Goal: Task Accomplishment & Management: Complete application form

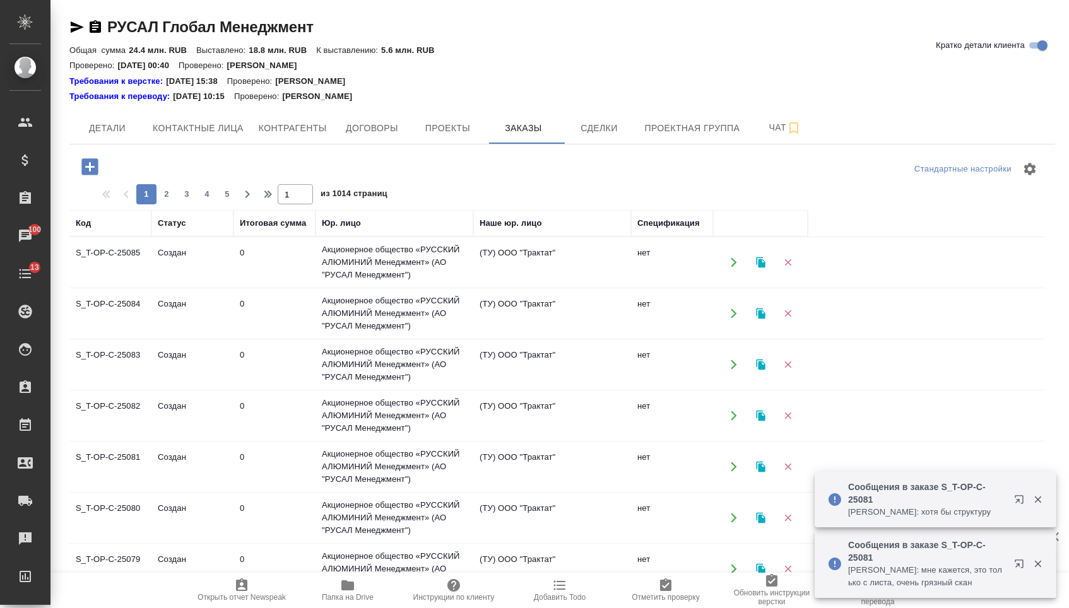
click at [89, 174] on icon "button" at bounding box center [89, 166] width 16 height 16
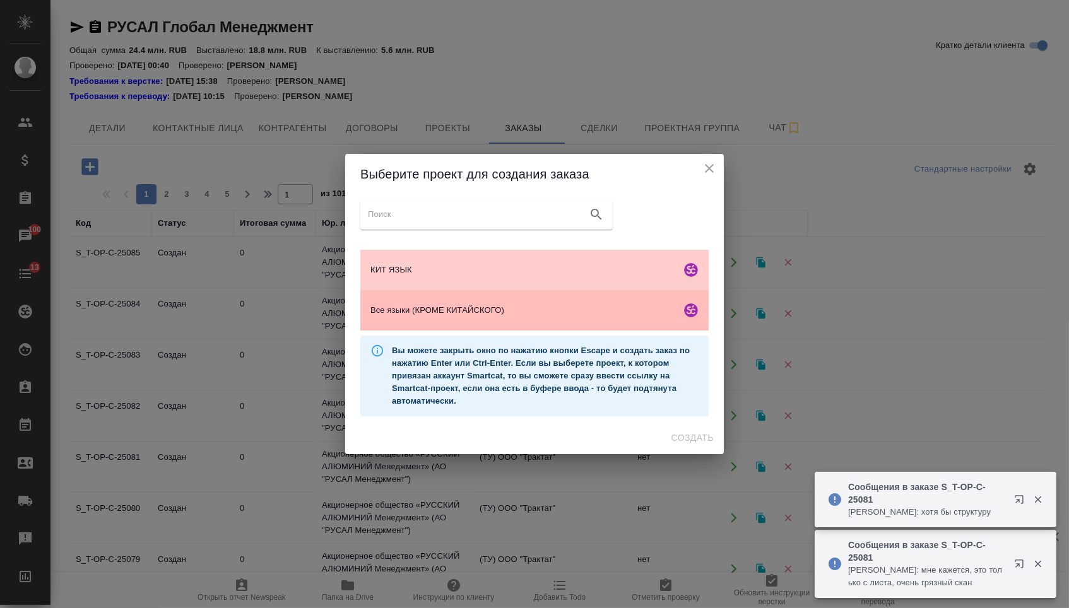
click at [441, 306] on span "Все языки (КРОМЕ КИТАЙСКОГО)" at bounding box center [522, 310] width 305 height 13
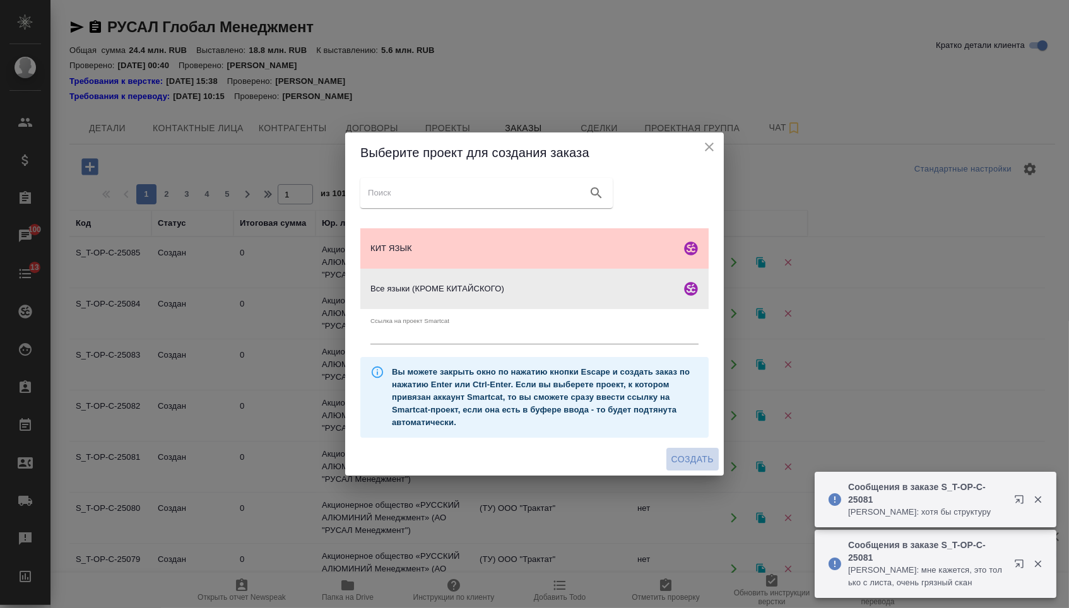
click at [690, 467] on span "Создать" at bounding box center [692, 460] width 42 height 16
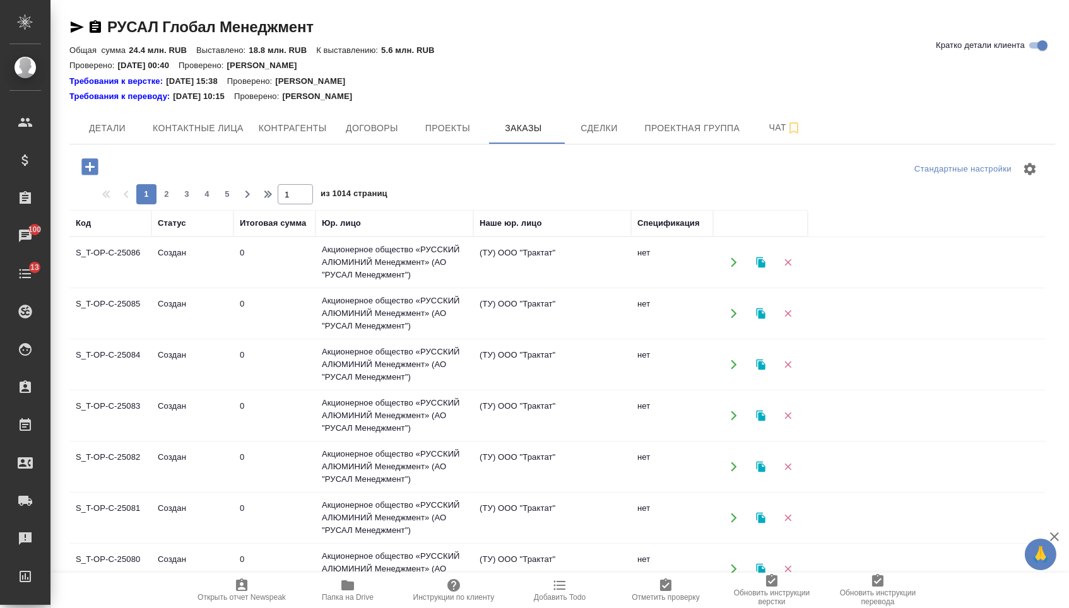
click at [91, 166] on icon "button" at bounding box center [90, 167] width 22 height 22
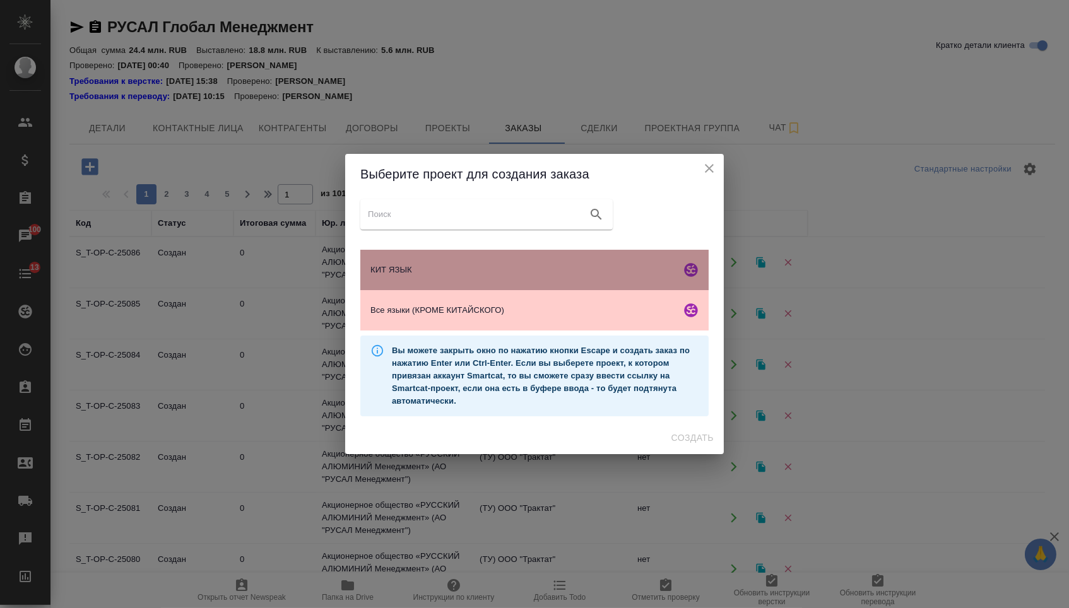
click at [457, 272] on span "КИТ ЯЗЫК" at bounding box center [522, 270] width 305 height 13
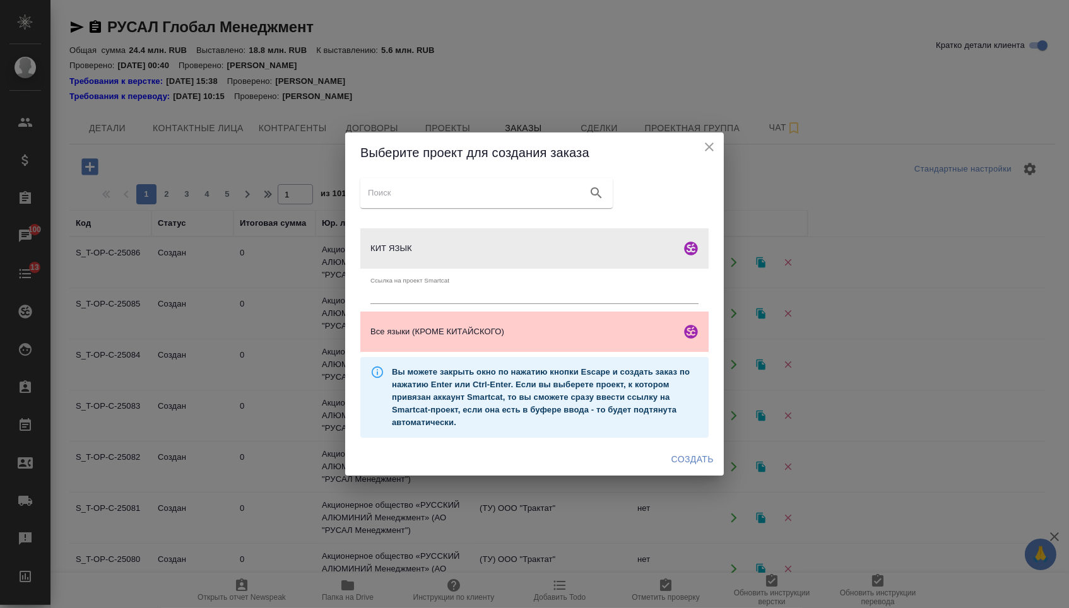
click at [696, 461] on span "Создать" at bounding box center [692, 460] width 42 height 16
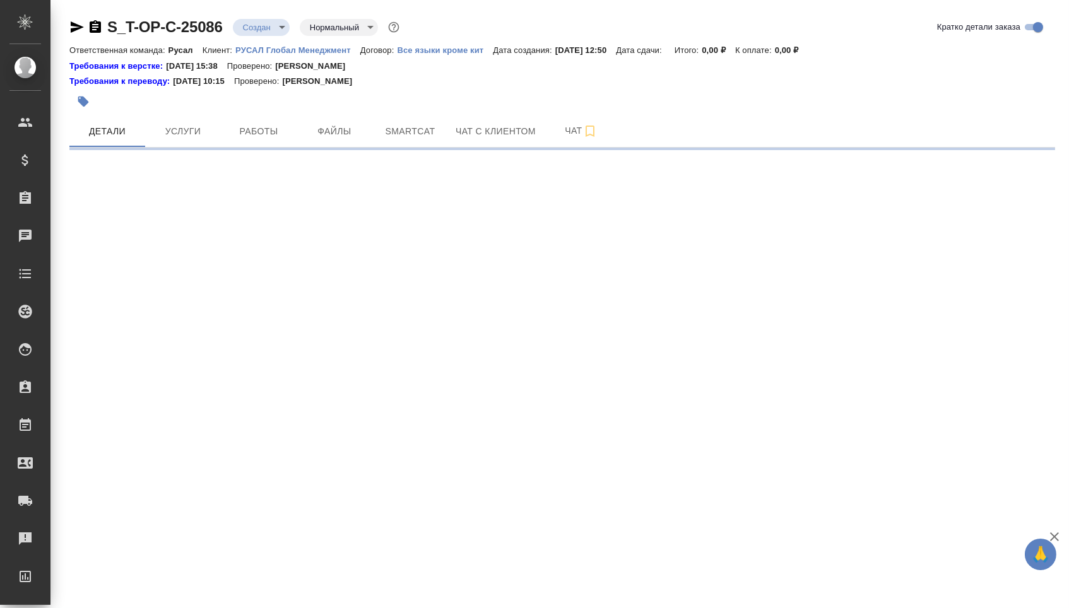
select select "RU"
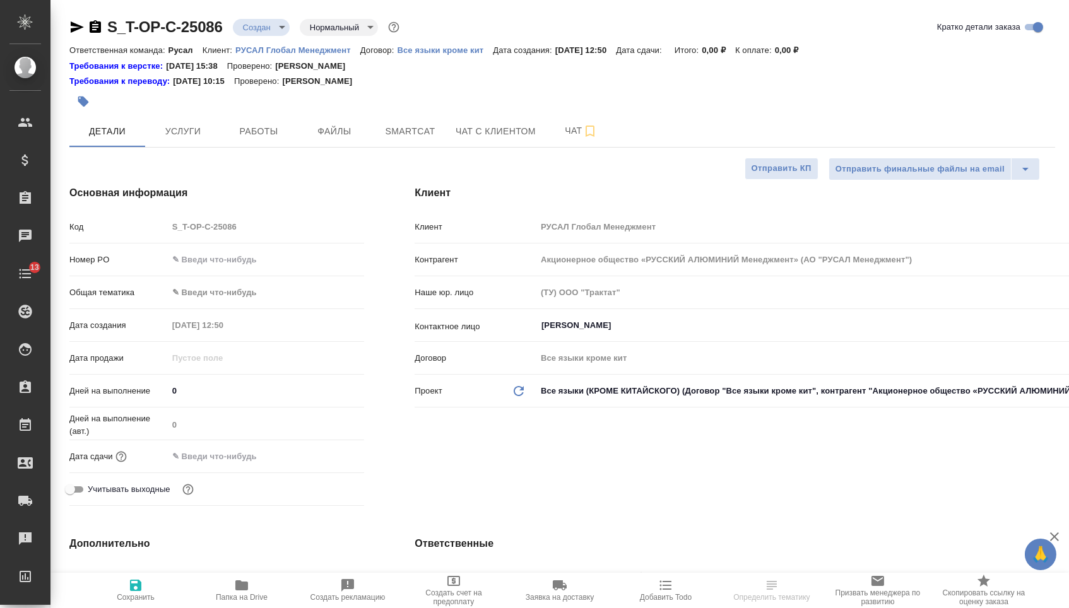
type input "[PERSON_NAME]"
type textarea "x"
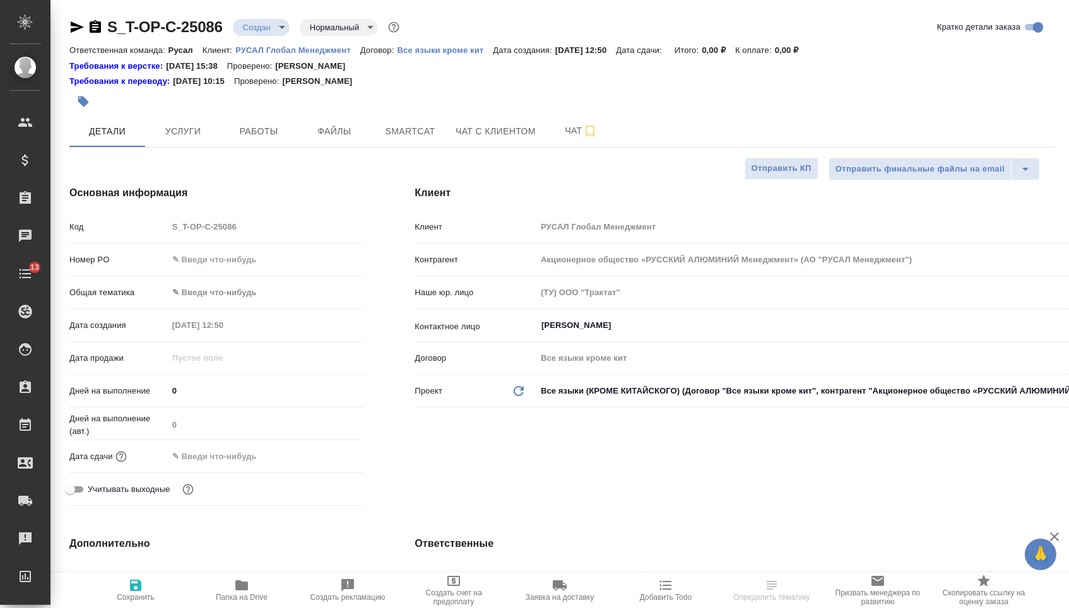
type textarea "x"
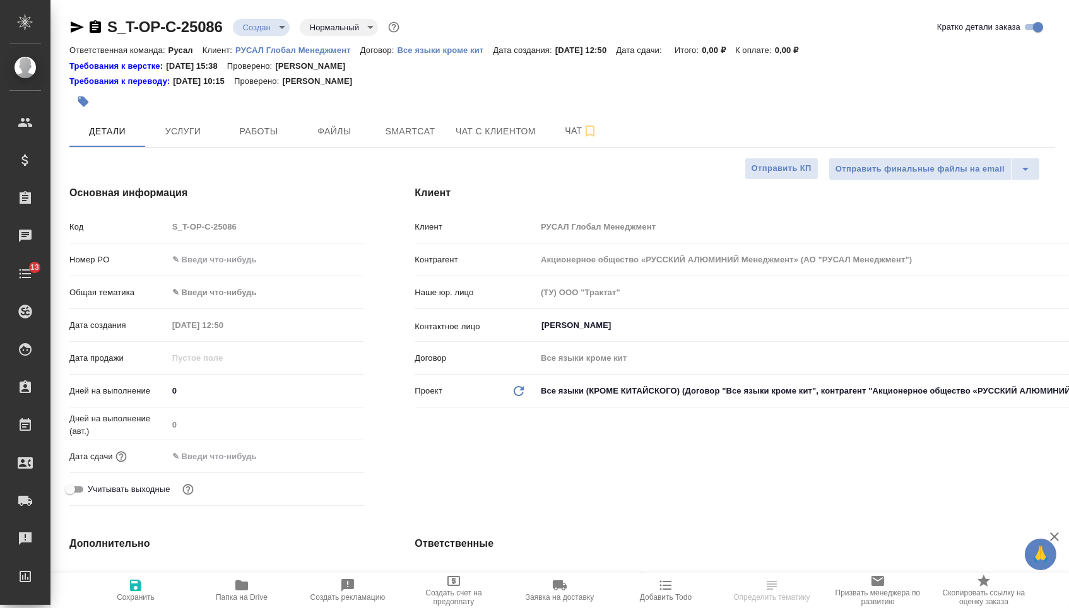
click at [221, 260] on input "text" at bounding box center [266, 259] width 197 height 18
paste input "Т-ОП-С-46706"
type input "Т-ОП-С-46706"
type textarea "x"
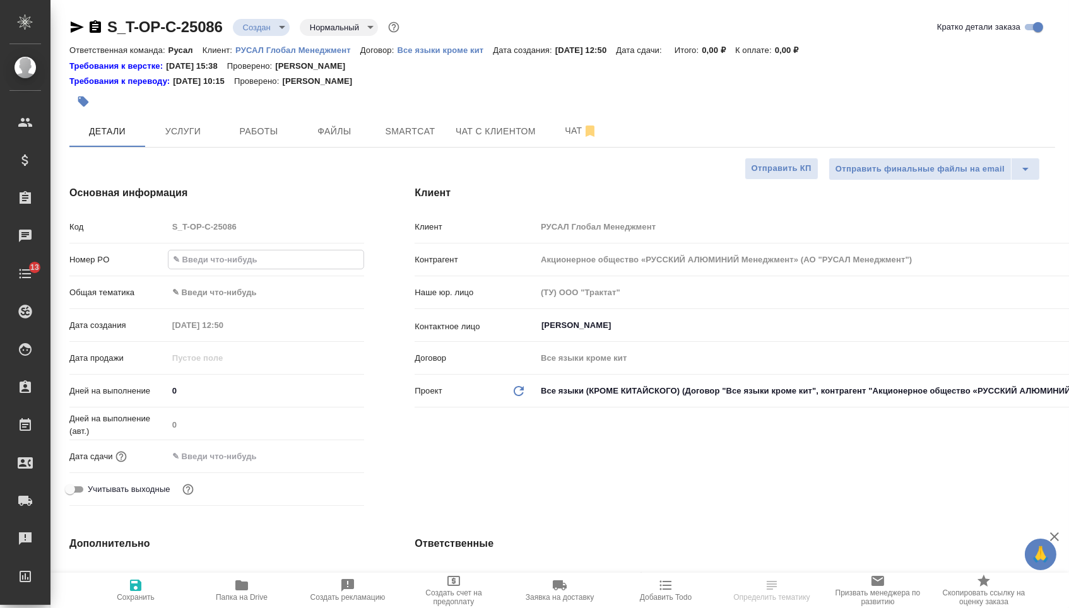
type textarea "x"
type input "Т-ОП-С-46706"
click at [235, 457] on input "text" at bounding box center [223, 456] width 110 height 18
click at [320, 466] on div at bounding box center [266, 457] width 197 height 20
click at [324, 462] on icon "button" at bounding box center [327, 455] width 11 height 13
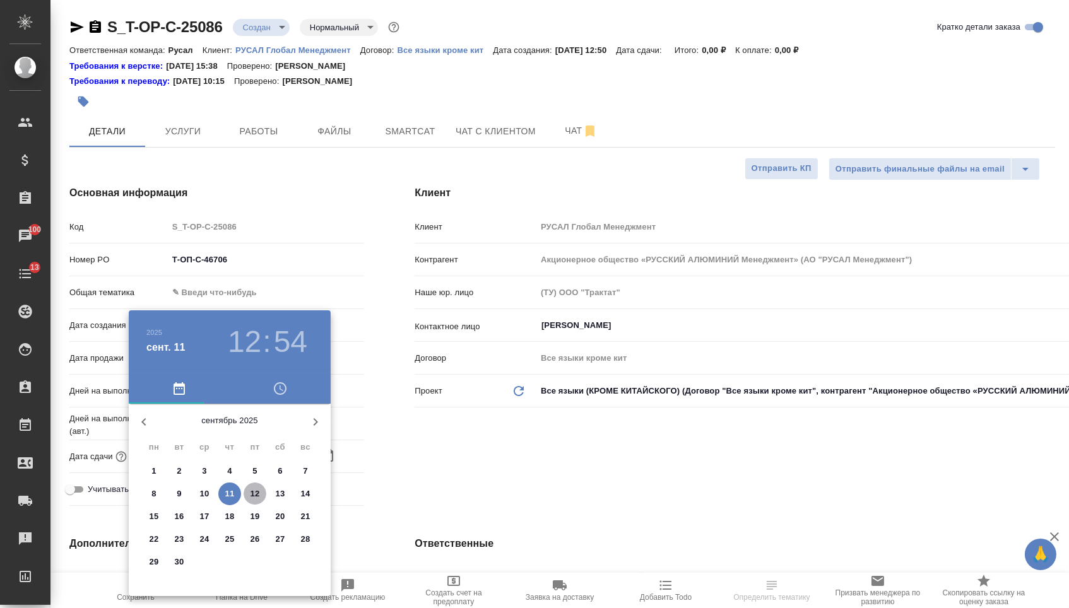
click at [247, 498] on span "12" at bounding box center [254, 494] width 23 height 13
type input "12.09.2025 12:54"
type textarea "x"
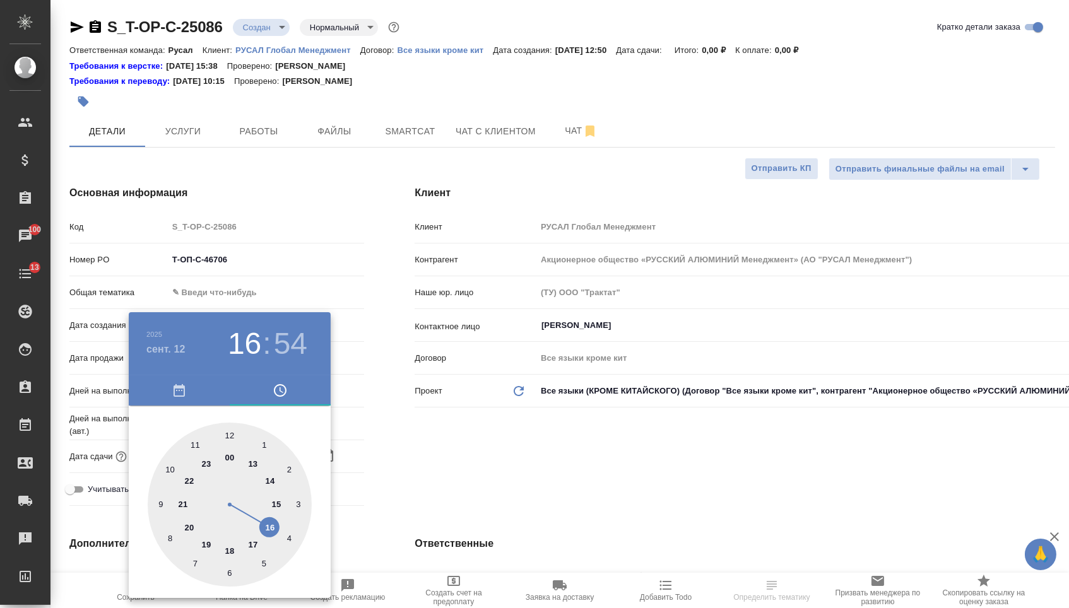
type textarea "x"
click at [266, 527] on div at bounding box center [230, 505] width 164 height 164
type input "12.09.2025 16:54"
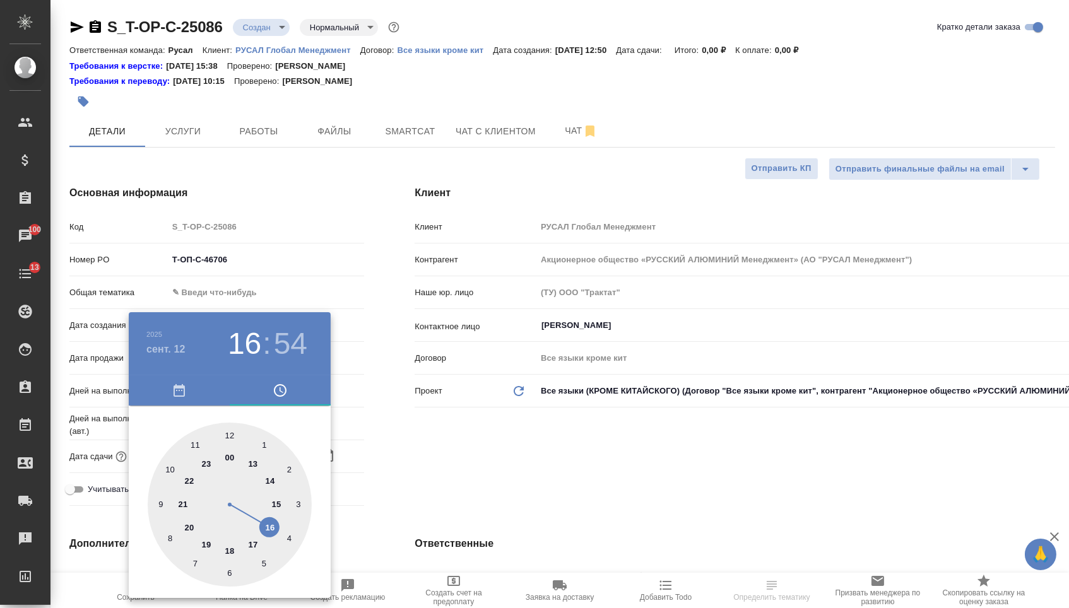
type textarea "x"
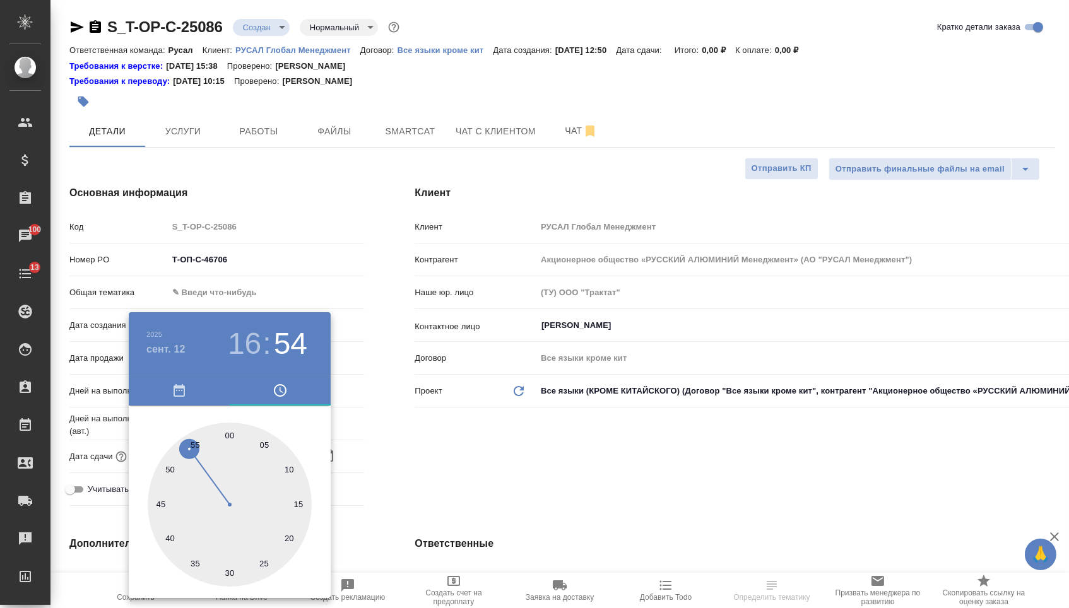
type textarea "x"
type input "12.09.2025 16:00"
click at [228, 431] on div at bounding box center [230, 505] width 164 height 164
type textarea "x"
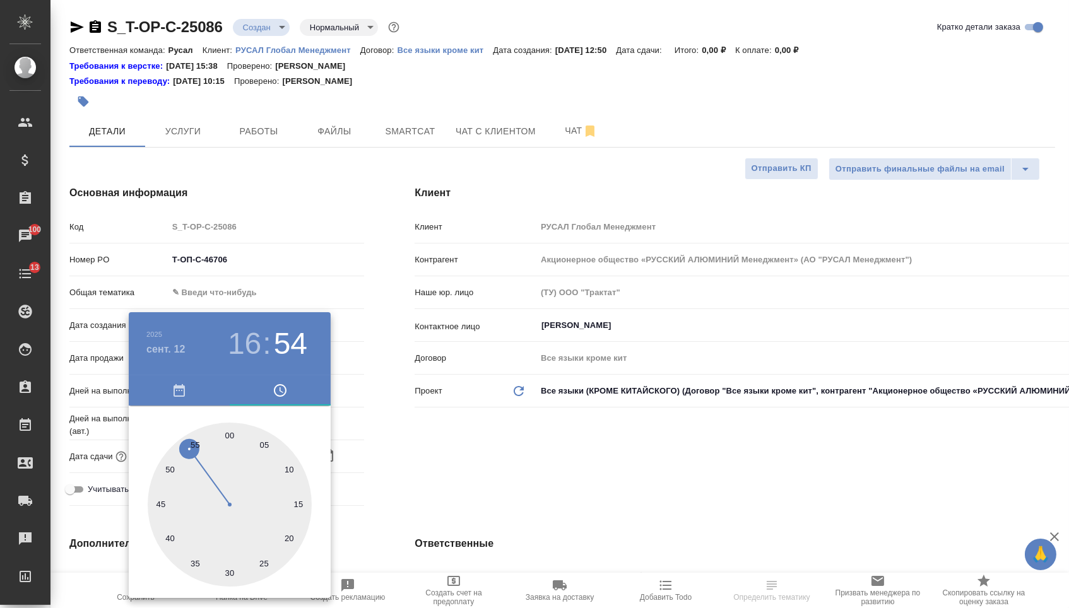
type textarea "x"
click at [423, 466] on div at bounding box center [534, 304] width 1069 height 608
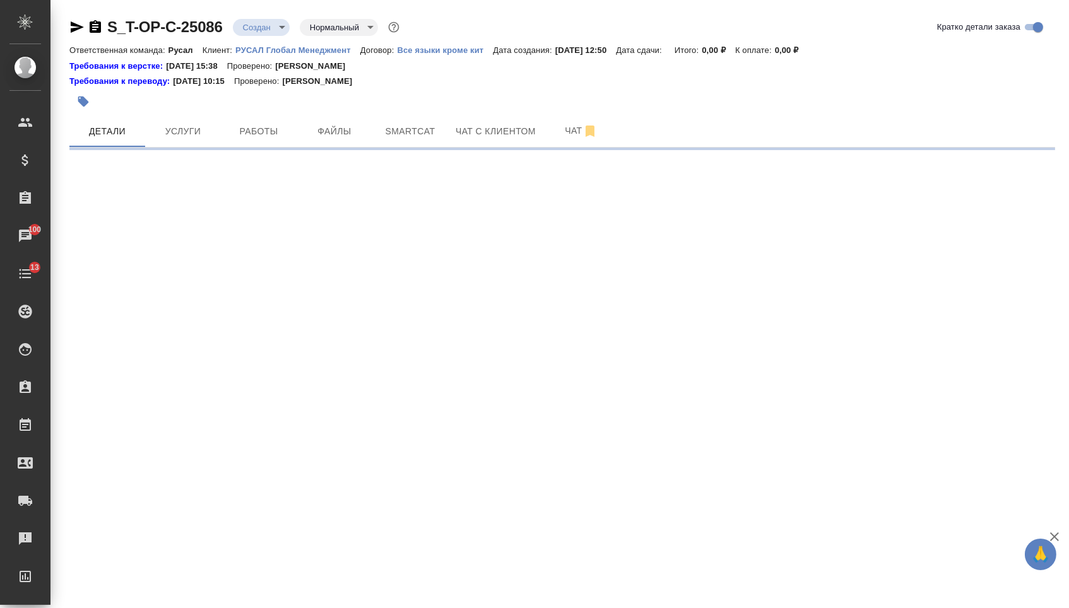
select select "RU"
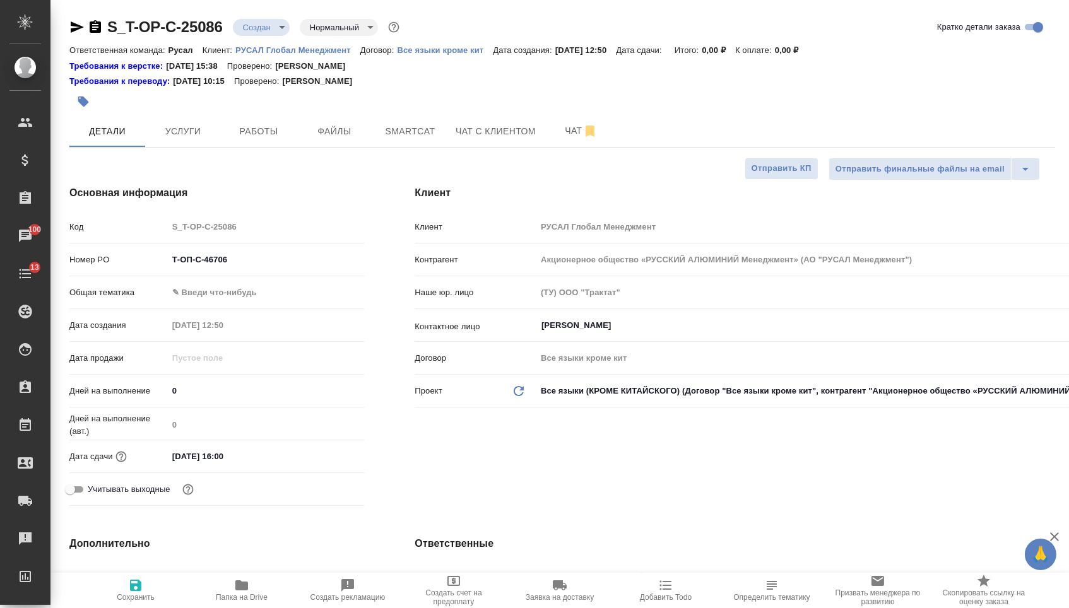
type textarea "x"
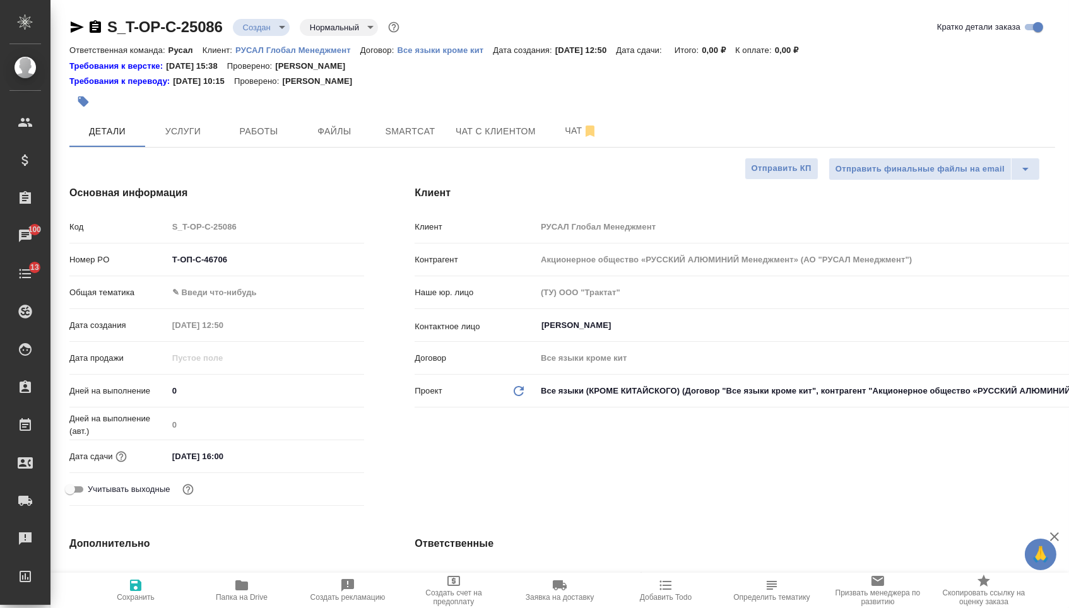
type textarea "x"
click at [225, 300] on body "🙏 .cls-1 fill:#fff; AWATERA Menshikova Aleksandra Клиенты Спецификации Заказы 1…" at bounding box center [534, 304] width 1069 height 608
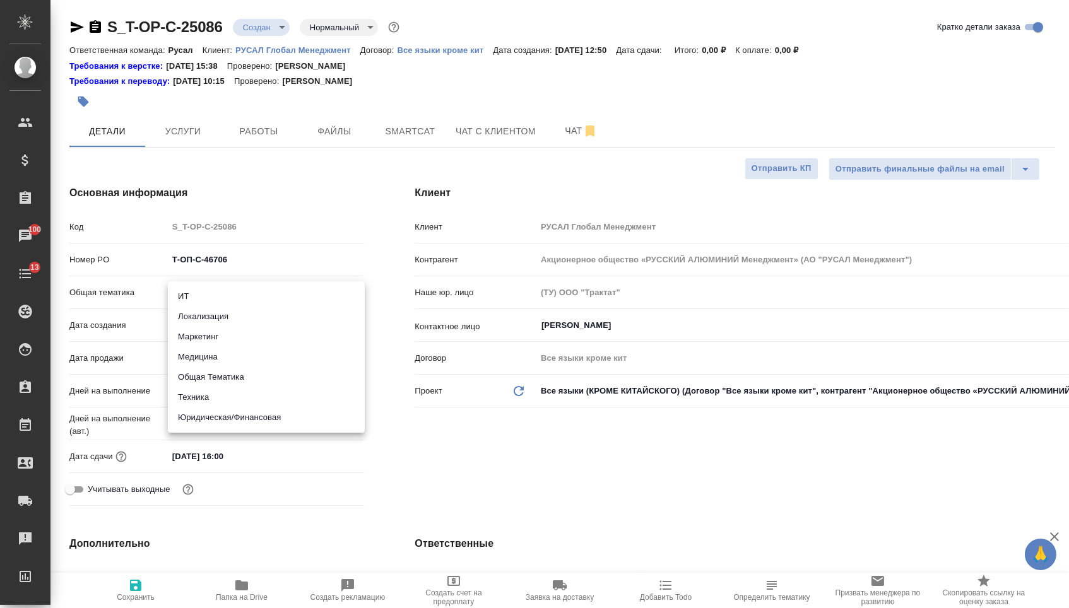
click at [201, 422] on li "Юридическая/Финансовая" at bounding box center [266, 418] width 197 height 20
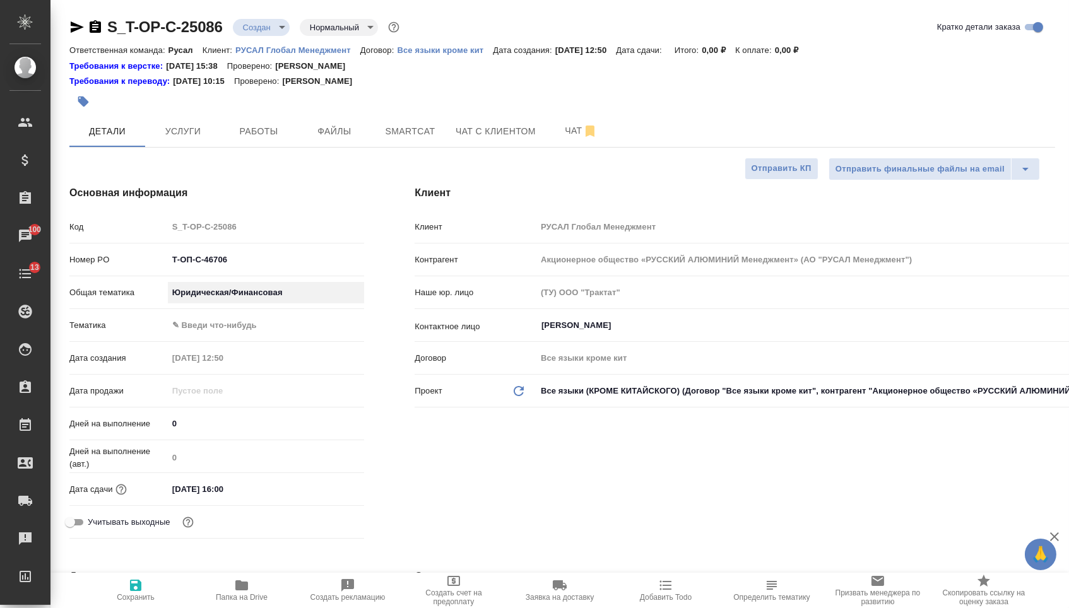
type input "yr-fn"
type textarea "x"
click at [223, 335] on body "🙏 .cls-1 fill:#fff; AWATERA Menshikova Aleksandra Клиенты Спецификации Заказы 1…" at bounding box center [534, 304] width 1069 height 608
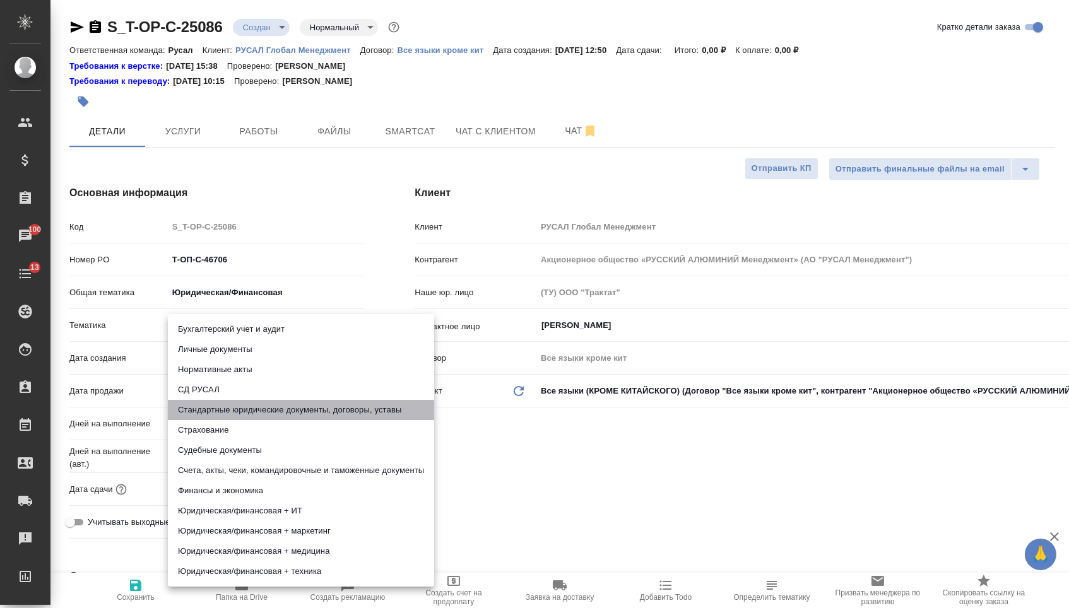
click at [221, 406] on li "Стандартные юридические документы, договоры, уставы" at bounding box center [301, 410] width 266 height 20
type textarea "x"
type input "5f647205b73bc97568ca66bf"
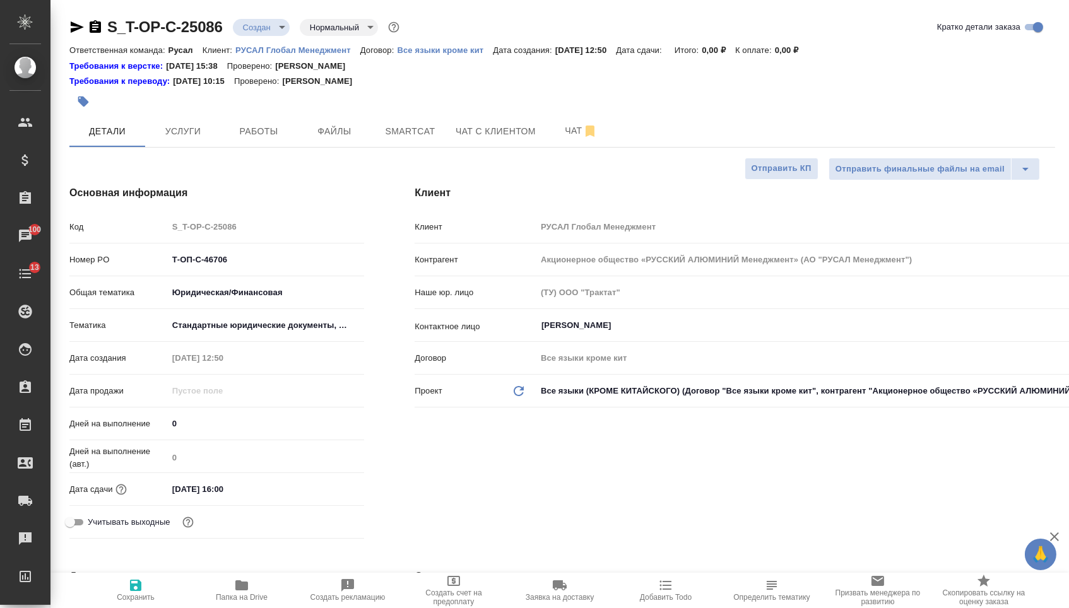
click at [138, 599] on span "Сохранить" at bounding box center [136, 597] width 38 height 9
type textarea "x"
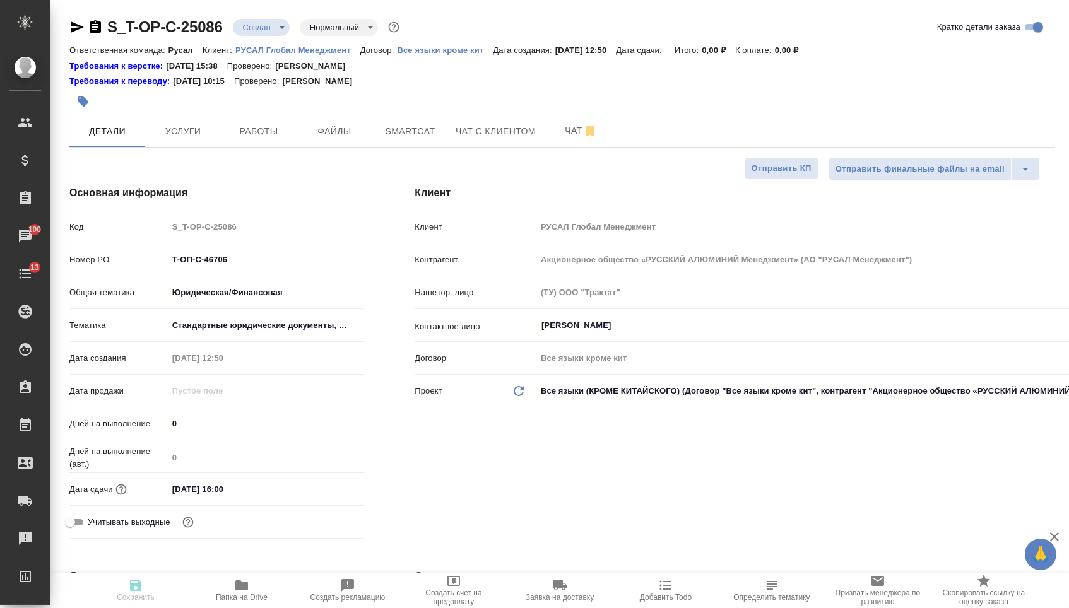
type textarea "x"
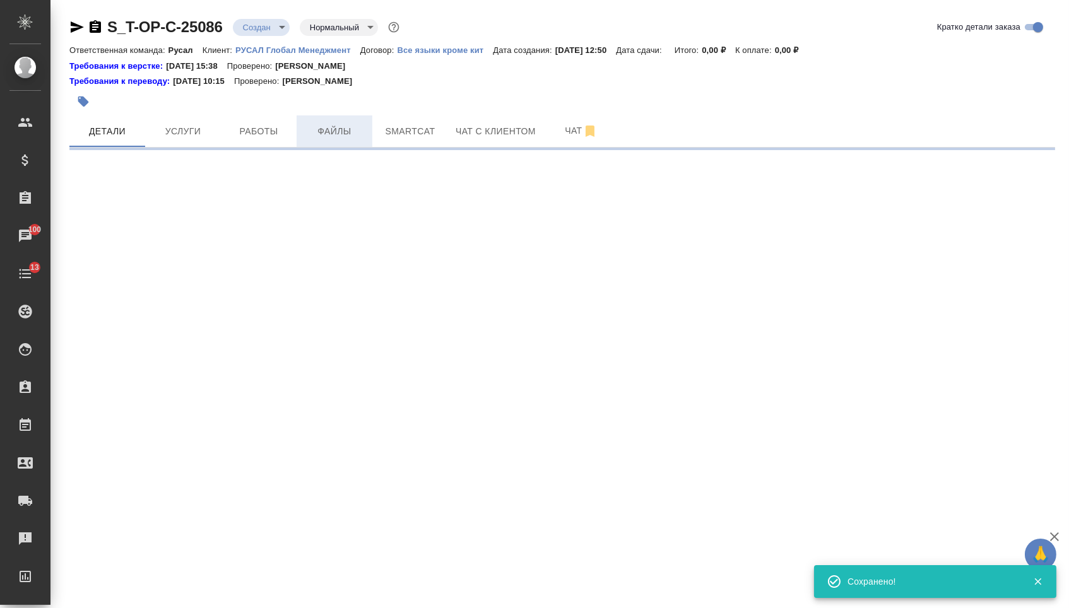
select select "RU"
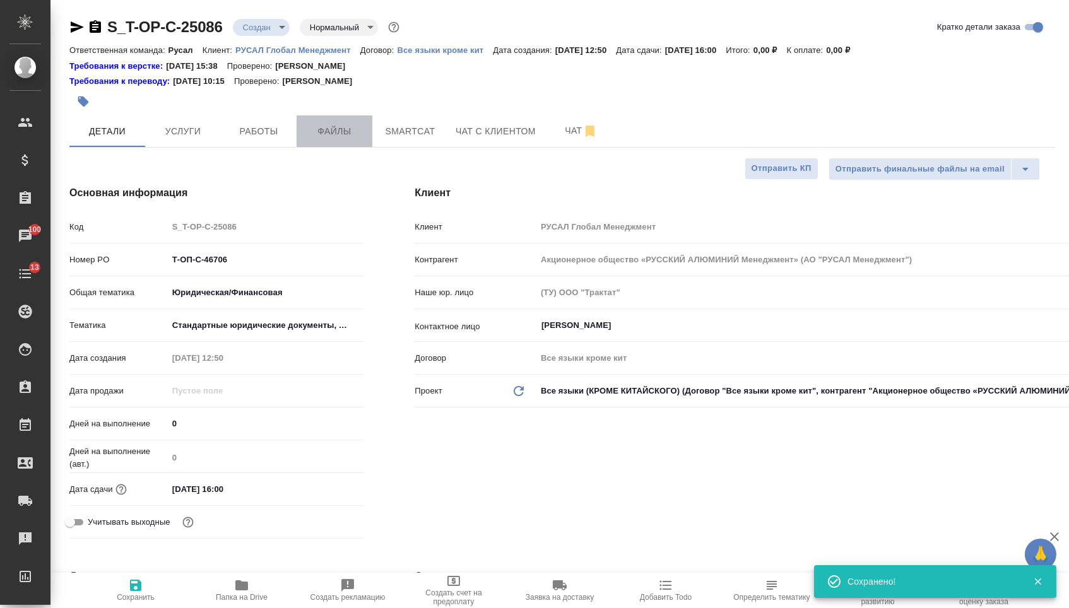
click at [347, 139] on span "Файлы" at bounding box center [334, 132] width 61 height 16
type textarea "x"
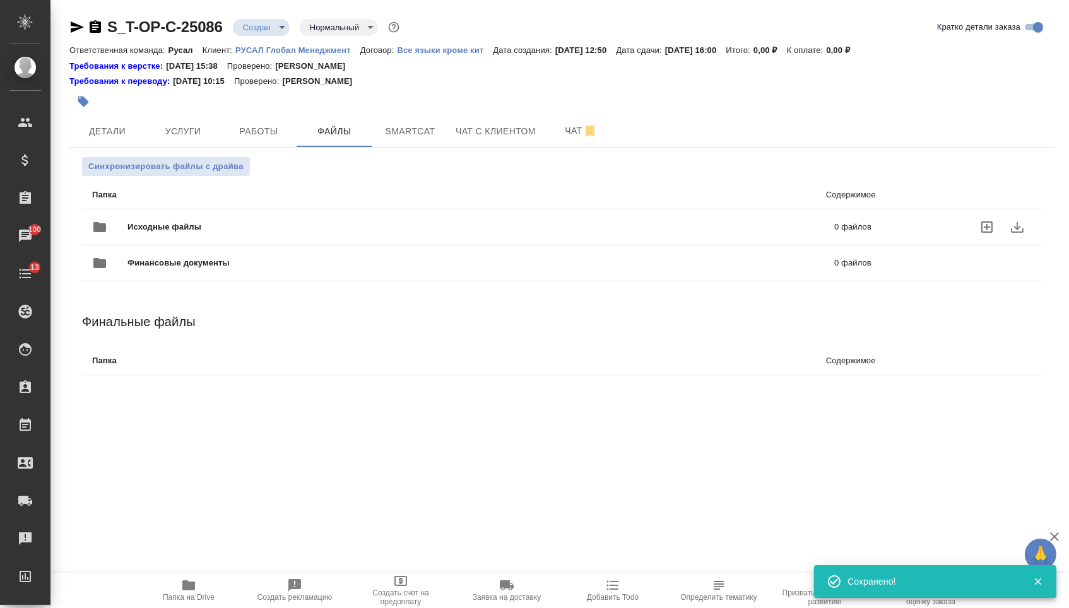
click at [212, 223] on span "Исходные файлы" at bounding box center [322, 227] width 390 height 13
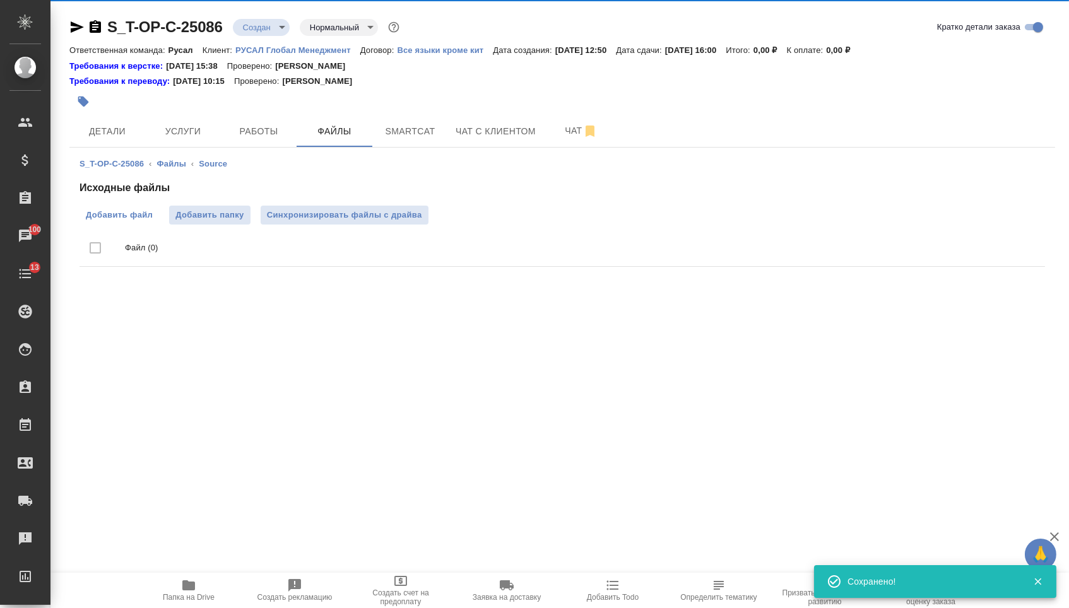
click at [134, 211] on span "Добавить файл" at bounding box center [119, 215] width 67 height 13
click at [0, 0] on input "Добавить файл" at bounding box center [0, 0] width 0 height 0
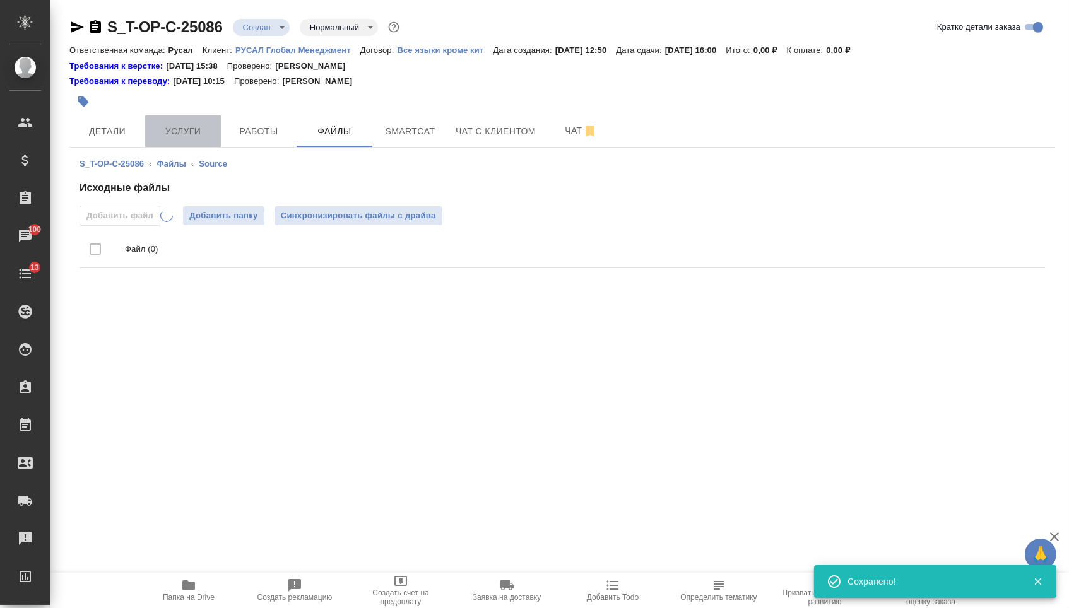
click at [191, 128] on span "Услуги" at bounding box center [183, 132] width 61 height 16
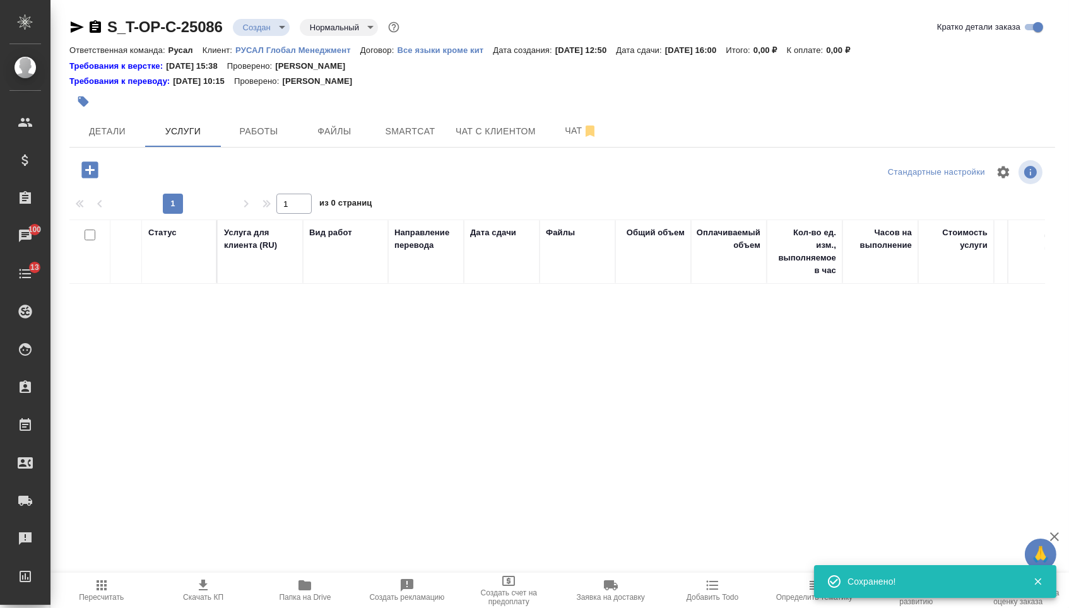
click at [98, 169] on icon "button" at bounding box center [89, 169] width 16 height 16
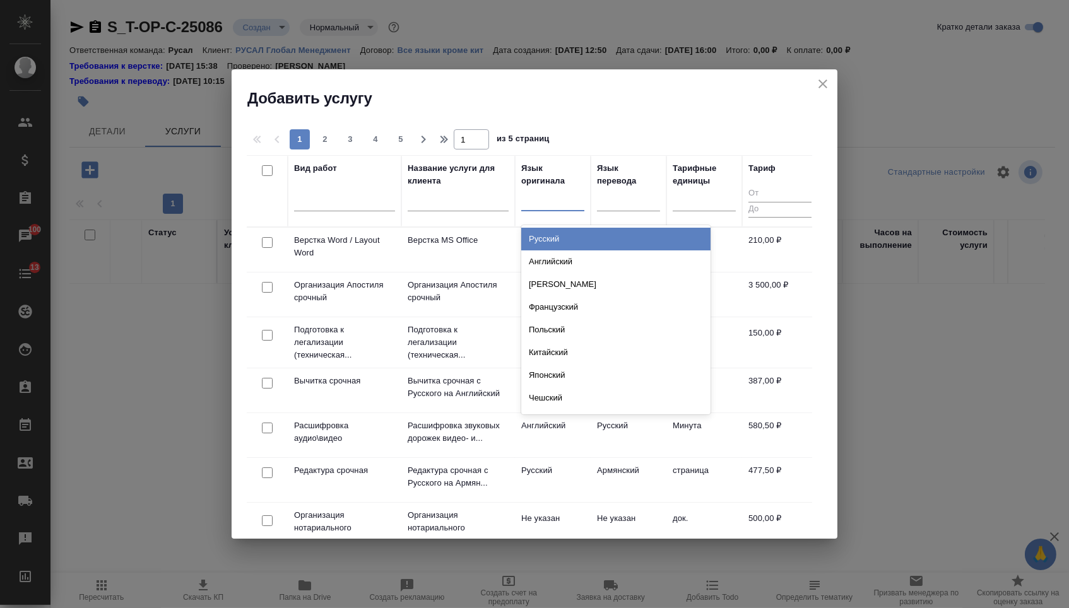
click at [572, 199] on div at bounding box center [552, 198] width 63 height 18
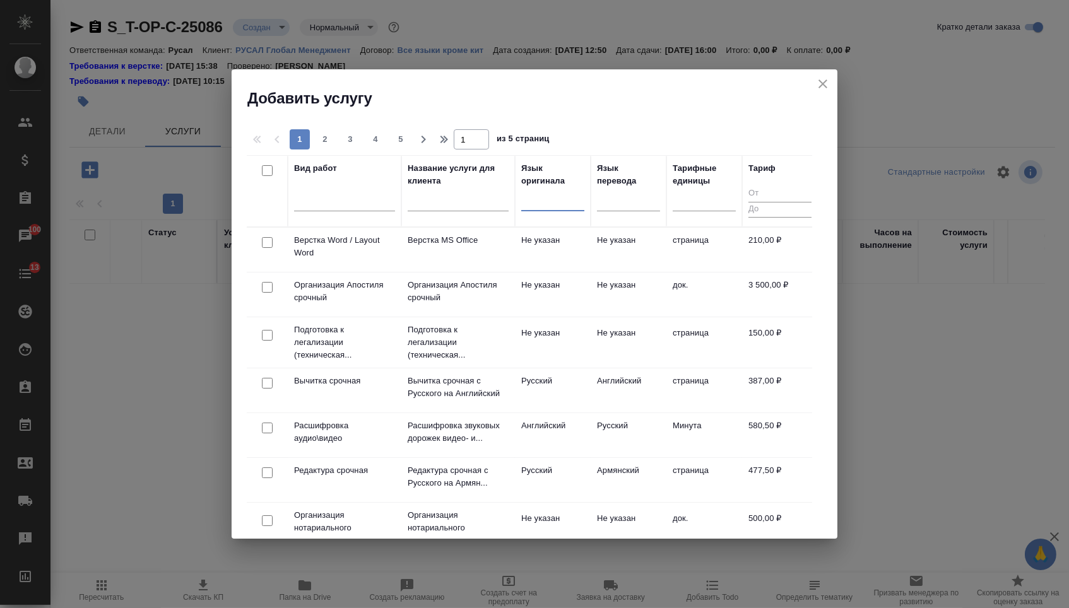
drag, startPoint x: 542, startPoint y: 200, endPoint x: 542, endPoint y: 219, distance: 18.9
click at [542, 200] on div at bounding box center [552, 198] width 63 height 18
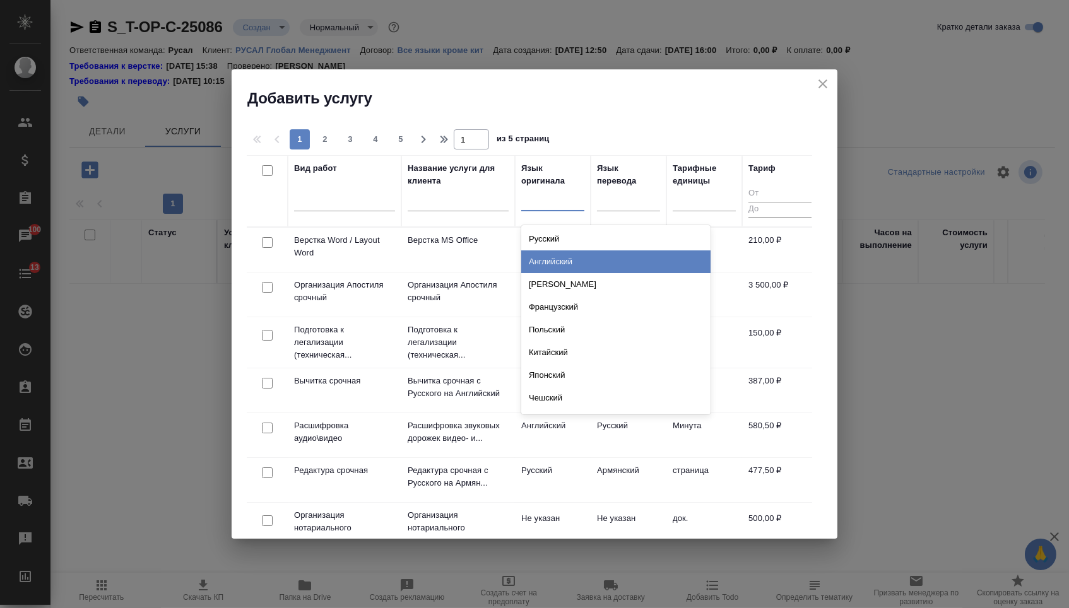
click at [543, 257] on div "Английский" at bounding box center [615, 261] width 189 height 23
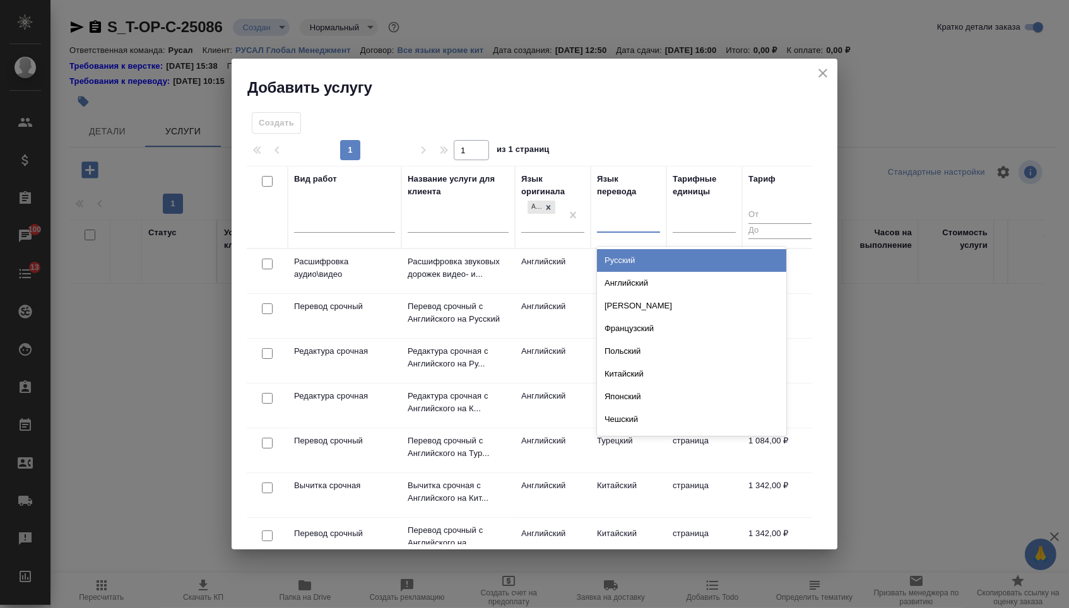
click at [613, 226] on div at bounding box center [628, 220] width 63 height 18
click at [613, 267] on div "Русский" at bounding box center [691, 260] width 189 height 23
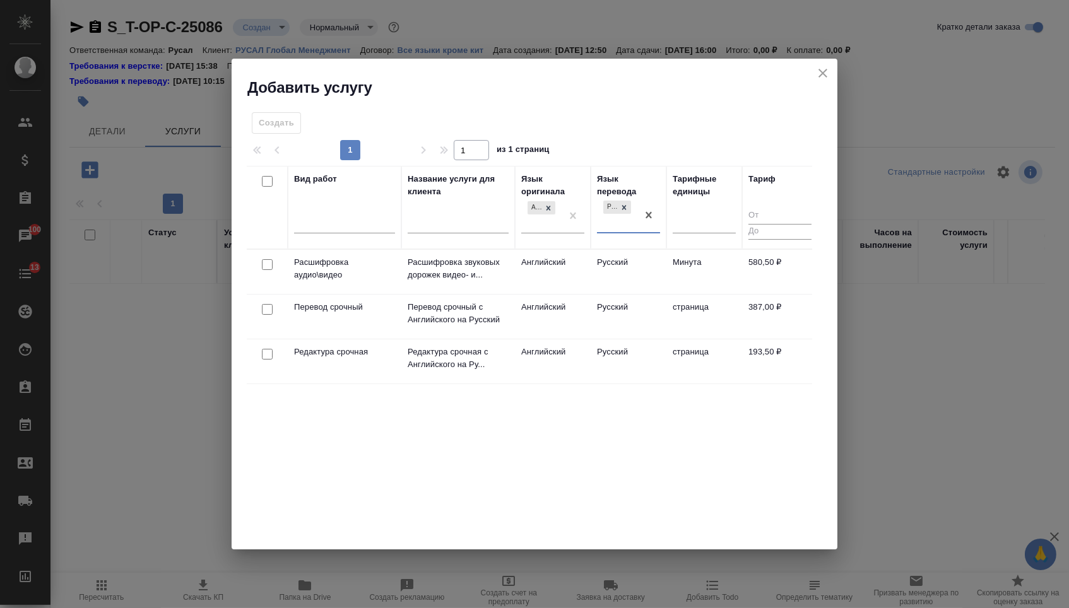
click at [264, 310] on input "checkbox" at bounding box center [267, 309] width 11 height 11
checkbox input "true"
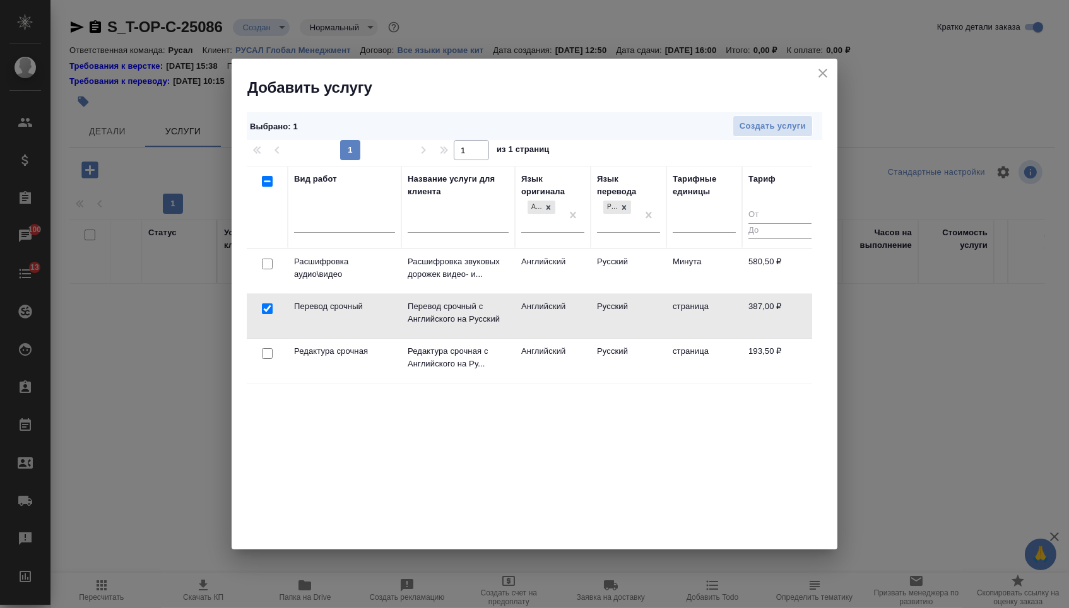
click at [264, 350] on input "checkbox" at bounding box center [267, 353] width 11 height 11
checkbox input "true"
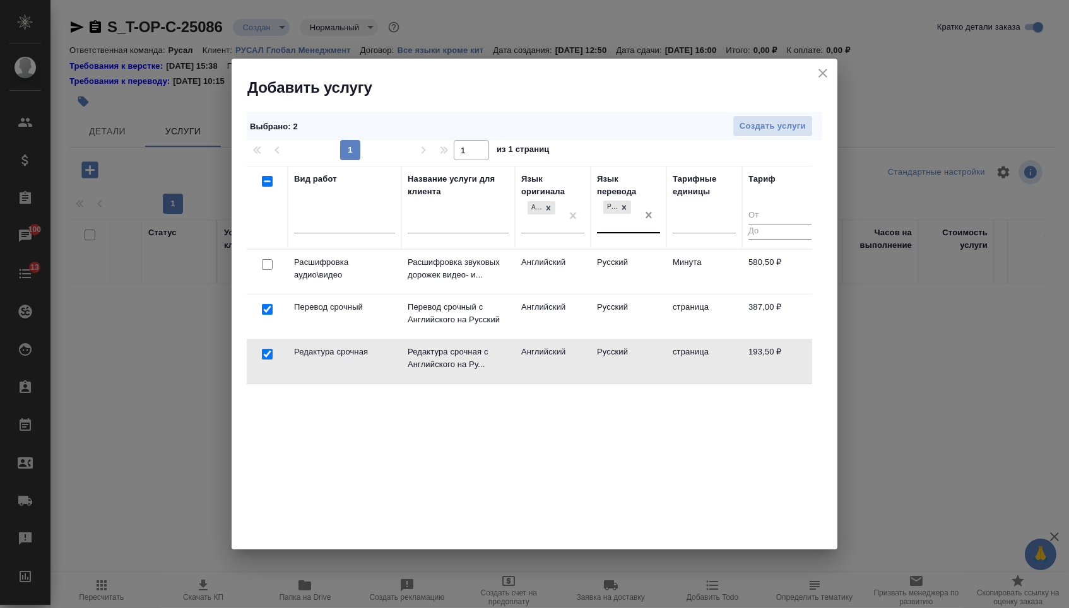
drag, startPoint x: 650, startPoint y: 219, endPoint x: 627, endPoint y: 219, distance: 23.3
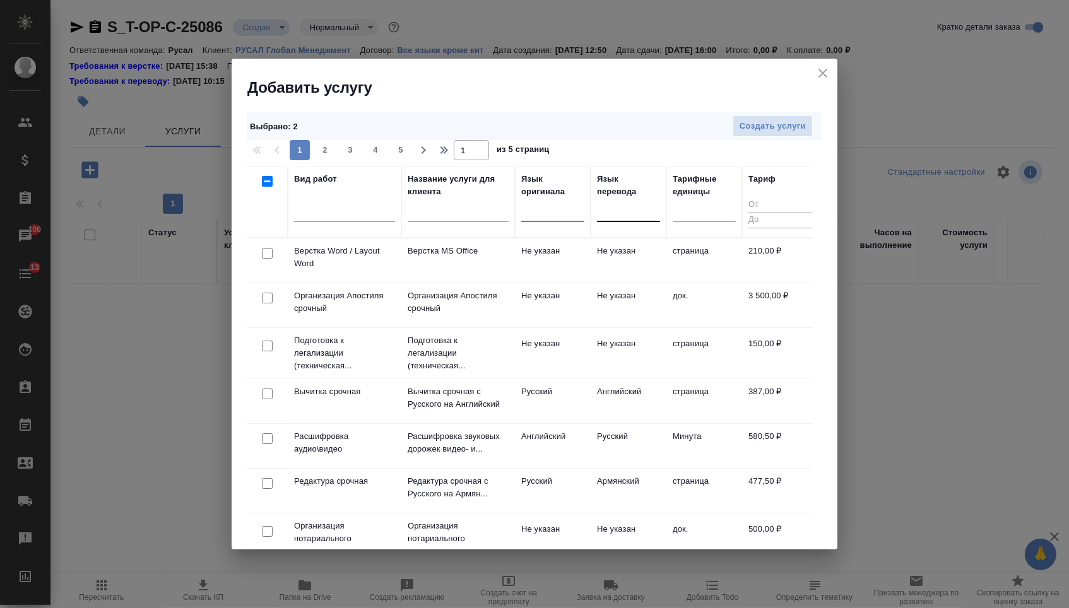
click at [262, 255] on input "checkbox" at bounding box center [267, 253] width 11 height 11
checkbox input "true"
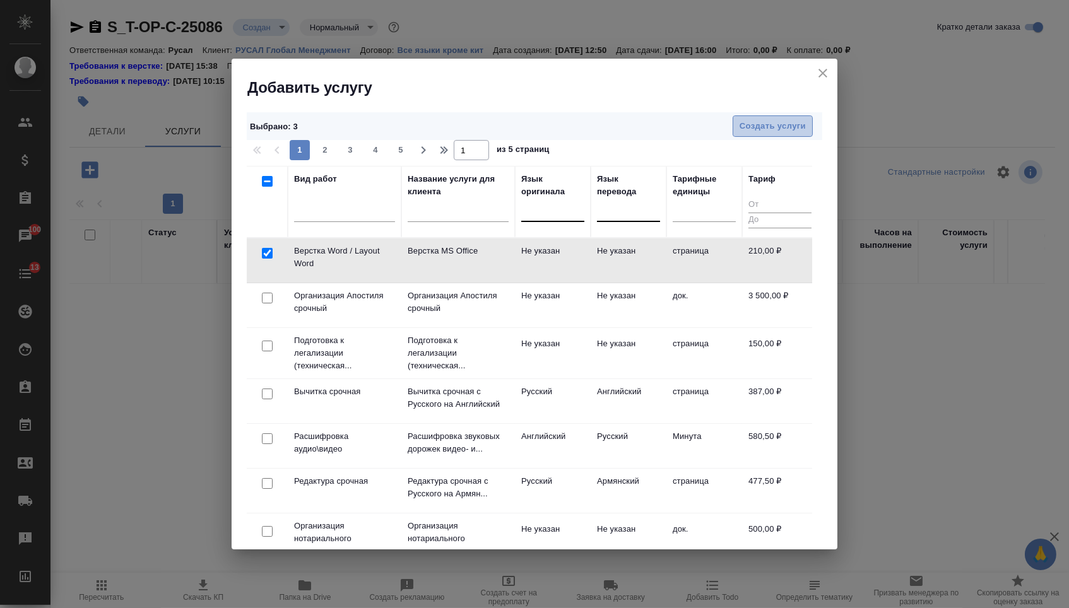
click at [762, 131] on span "Создать услуги" at bounding box center [772, 126] width 66 height 15
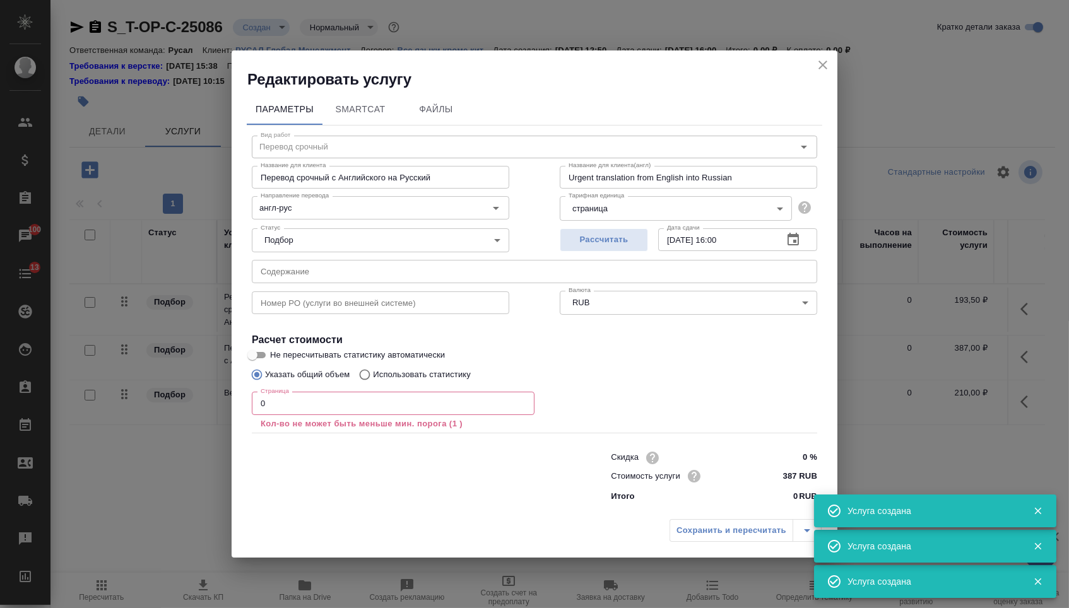
type input "Перевод срочный"
type input "Перевод срочный с Английского на Русский"
type input "Urgent translation from English into Russian"
type input "англ-рус"
type input "387 RUB"
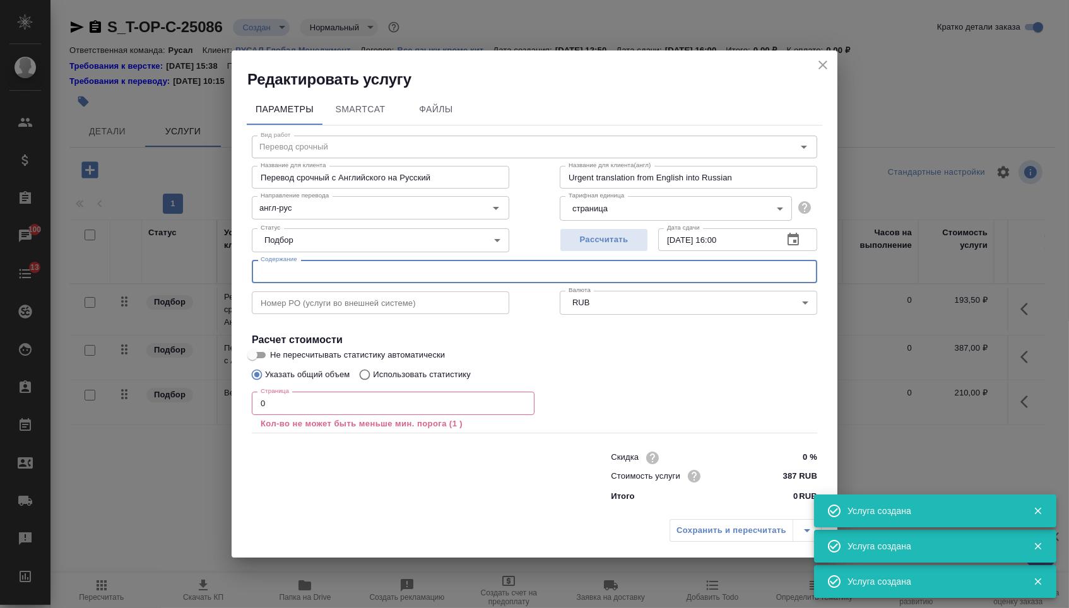
click at [295, 267] on input "text" at bounding box center [534, 271] width 565 height 23
paste input "NDA_Rusal_XiangyuAl_final_bilingiual_20250825"
type input "NDA_Rusal_XiangyuAl_final_bilingiual_20250825"
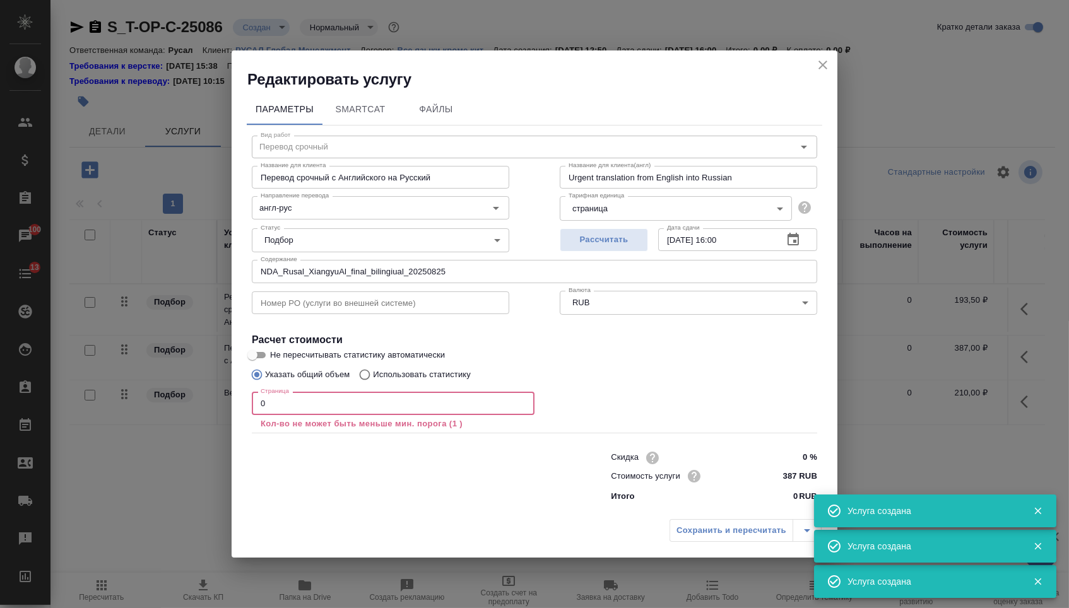
click at [288, 401] on input "0" at bounding box center [393, 403] width 283 height 23
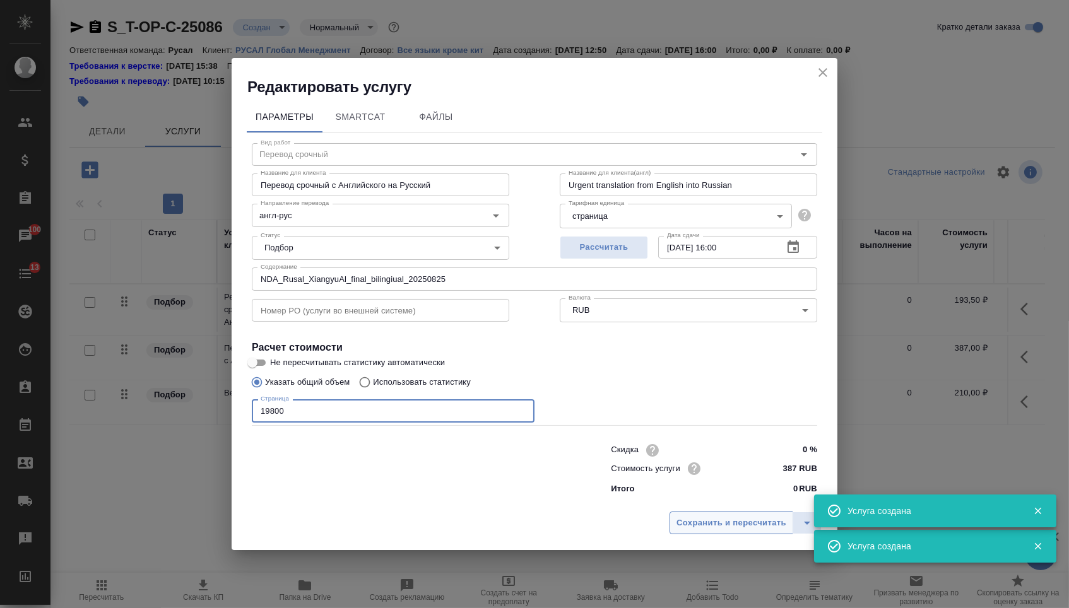
type input "19800"
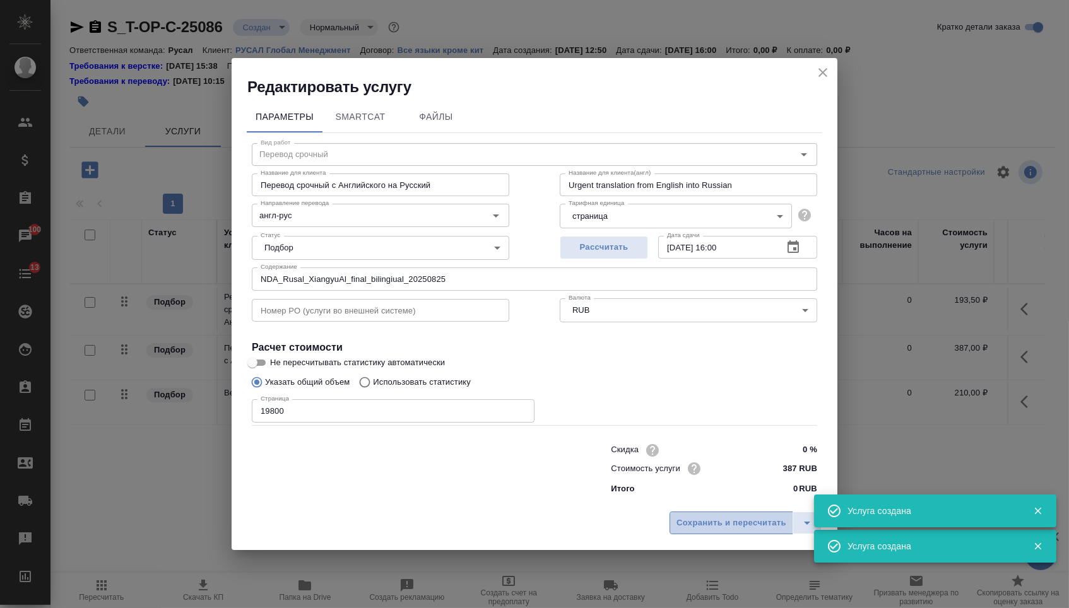
click at [688, 534] on button "Сохранить и пересчитать" at bounding box center [731, 523] width 124 height 23
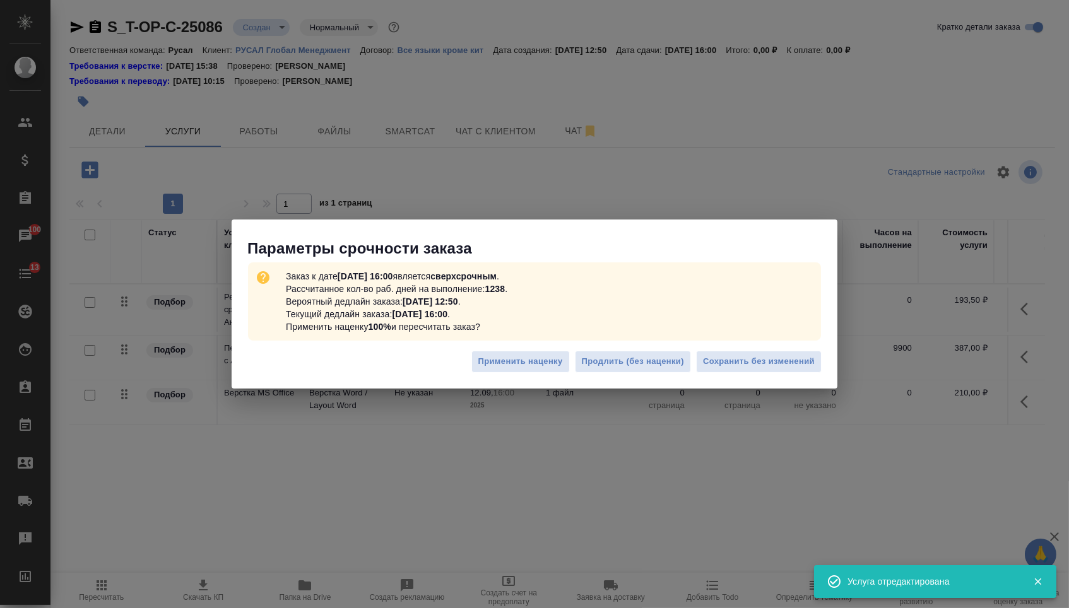
click at [753, 382] on div "Применить наценку Продлить (без наценки) Сохранить без изменений" at bounding box center [535, 366] width 606 height 44
click at [746, 363] on span "Сохранить без изменений" at bounding box center [759, 362] width 112 height 15
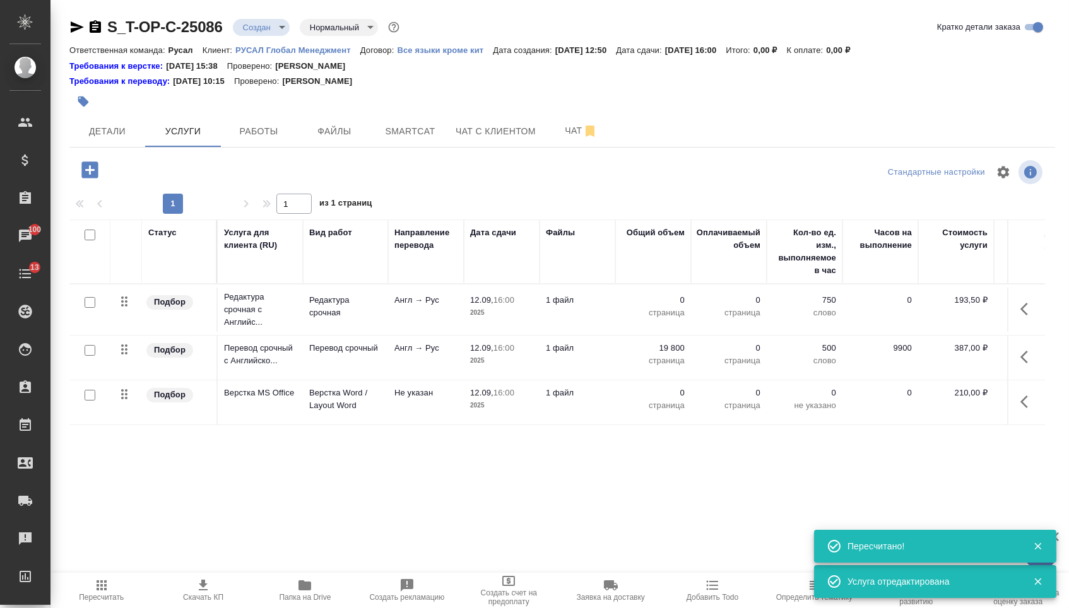
type input "urgent"
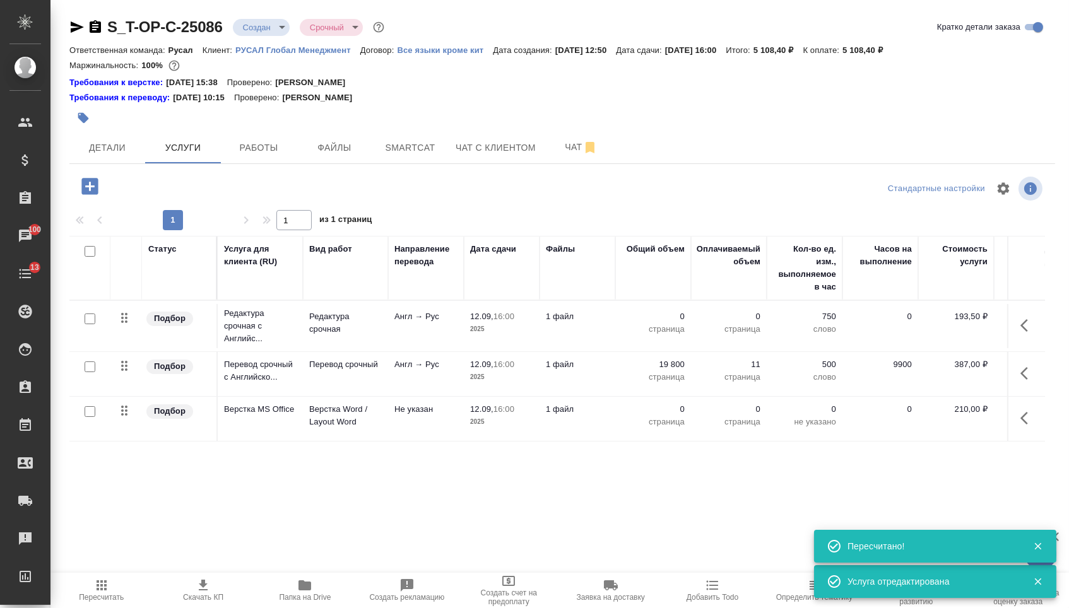
click at [661, 323] on p "0" at bounding box center [652, 316] width 63 height 13
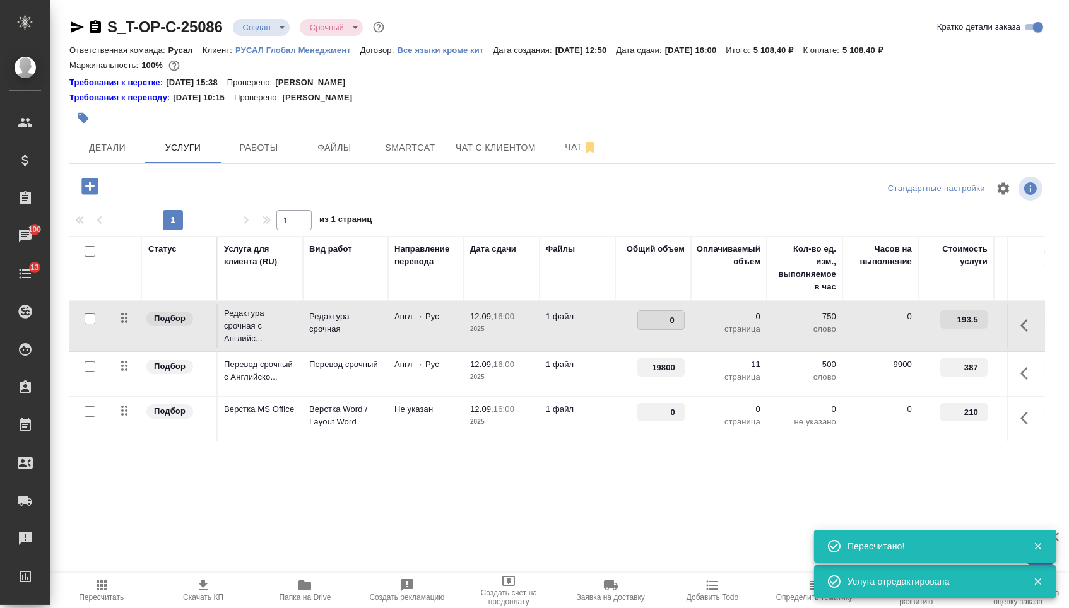
click at [661, 326] on input "0" at bounding box center [661, 320] width 46 height 18
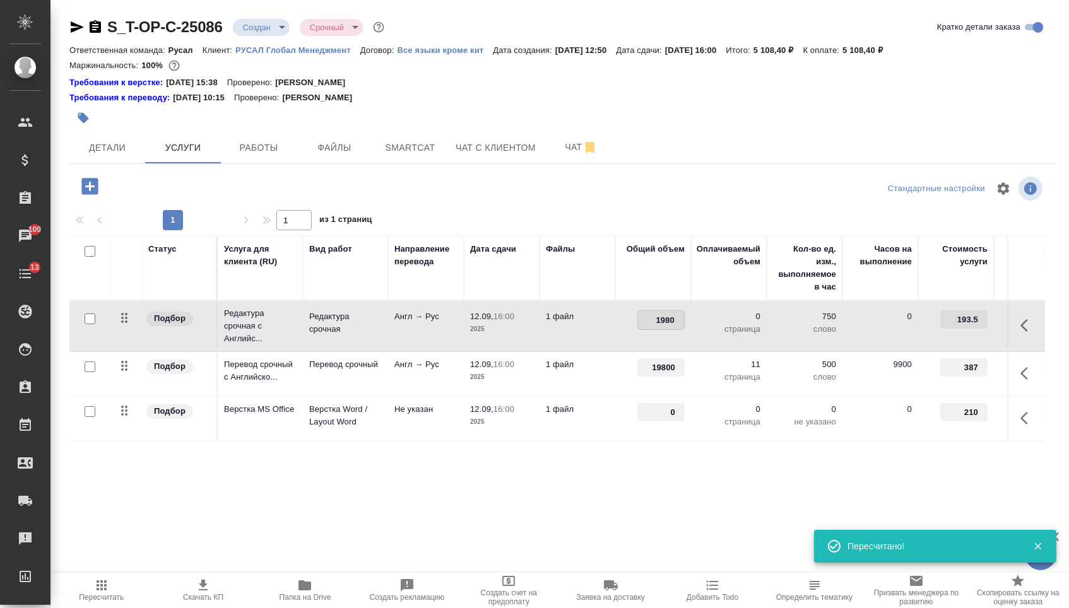
type input "19800"
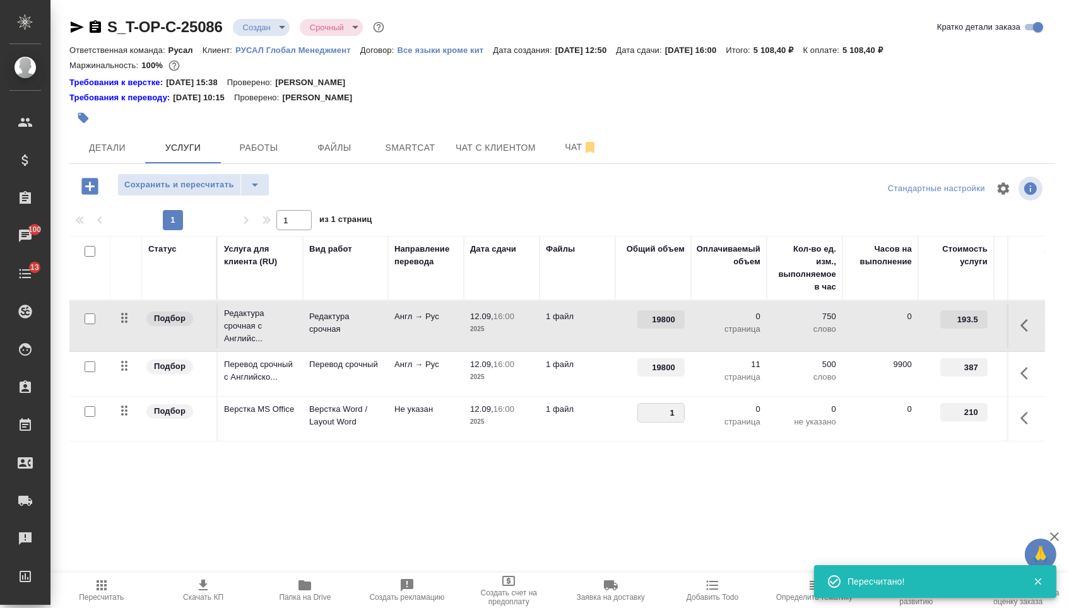
type input "11"
click at [628, 507] on div "Статус Услуга для клиента (RU) Вид работ Направление перевода Дата сдачи Файлы …" at bounding box center [556, 371] width 975 height 271
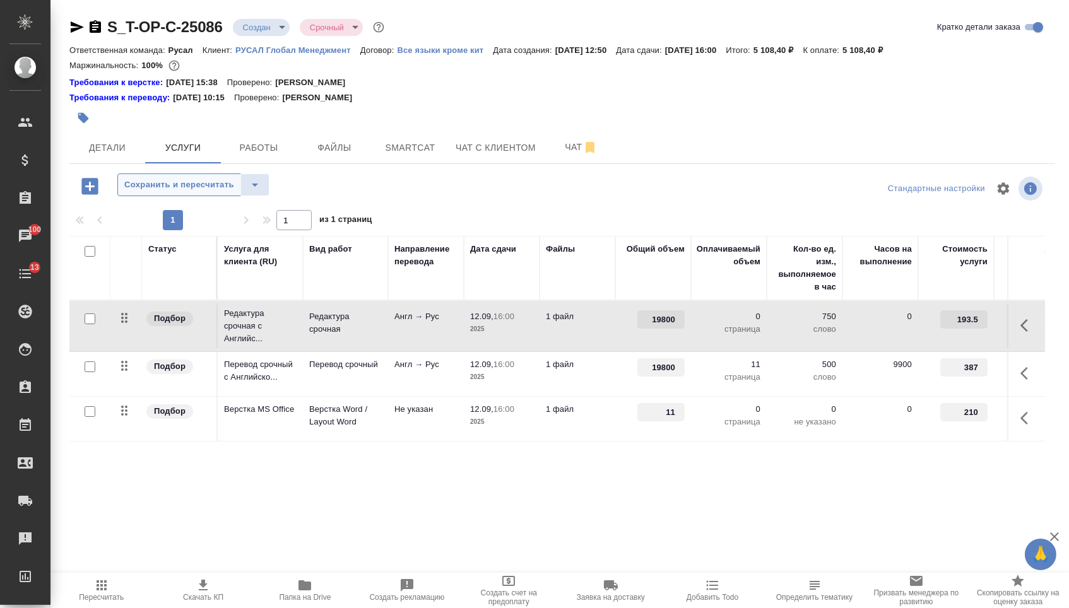
click at [189, 192] on span "Сохранить и пересчитать" at bounding box center [179, 185] width 110 height 15
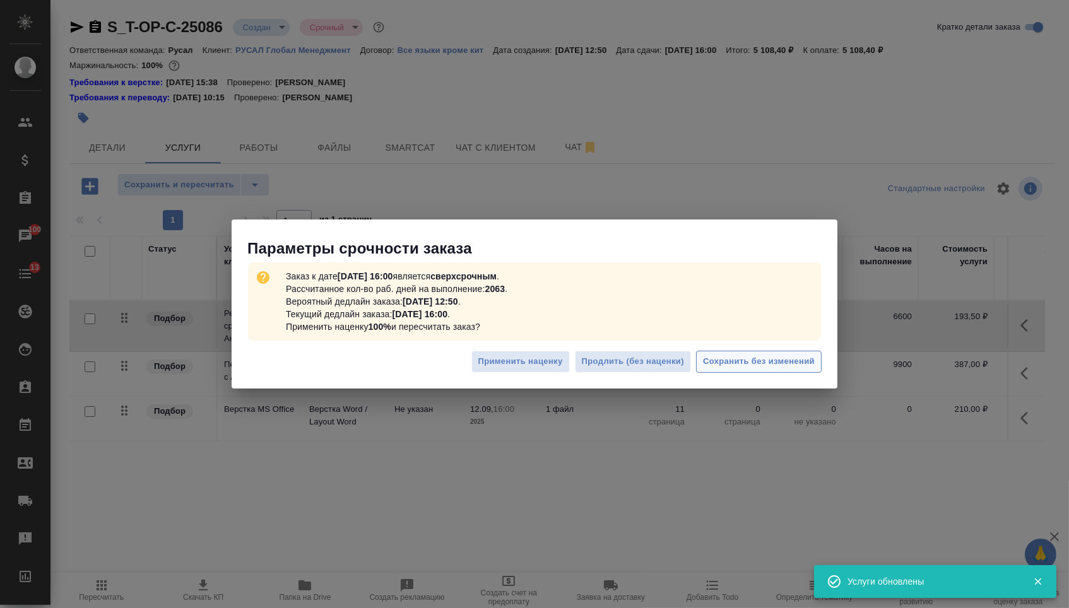
click at [766, 365] on span "Сохранить без изменений" at bounding box center [759, 362] width 112 height 15
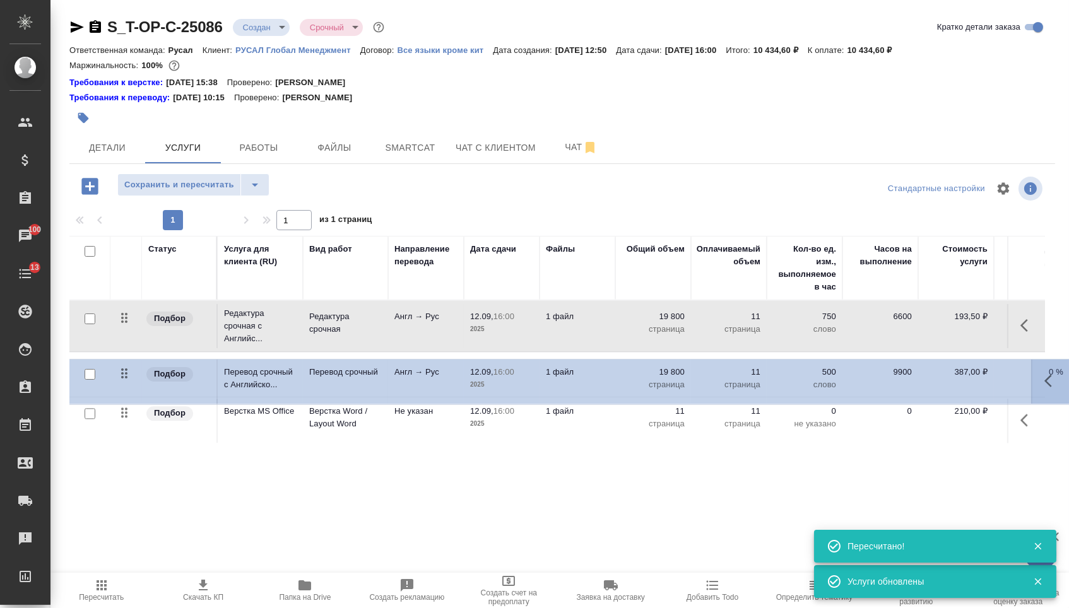
drag, startPoint x: 118, startPoint y: 384, endPoint x: 123, endPoint y: 324, distance: 59.5
click at [124, 324] on tbody "Подбор Редактура срочная с Английс... Редактура срочная Англ → Рус 12.09, 16:00…" at bounding box center [663, 372] width 1189 height 143
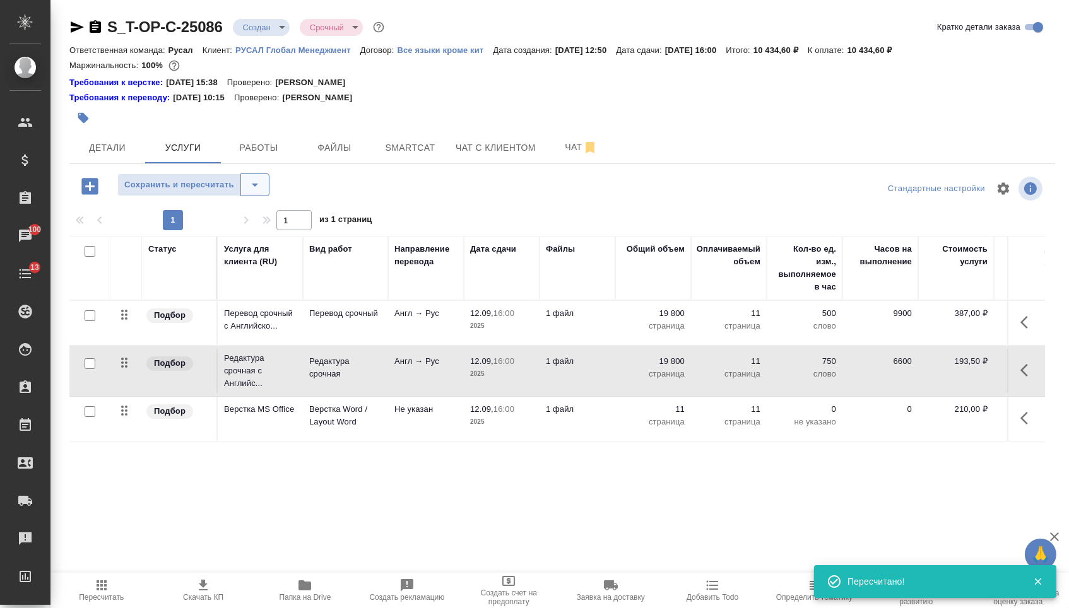
click at [269, 187] on button "split button" at bounding box center [254, 184] width 29 height 23
click at [259, 222] on li "Сохранить" at bounding box center [198, 218] width 155 height 20
click at [127, 151] on span "Детали" at bounding box center [107, 148] width 61 height 16
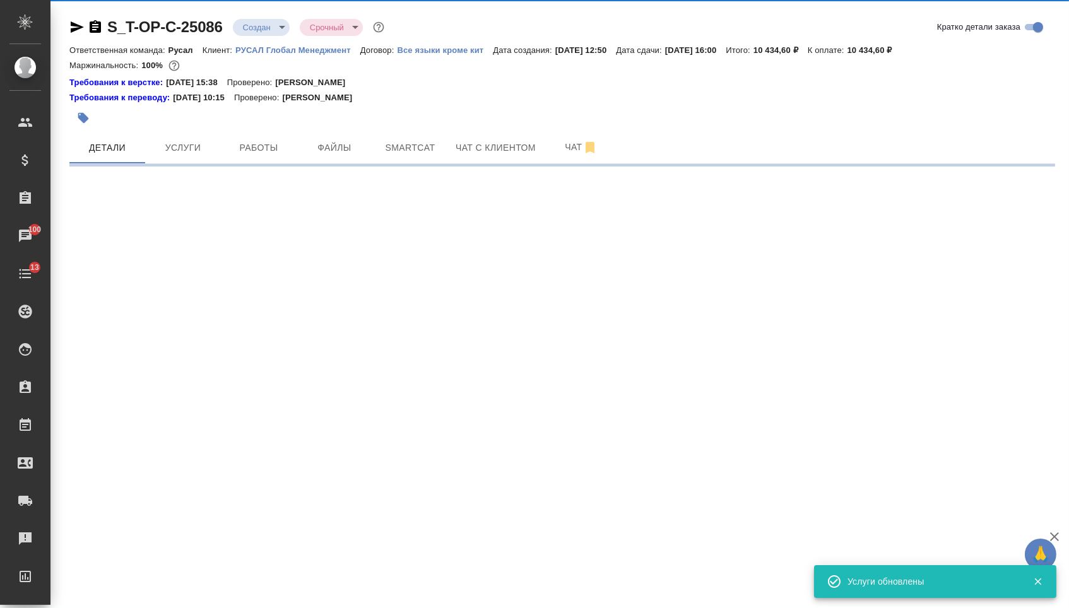
select select "RU"
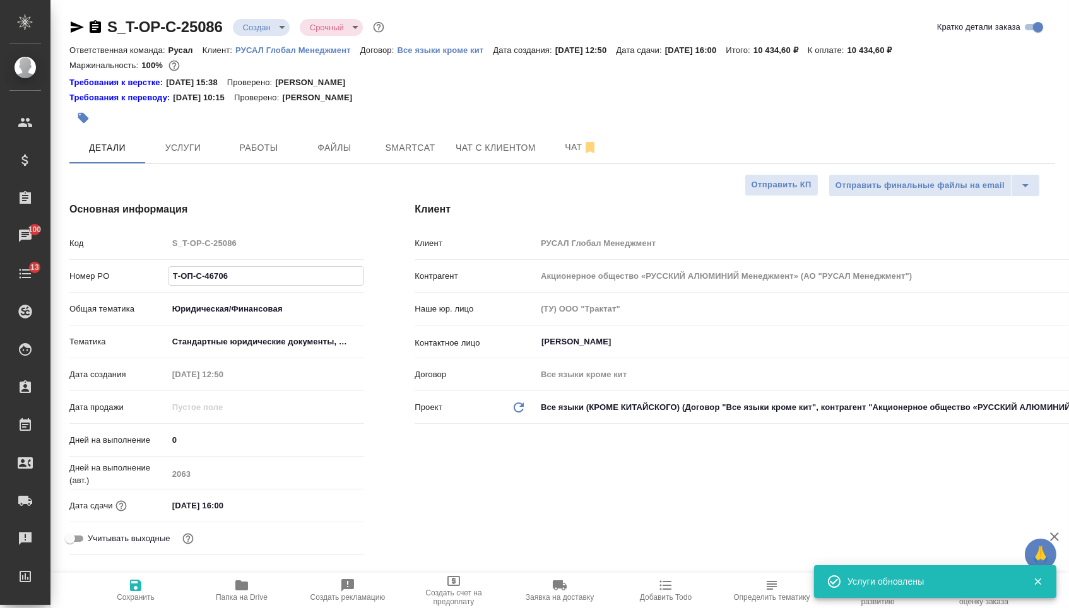
drag, startPoint x: 238, startPoint y: 282, endPoint x: 81, endPoint y: 279, distance: 156.5
click at [81, 279] on div "Номер PO Т-ОП-С-46706" at bounding box center [216, 276] width 295 height 22
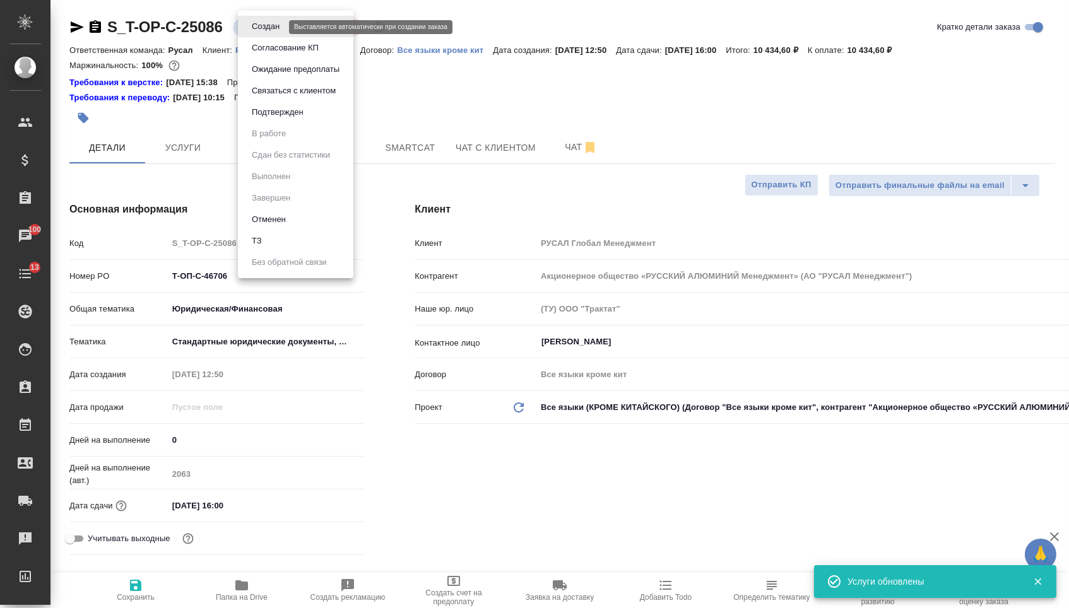
click at [270, 26] on body "🙏 .cls-1 fill:#fff; AWATERA Menshikova Aleksandra Клиенты Спецификации Заказы 1…" at bounding box center [534, 304] width 1069 height 608
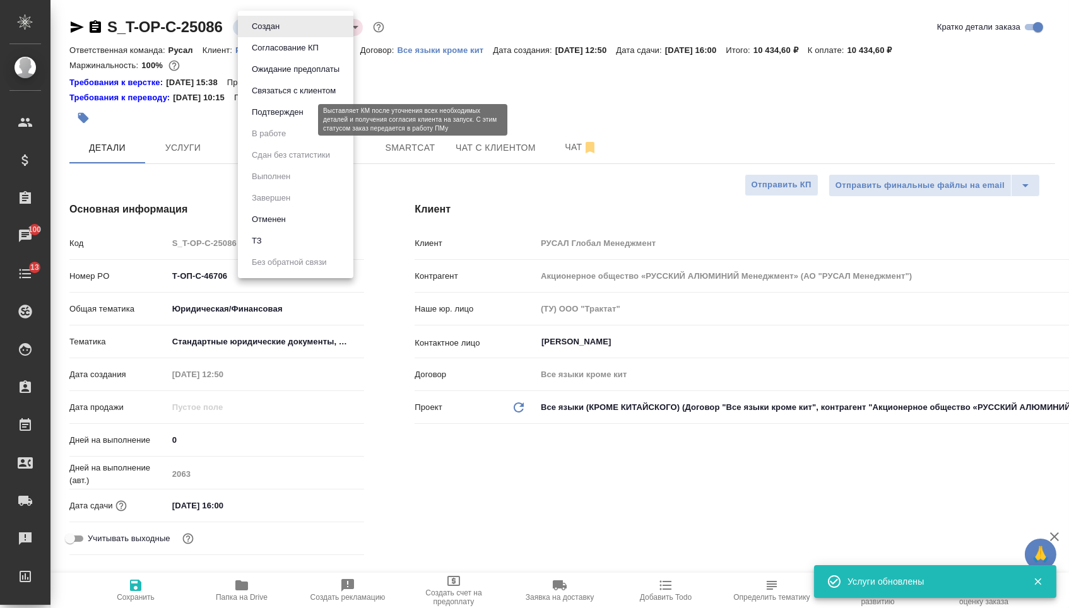
click at [270, 119] on button "Подтвержден" at bounding box center [277, 112] width 59 height 14
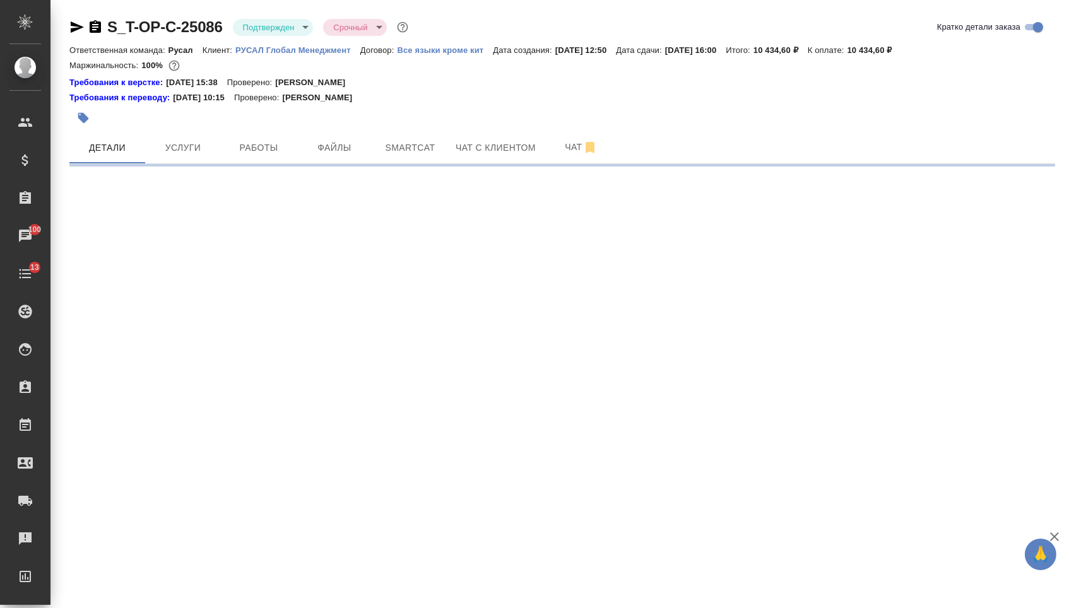
select select "RU"
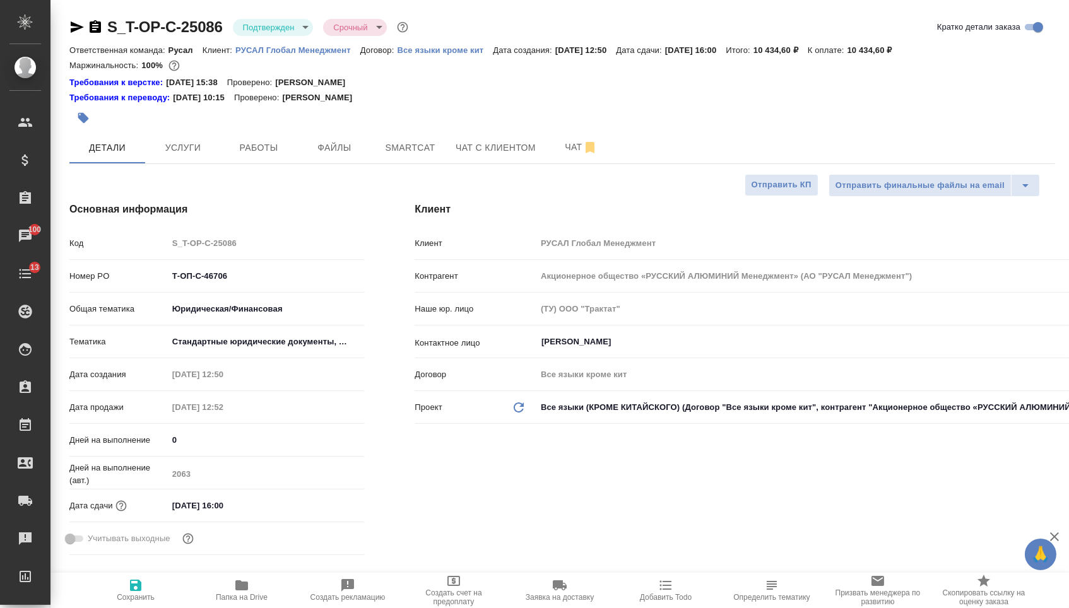
type textarea "x"
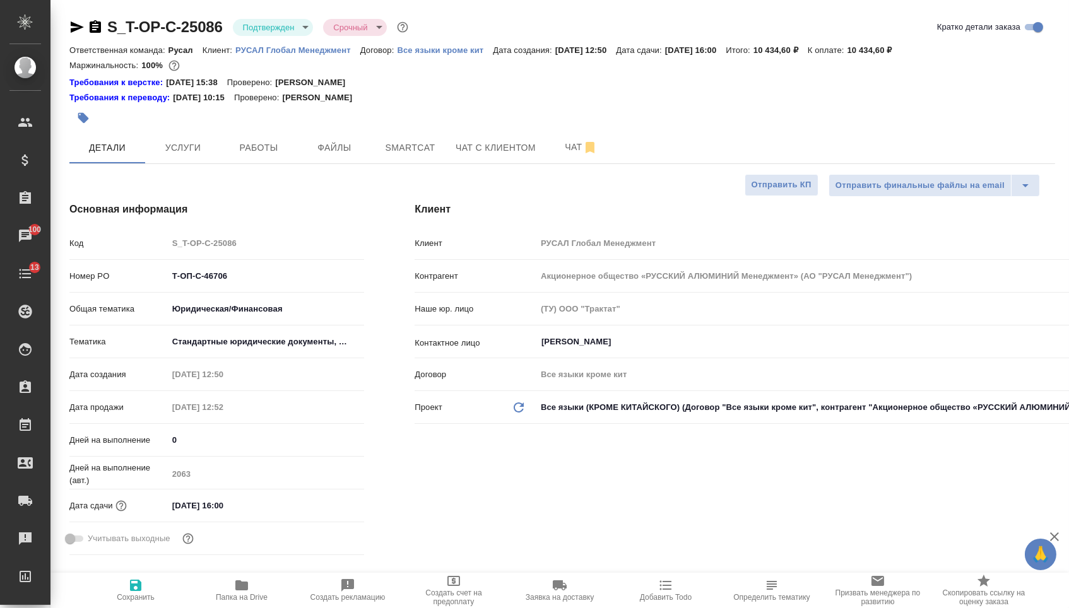
type textarea "x"
click at [82, 26] on icon "button" at bounding box center [77, 26] width 13 height 11
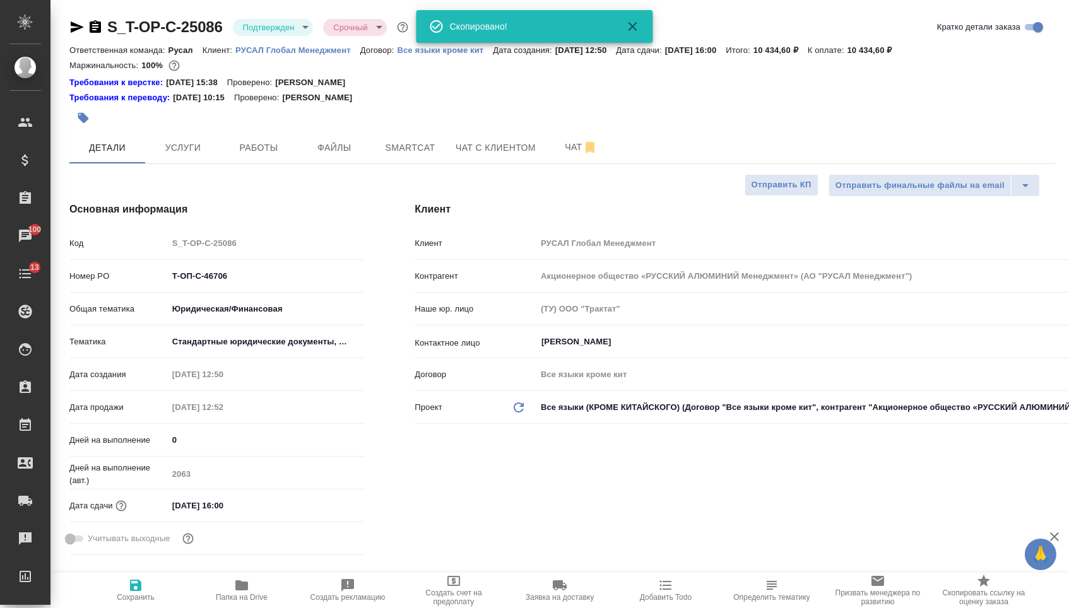
type textarea "x"
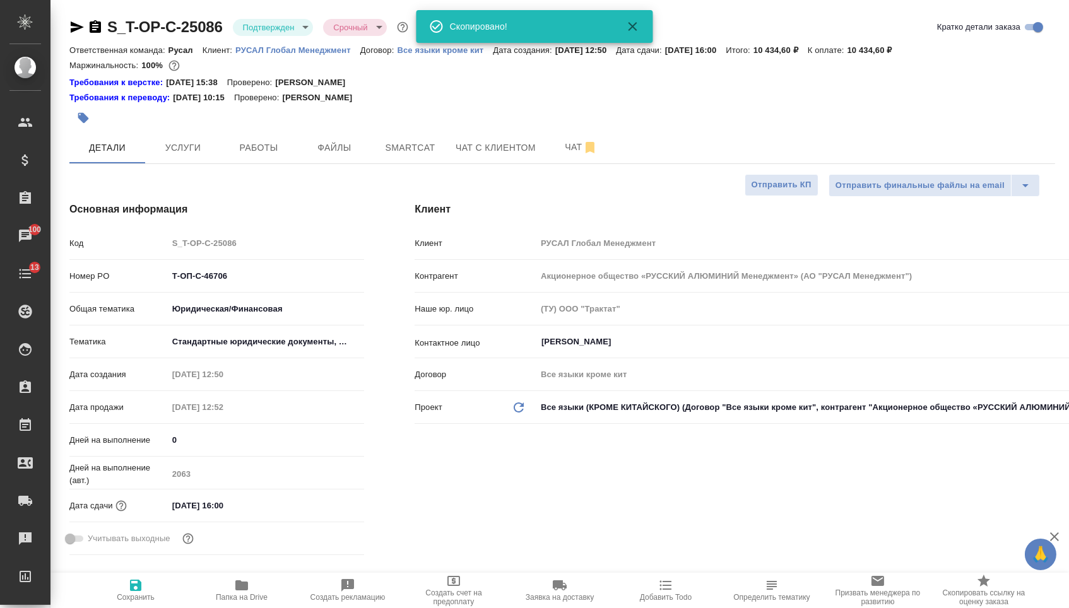
type textarea "x"
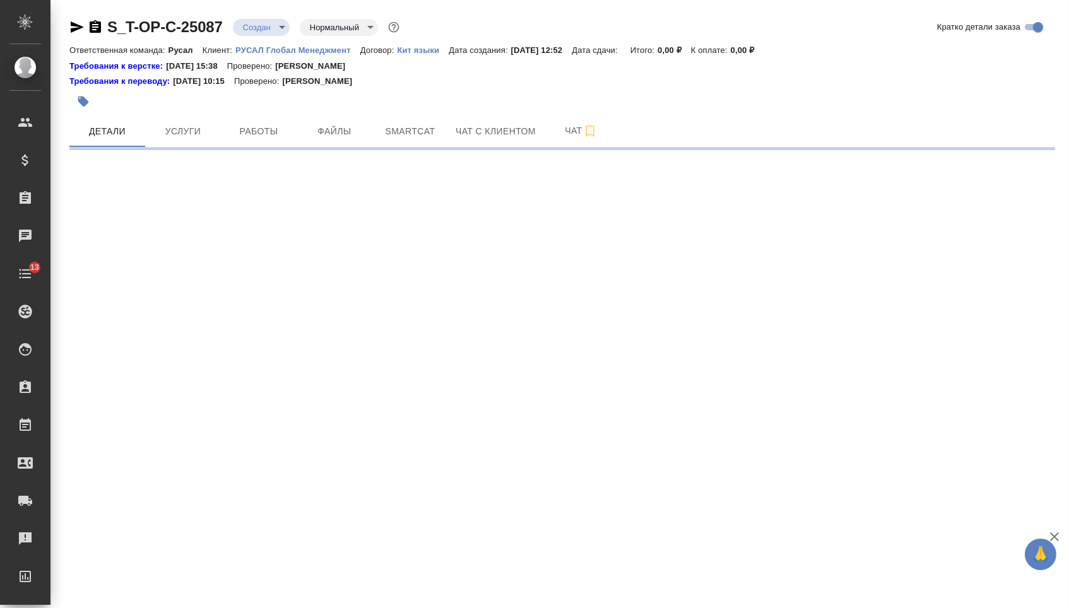
select select "RU"
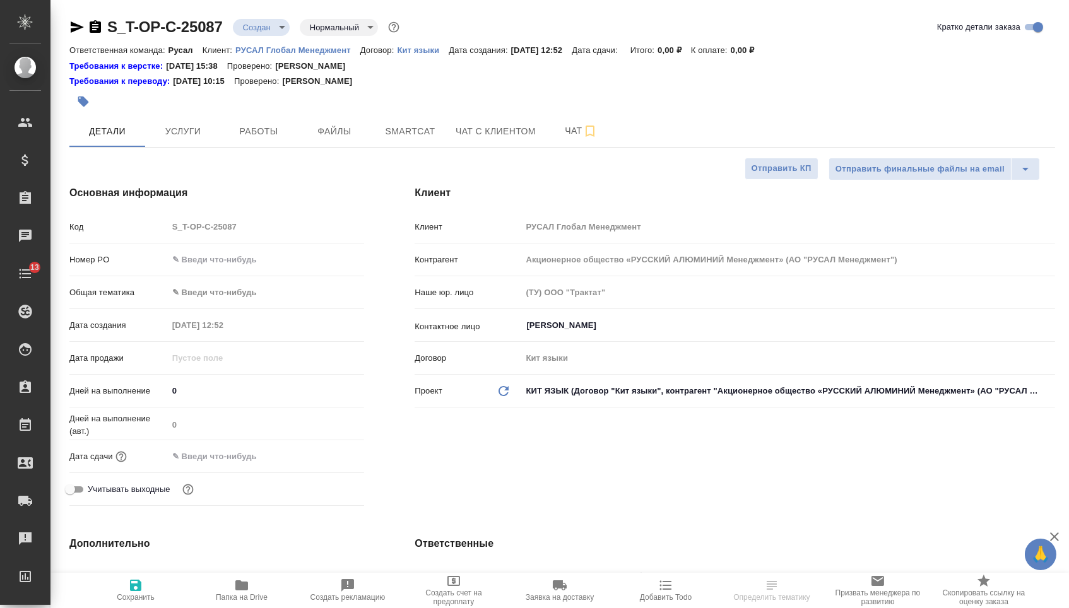
type textarea "x"
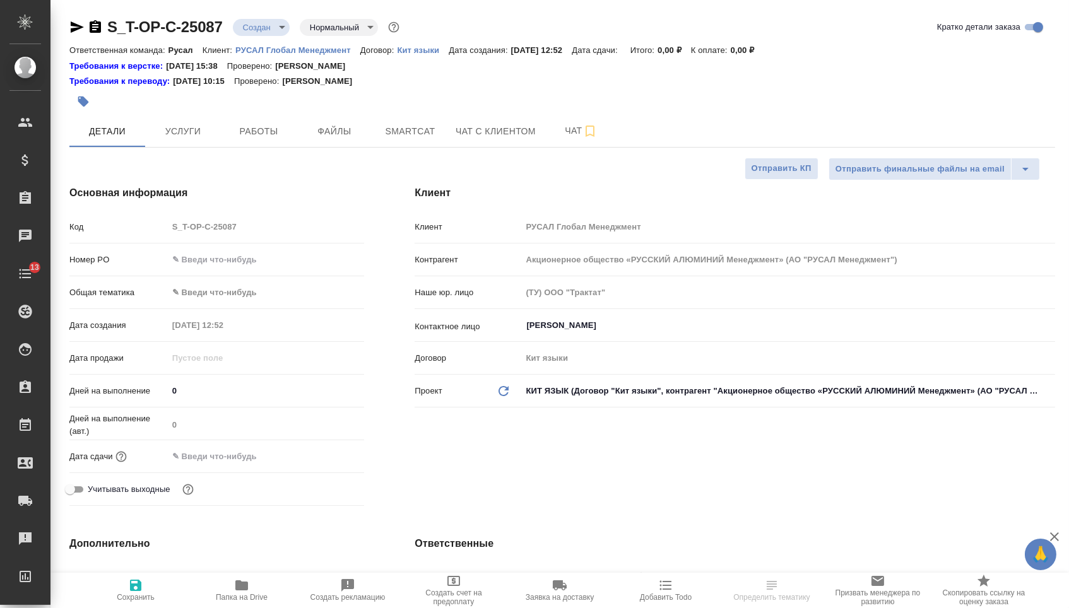
type textarea "x"
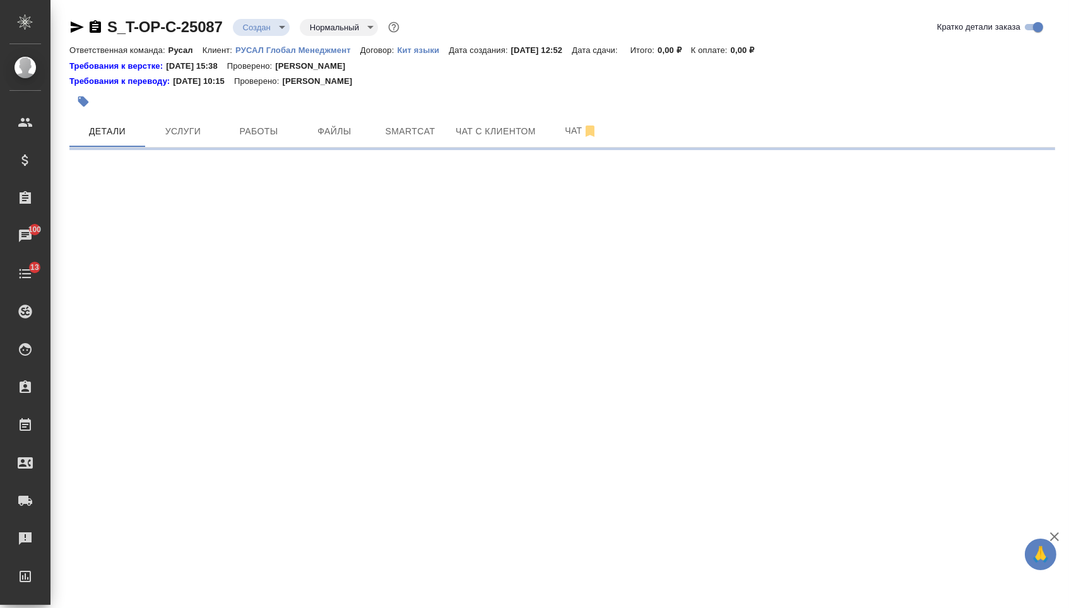
select select "RU"
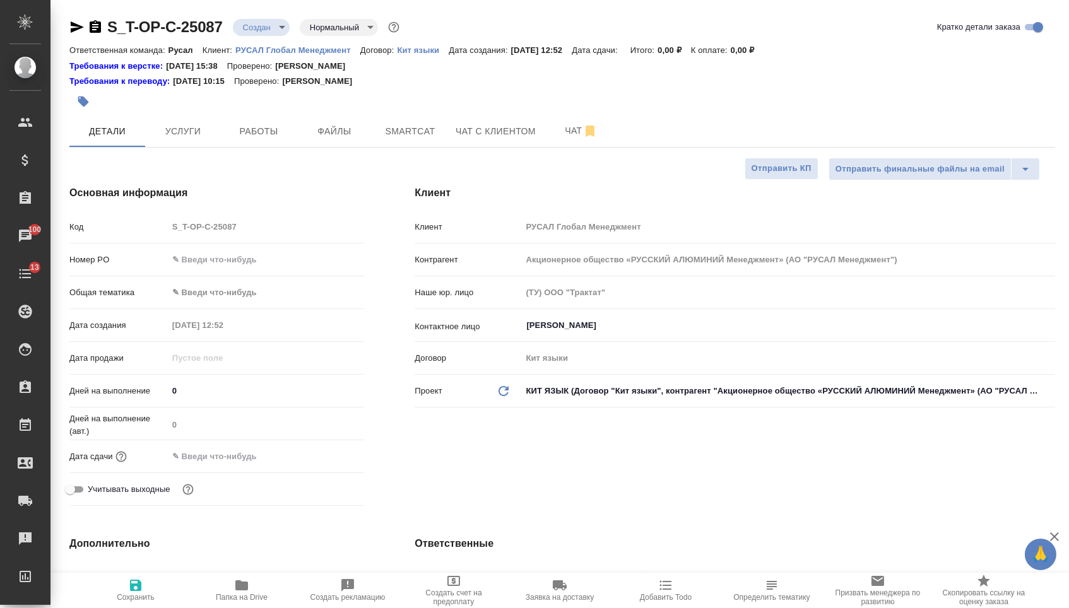
type textarea "x"
click at [696, 461] on div "Клиент Клиент РУСАЛ Глобал Менеджмент Контрагент Акционерное общество «РУССКИЙ …" at bounding box center [734, 348] width 691 height 376
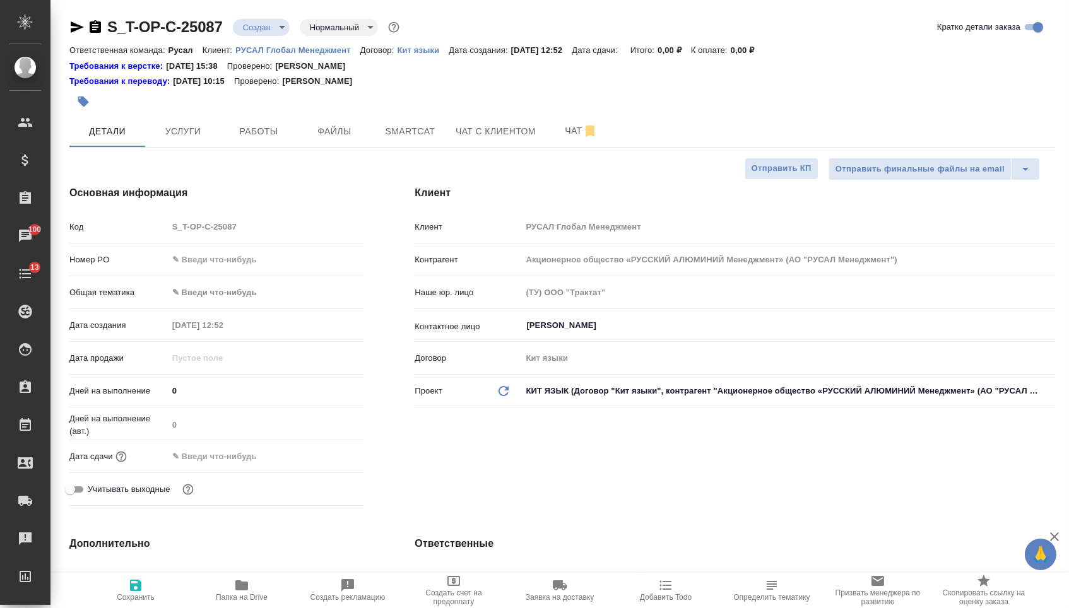
click at [696, 461] on div "Клиент Клиент РУСАЛ Глобал Менеджмент Контрагент Акционерное общество «РУССКИЙ …" at bounding box center [734, 348] width 691 height 376
drag, startPoint x: 0, startPoint y: 0, endPoint x: 691, endPoint y: 461, distance: 830.2
click at [691, 461] on div "Клиент Клиент РУСАЛ Глобал Менеджмент Контрагент Акционерное общество «РУССКИЙ …" at bounding box center [734, 348] width 691 height 376
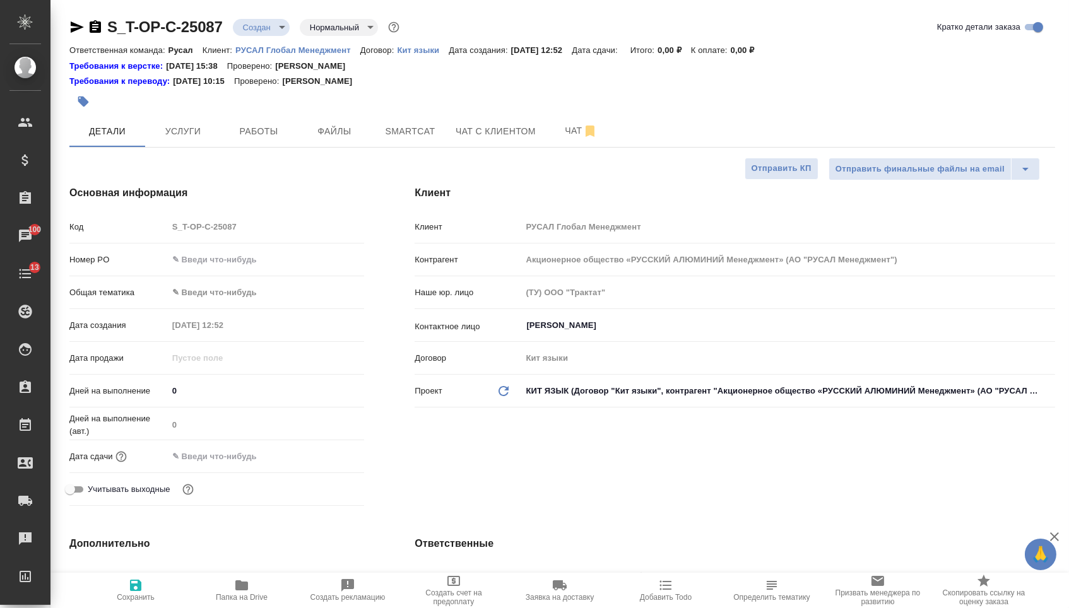
click at [691, 461] on div "Клиент Клиент РУСАЛ Глобал Менеджмент Контрагент Акционерное общество «РУССКИЙ …" at bounding box center [734, 348] width 691 height 376
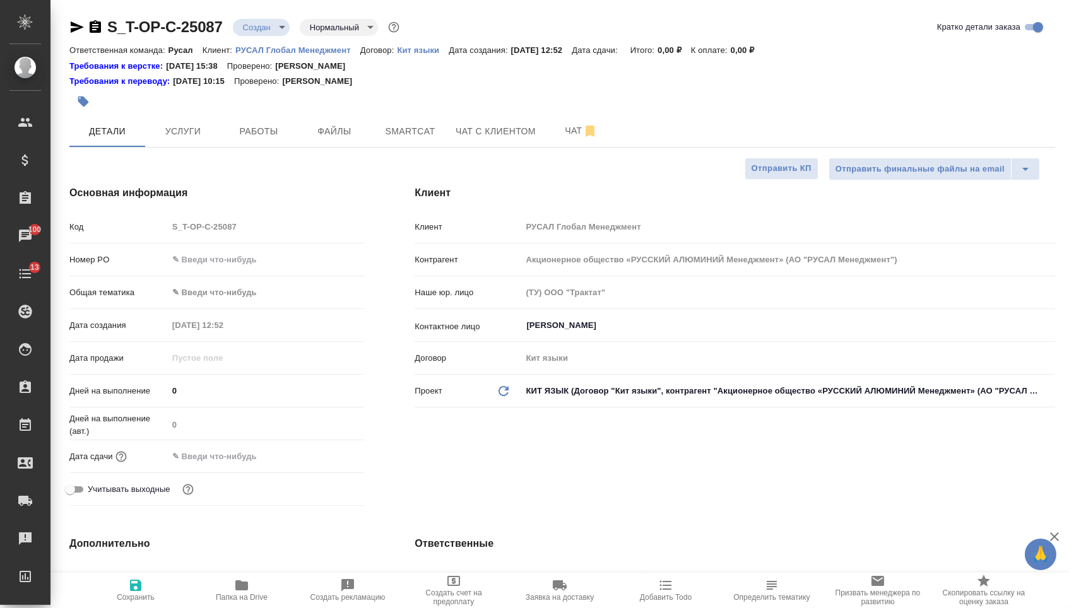
click at [691, 461] on div "Клиент Клиент РУСАЛ Глобал Менеджмент Контрагент Акционерное общество «РУССКИЙ …" at bounding box center [734, 348] width 691 height 376
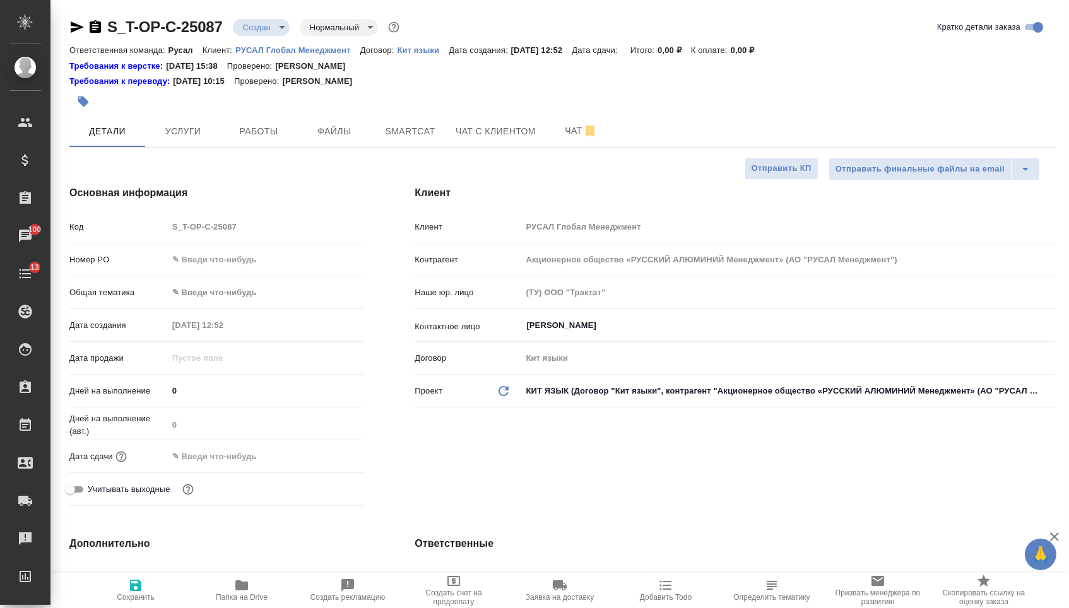
click at [691, 461] on div "Клиент Клиент РУСАЛ Глобал Менеджмент Контрагент Акционерное общество «РУССКИЙ …" at bounding box center [734, 348] width 691 height 376
click at [229, 266] on input "text" at bounding box center [266, 259] width 196 height 18
paste input "Т-ОП-С-46707"
type input "Т-ОП-С-46707"
type textarea "x"
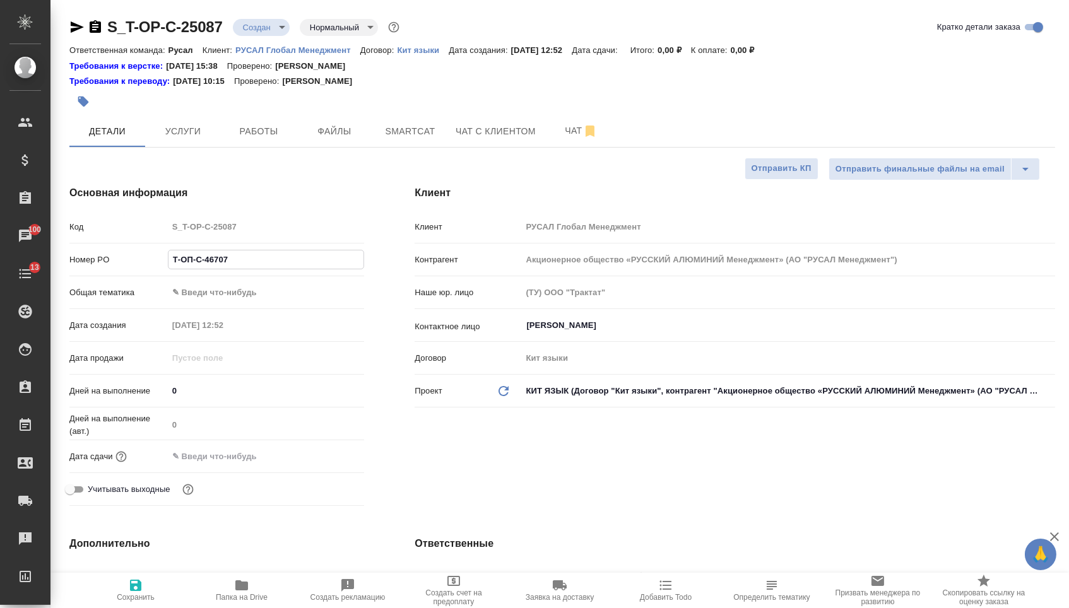
type textarea "x"
type input "Т-ОП-С-46707"
click at [230, 296] on body "🙏 .cls-1 fill:#fff; AWATERA Menshikova Aleksandra Клиенты Спецификации Заказы 1…" at bounding box center [534, 304] width 1069 height 608
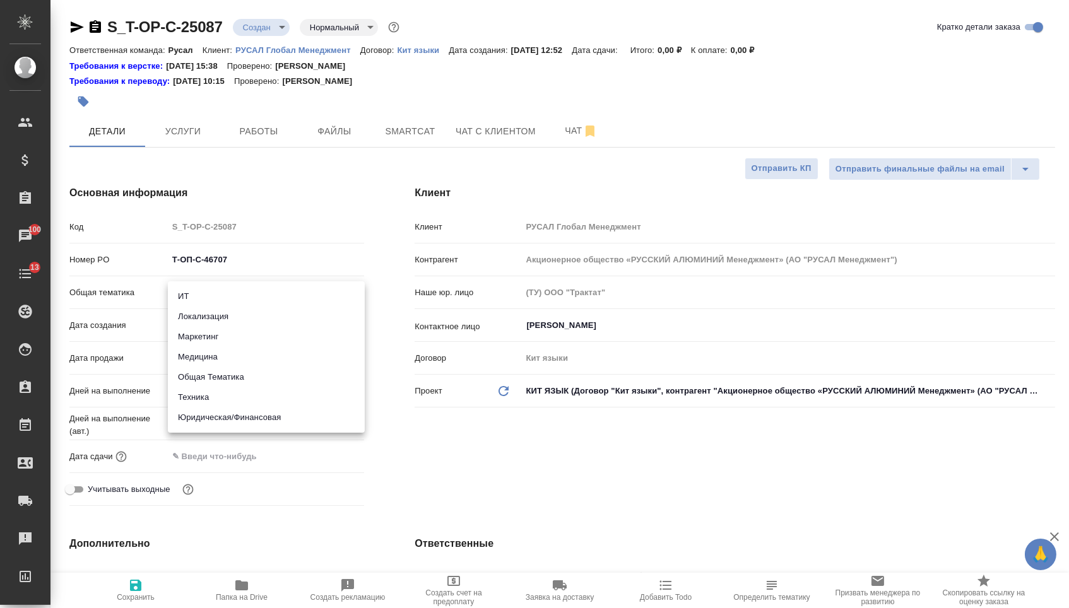
click at [226, 400] on li "Техника" at bounding box center [266, 397] width 197 height 20
type input "tech"
type textarea "x"
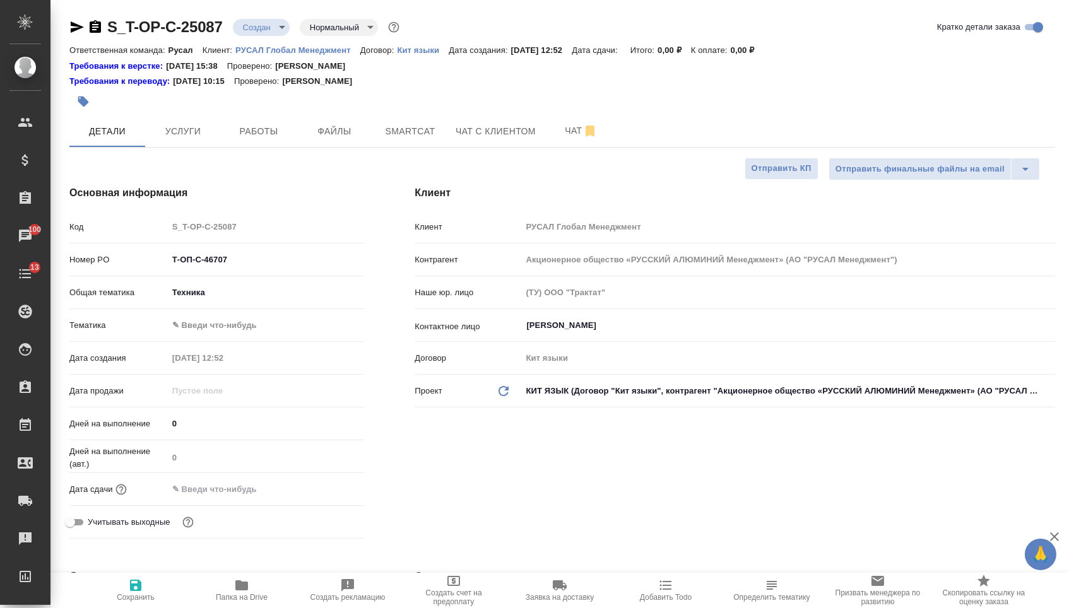
click at [225, 337] on body "🙏 .cls-1 fill:#fff; AWATERA Menshikova Aleksandra Клиенты Спецификации Заказы 1…" at bounding box center [534, 304] width 1069 height 608
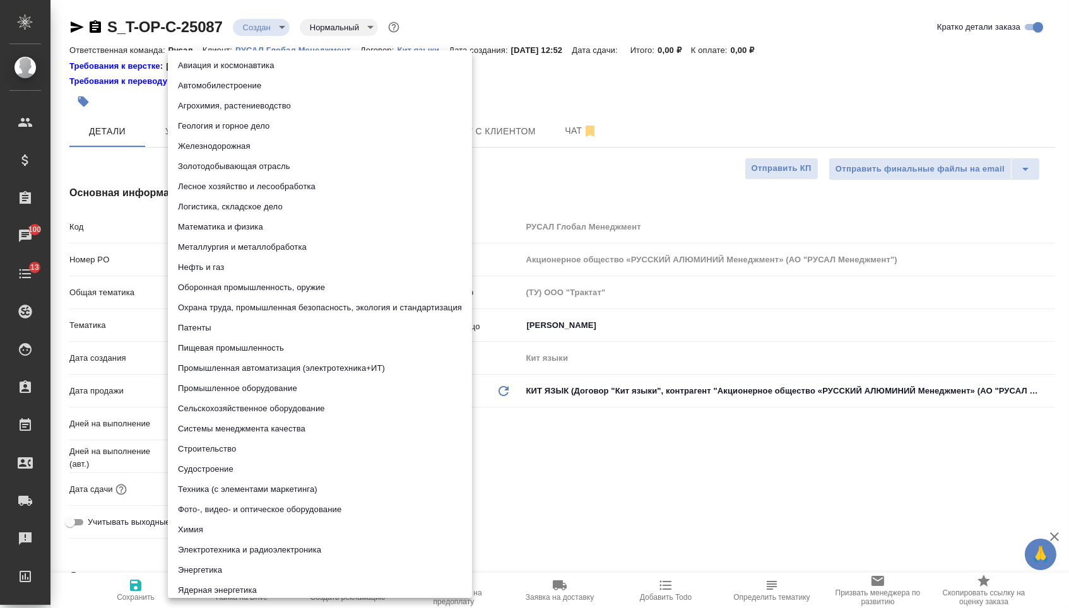
click at [219, 384] on li "Промышленное оборудование" at bounding box center [320, 388] width 304 height 20
type textarea "x"
type input "5f647205b73bc97568ca66bc"
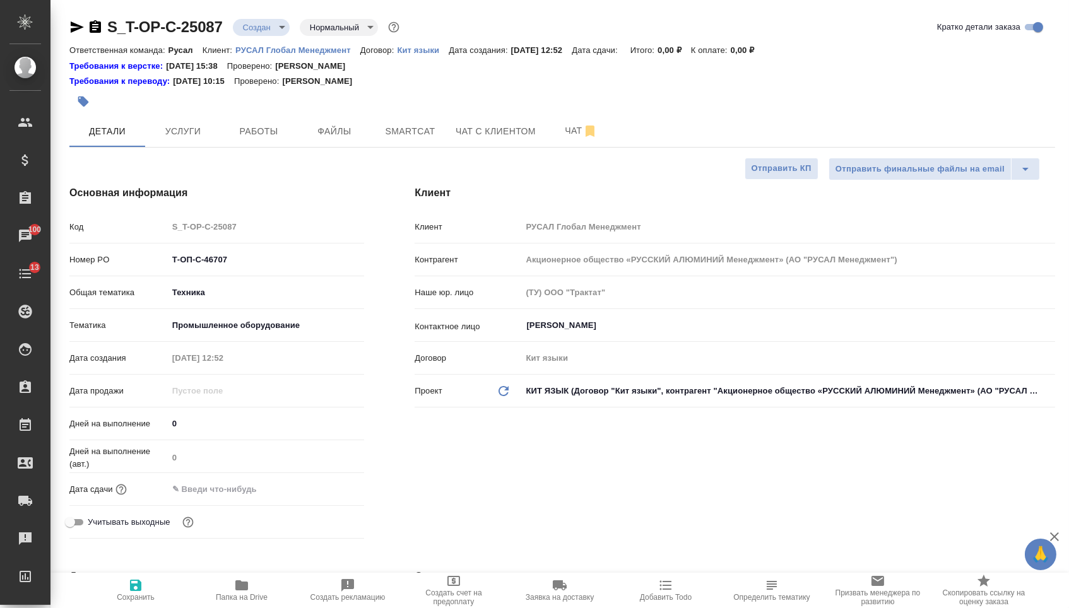
type textarea "x"
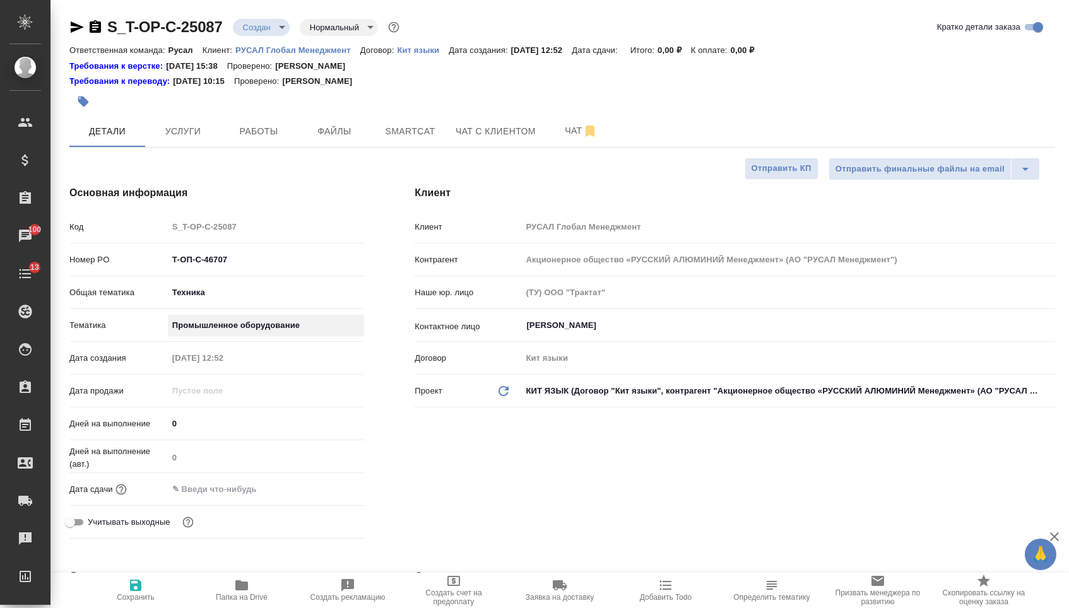
type textarea "x"
click at [261, 488] on input "text" at bounding box center [223, 489] width 110 height 18
click at [339, 490] on div at bounding box center [342, 488] width 44 height 15
click at [330, 490] on icon "button" at bounding box center [327, 488] width 11 height 13
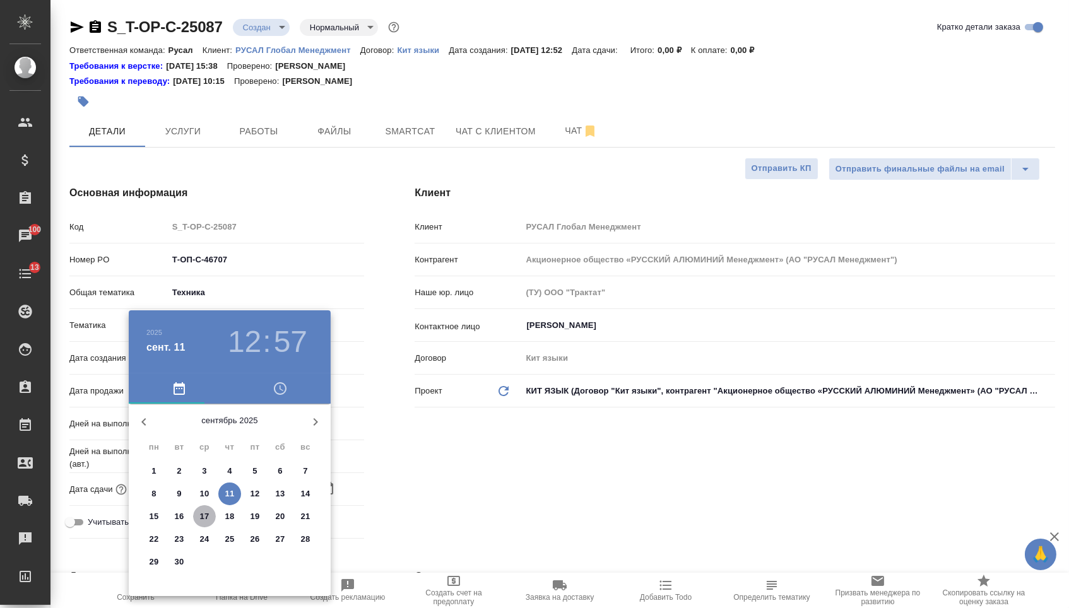
click at [204, 512] on p "17" at bounding box center [204, 516] width 9 height 13
type input "17.09.2025 12:57"
type textarea "x"
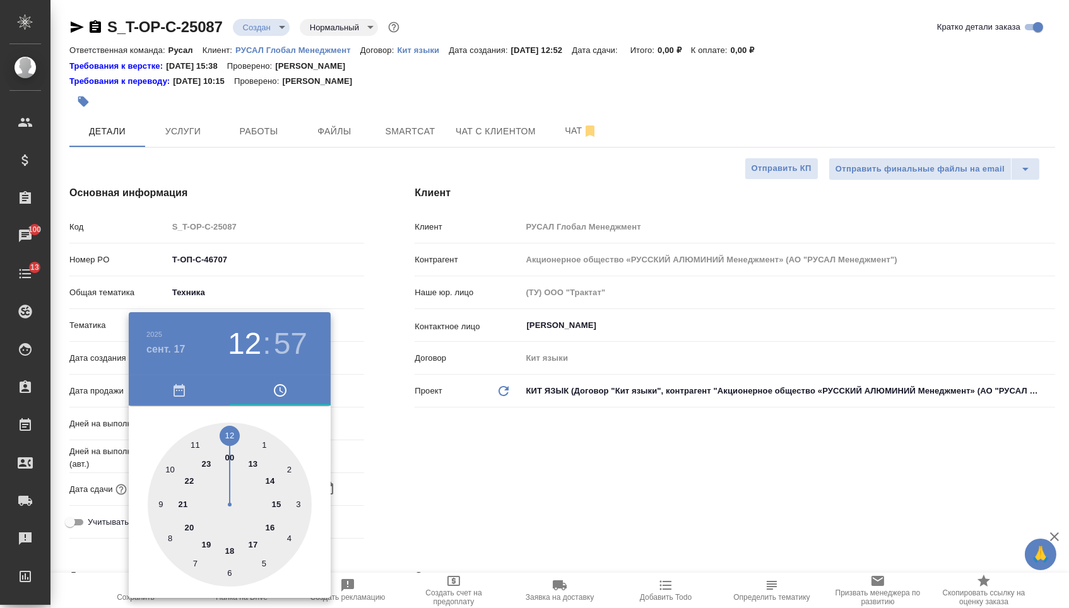
click at [194, 440] on div at bounding box center [230, 505] width 164 height 164
type input "17.09.2025 11:57"
type textarea "x"
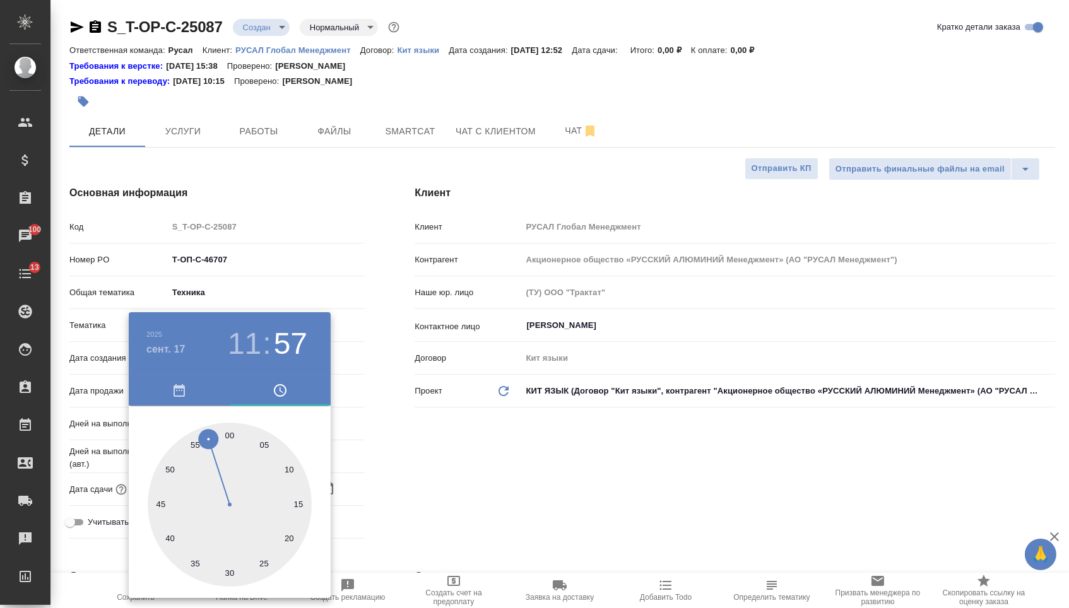
type textarea "x"
type input "17.09.2025 11:00"
click at [228, 431] on div at bounding box center [230, 505] width 164 height 164
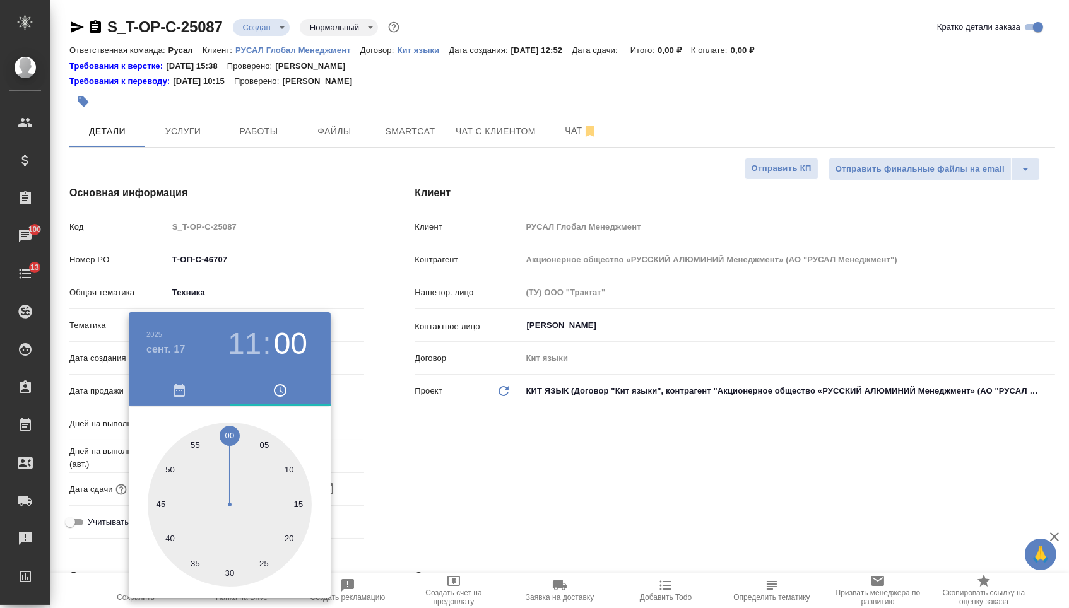
type textarea "x"
click at [455, 454] on div at bounding box center [534, 304] width 1069 height 608
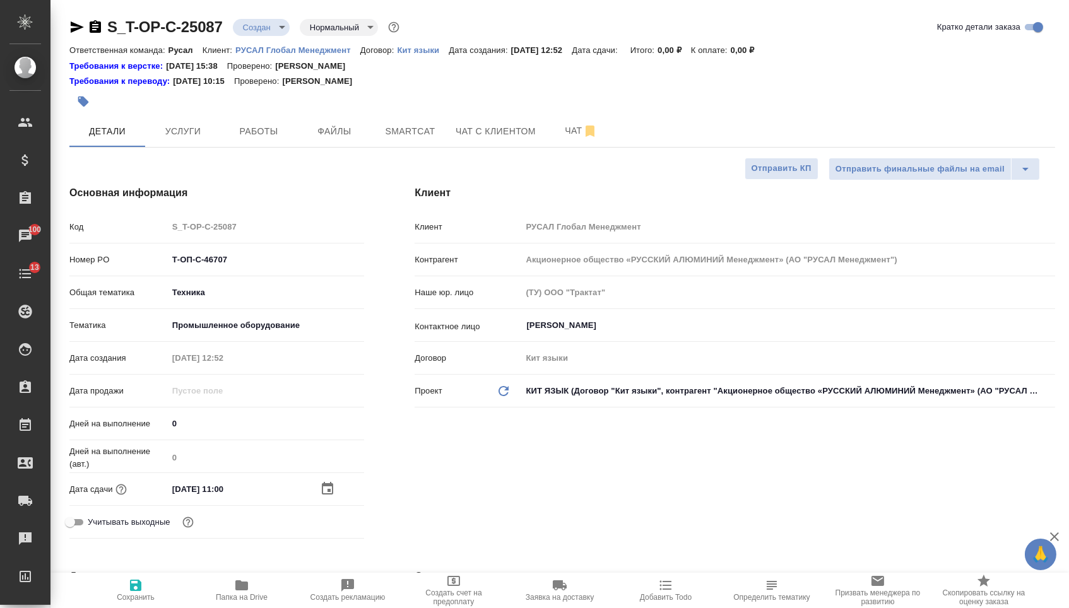
type textarea "x"
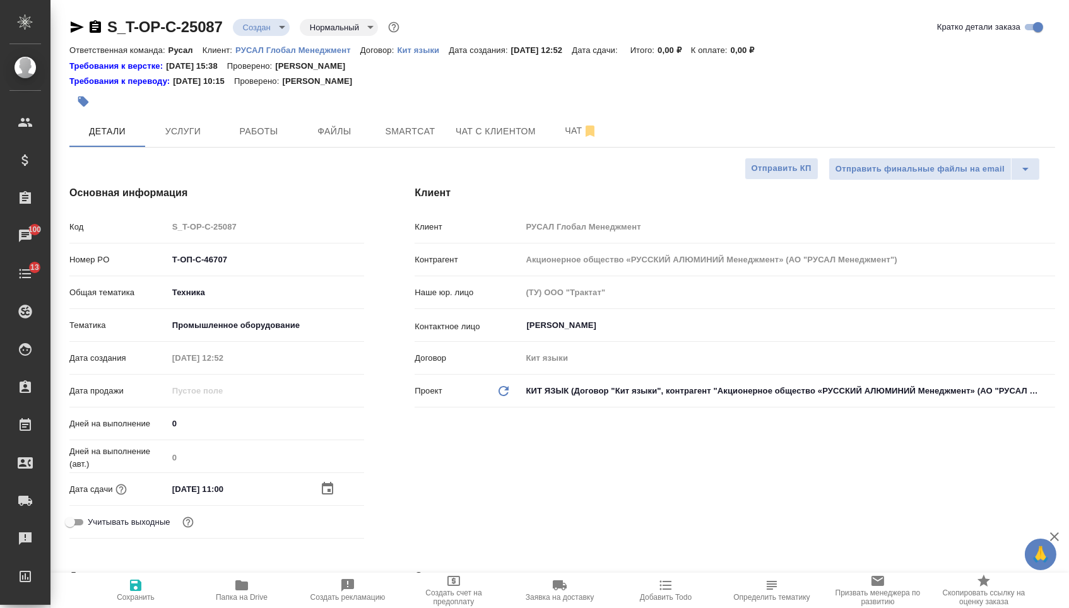
type textarea "x"
click at [124, 602] on span "Сохранить" at bounding box center [136, 597] width 38 height 9
type textarea "x"
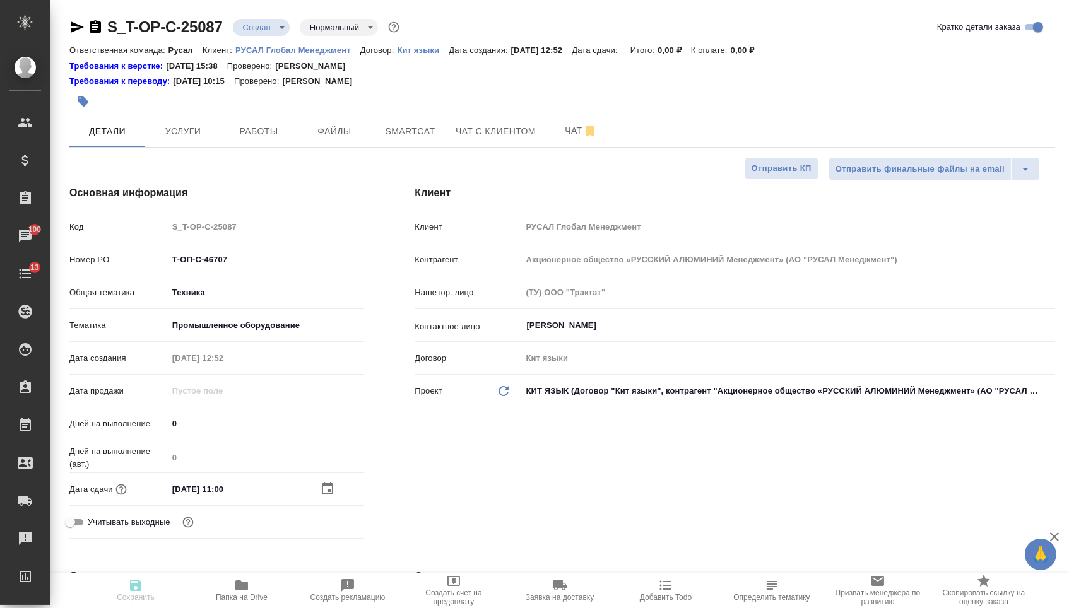
type textarea "x"
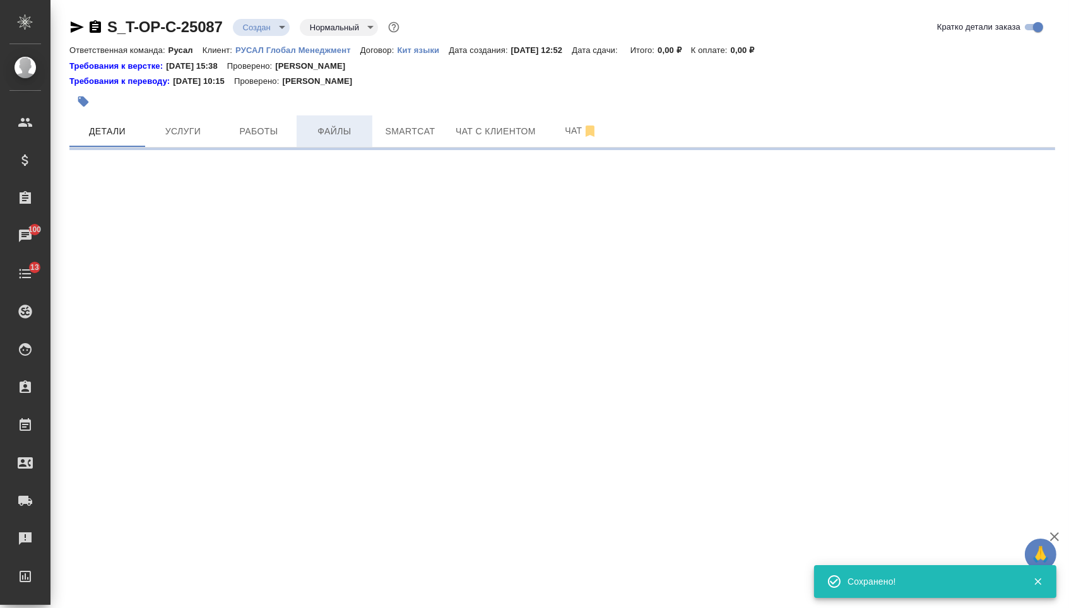
select select "RU"
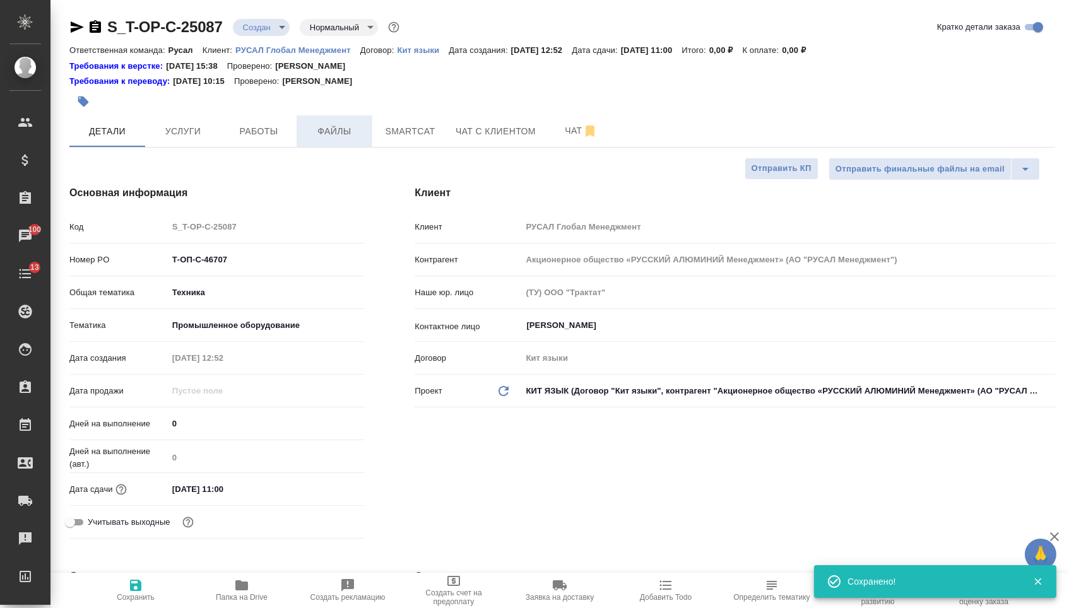
click at [317, 141] on button "Файлы" at bounding box center [334, 131] width 76 height 32
type textarea "x"
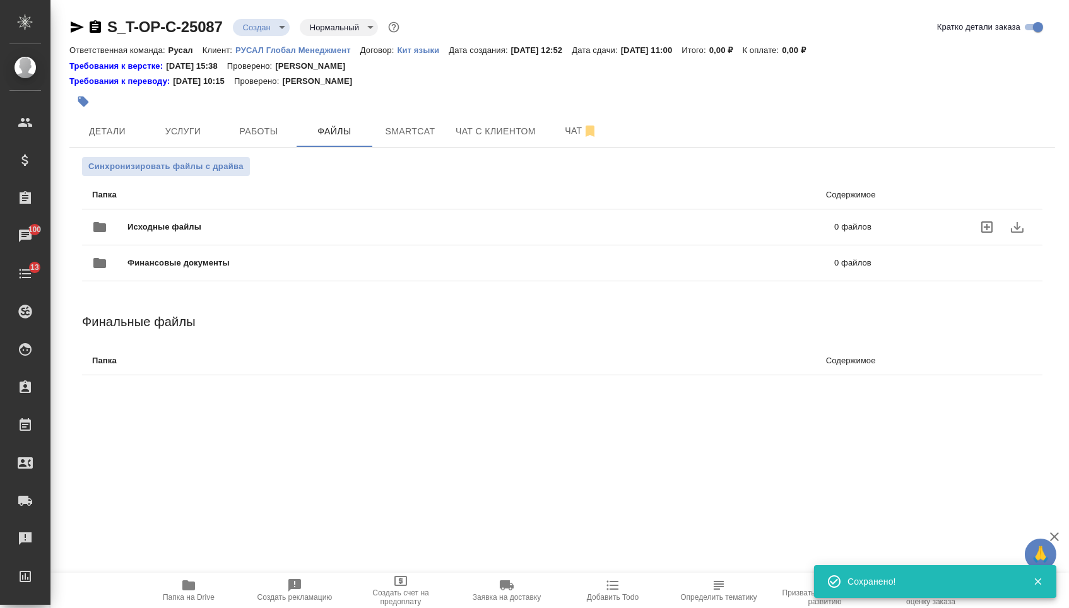
click at [224, 220] on div "Исходные файлы 0 файлов" at bounding box center [481, 227] width 779 height 30
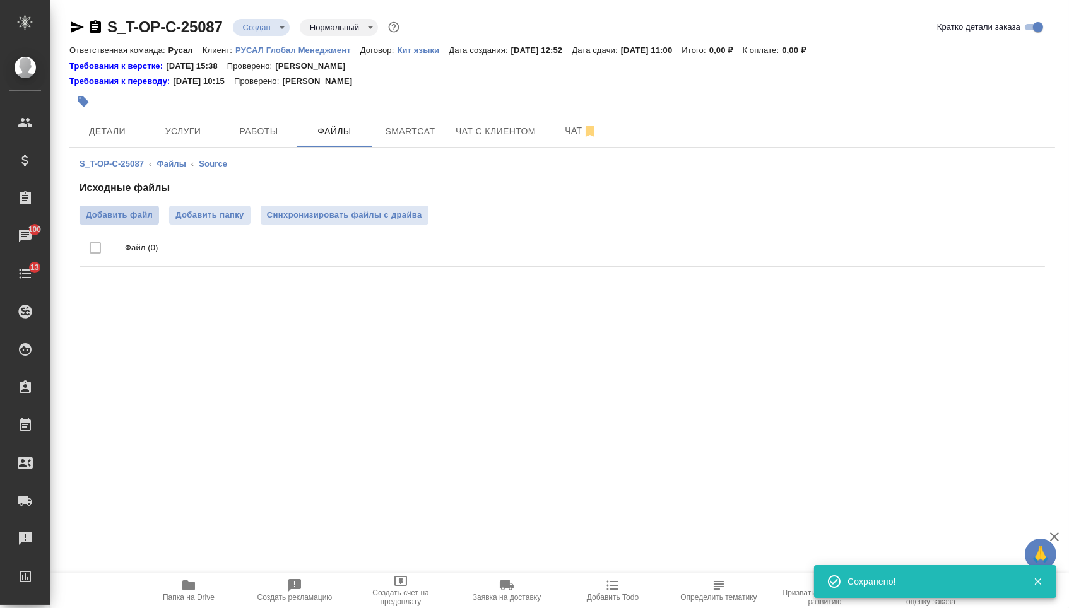
click at [125, 213] on span "Добавить файл" at bounding box center [119, 215] width 67 height 13
click at [0, 0] on input "Добавить файл" at bounding box center [0, 0] width 0 height 0
click at [205, 131] on span "Услуги" at bounding box center [183, 132] width 61 height 16
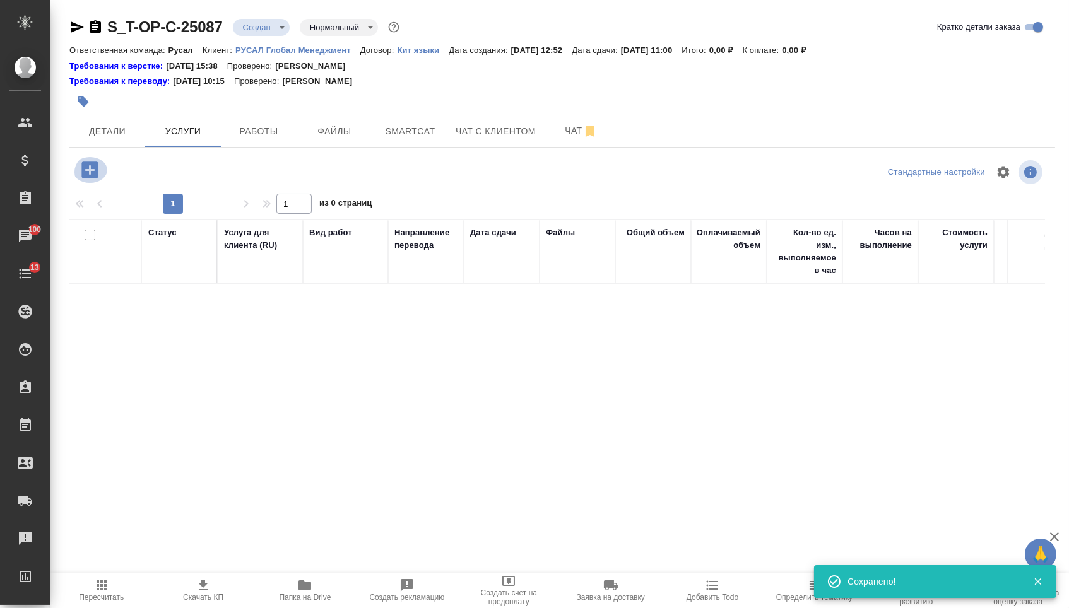
click at [97, 171] on icon "button" at bounding box center [89, 169] width 16 height 16
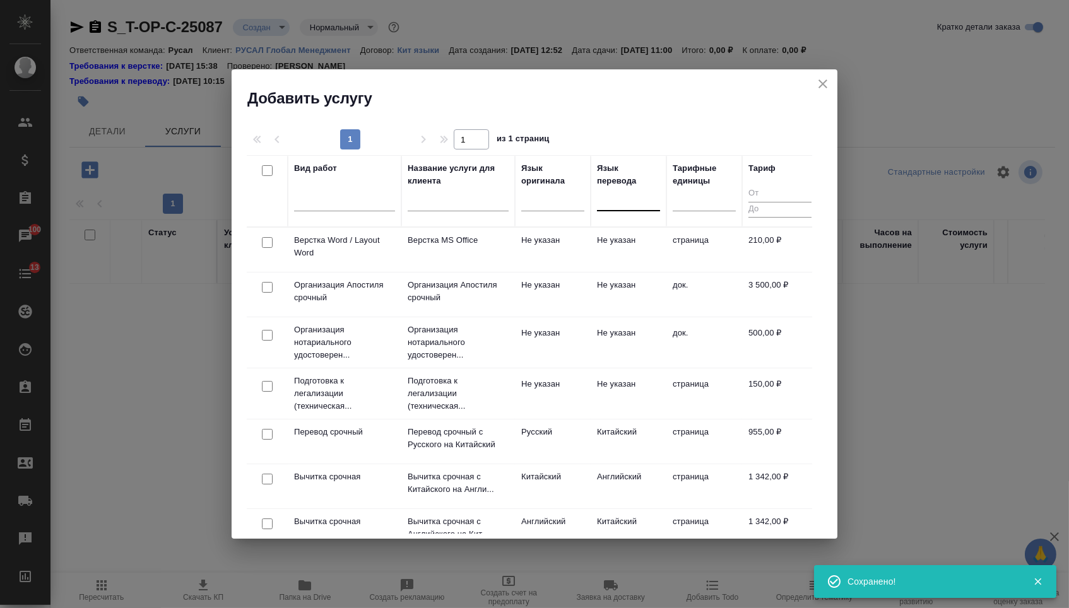
click at [621, 206] on div at bounding box center [628, 198] width 63 height 18
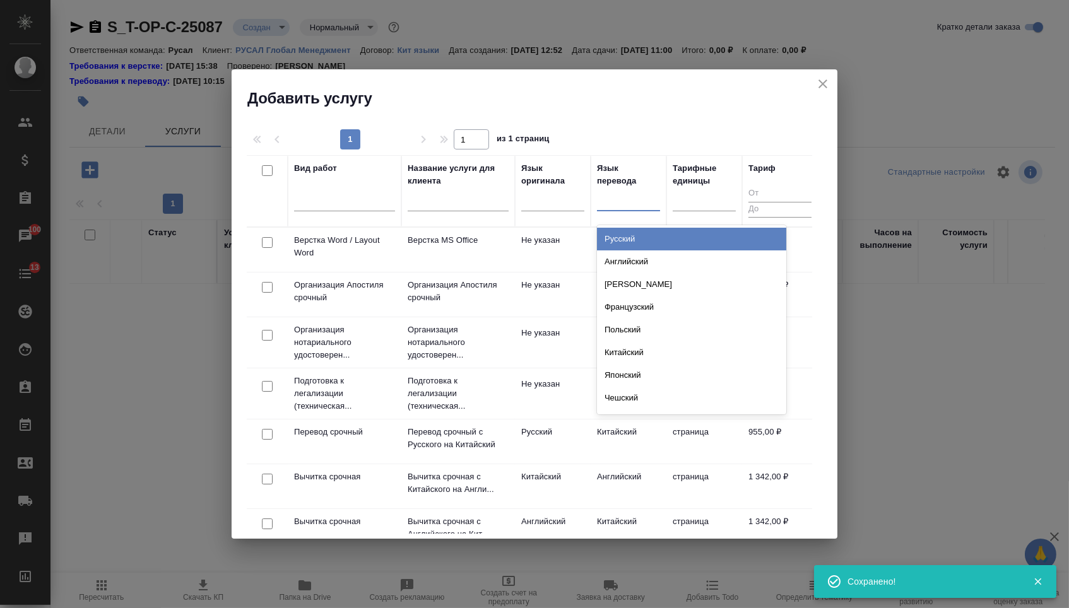
click at [621, 246] on div "Русский" at bounding box center [691, 239] width 189 height 23
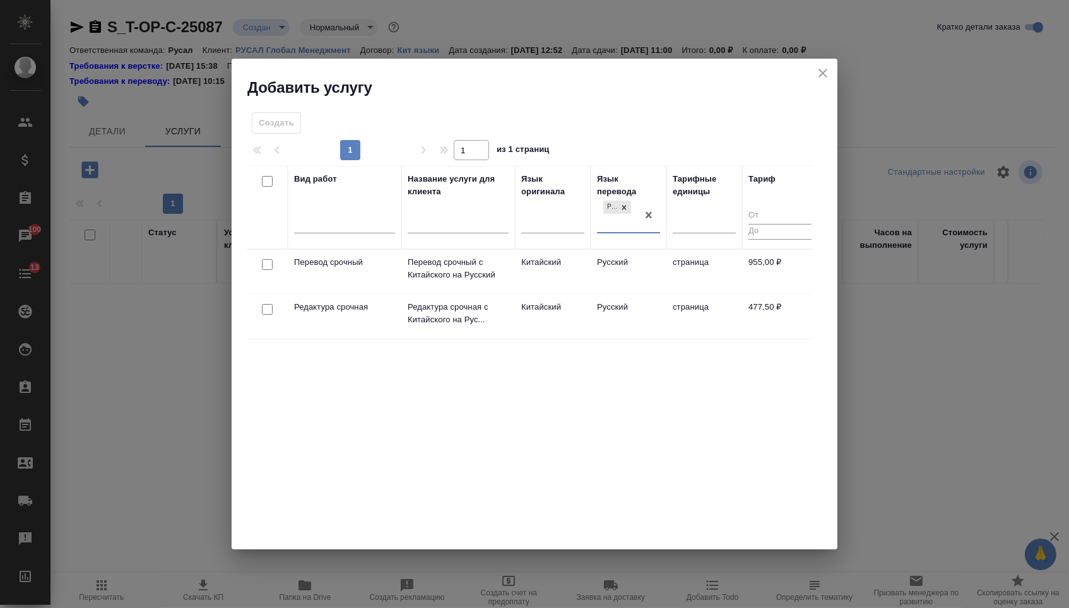
click at [271, 264] on input "checkbox" at bounding box center [267, 264] width 11 height 11
checkbox input "true"
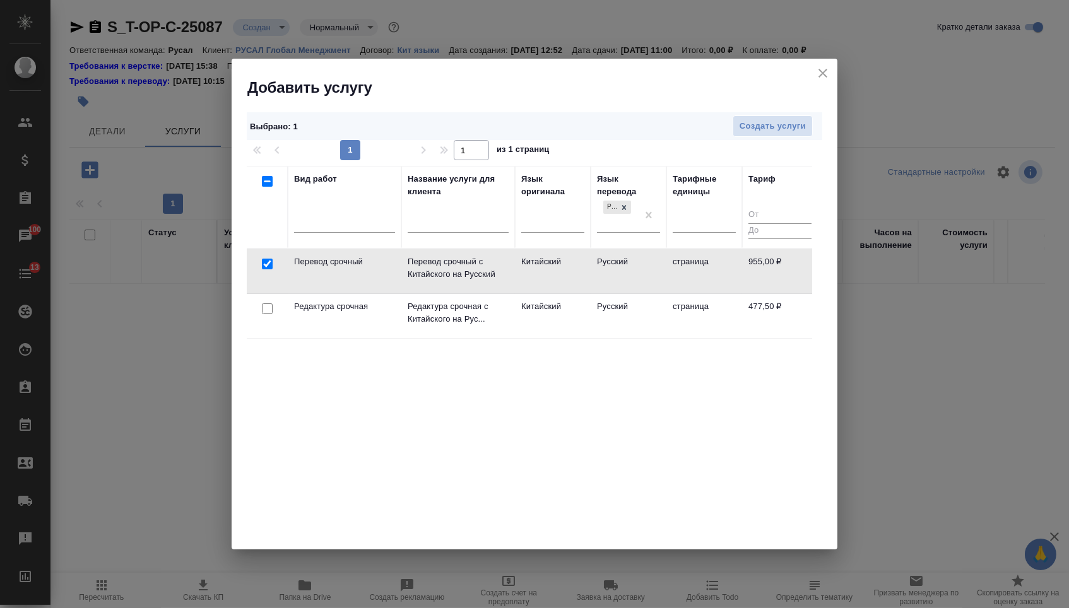
click at [264, 310] on input "checkbox" at bounding box center [267, 308] width 11 height 11
checkbox input "true"
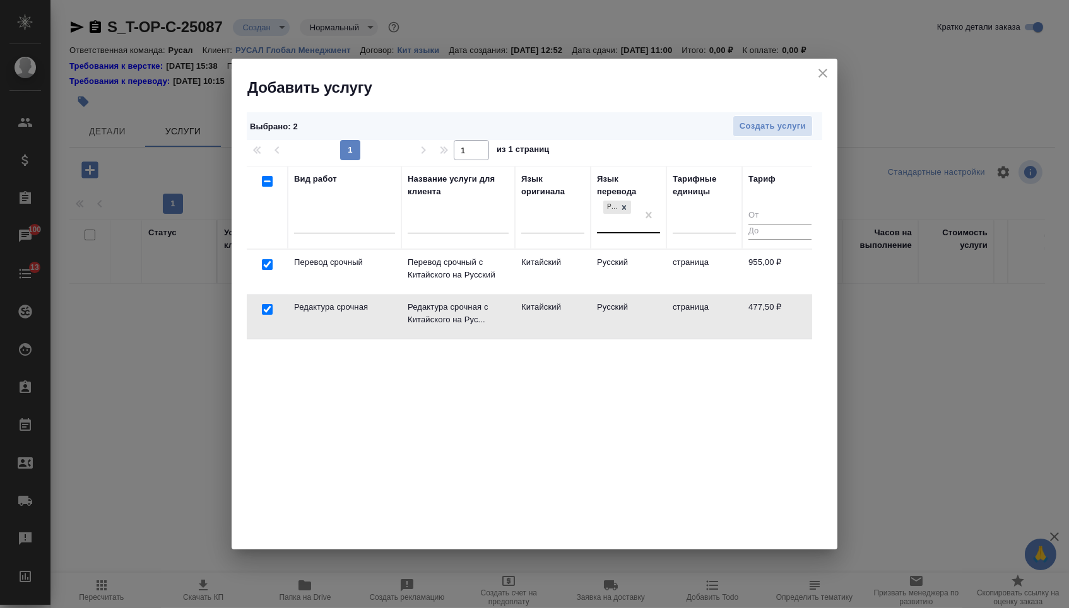
checkbox input "false"
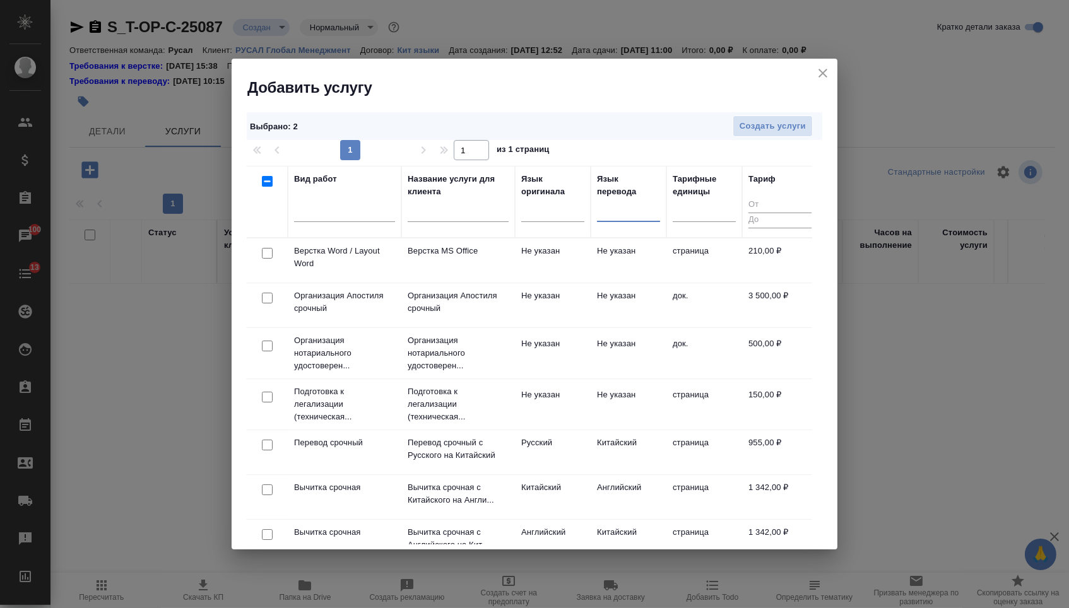
click at [269, 250] on input "checkbox" at bounding box center [267, 253] width 11 height 11
checkbox input "true"
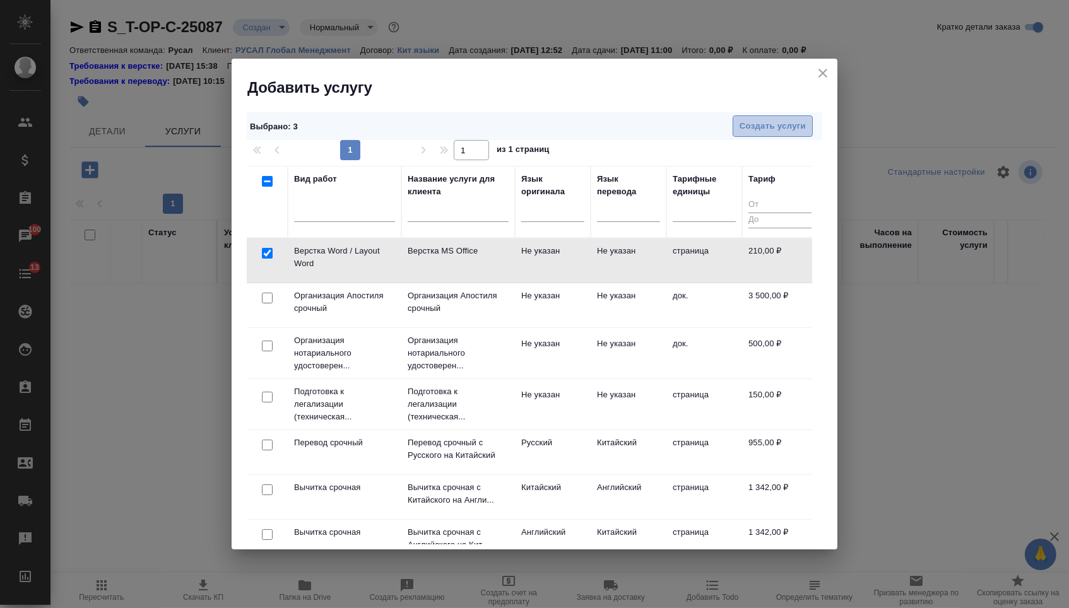
click at [781, 126] on span "Создать услуги" at bounding box center [772, 126] width 66 height 15
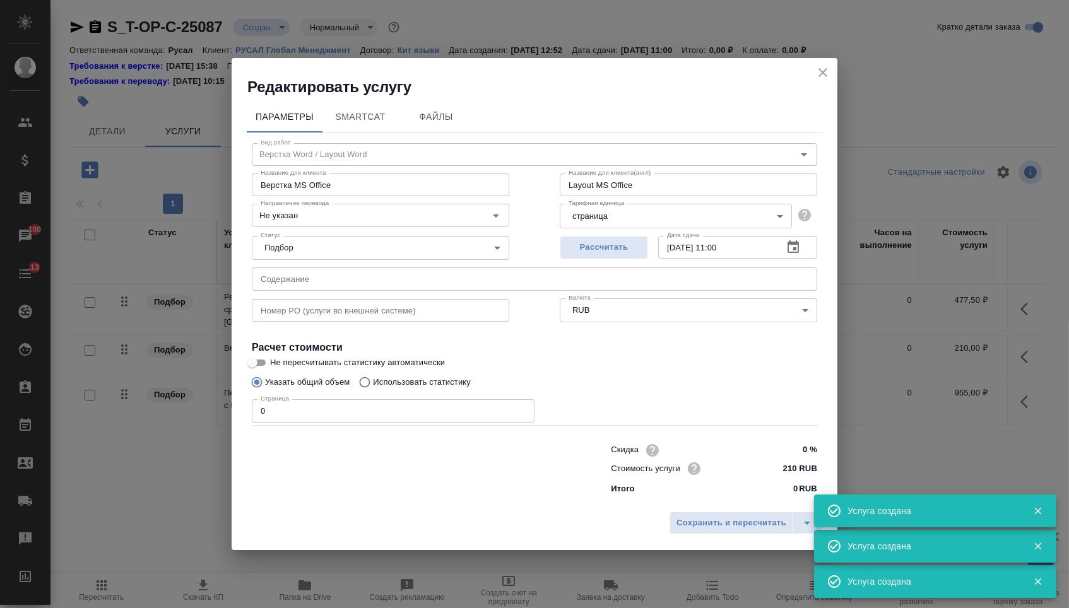
type input "Перевод срочный"
type input "Перевод срочный с Китайского на Русский"
type input "Urgent translation from Chinese into Russian"
type input "кит-рус"
type input "955 RUB"
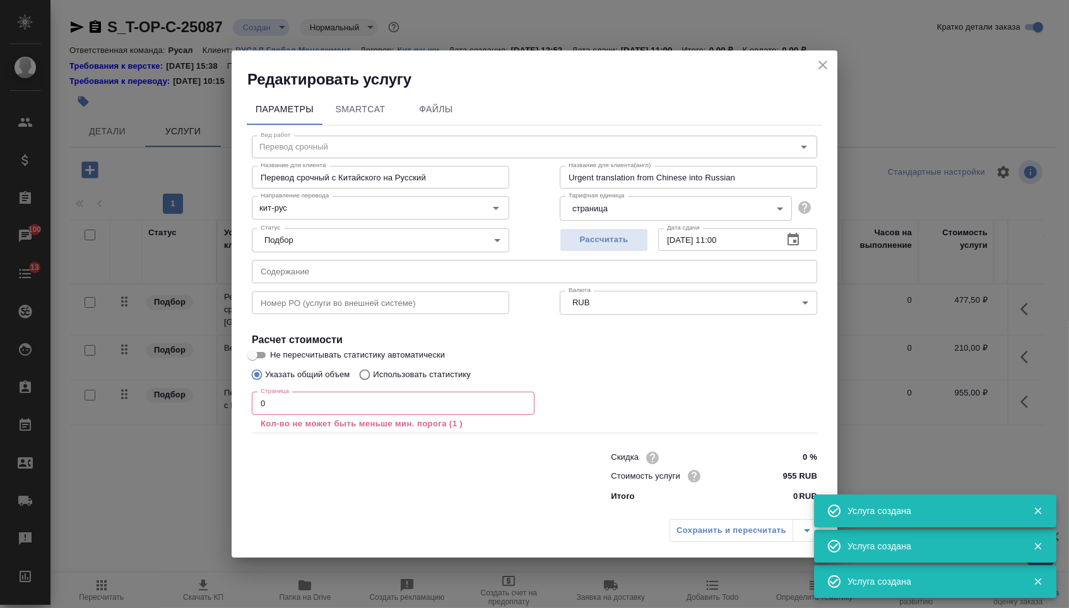
click at [309, 257] on div "Статус Подбор none Статус" at bounding box center [380, 239] width 308 height 82
click at [308, 271] on input "text" at bounding box center [534, 271] width 565 height 23
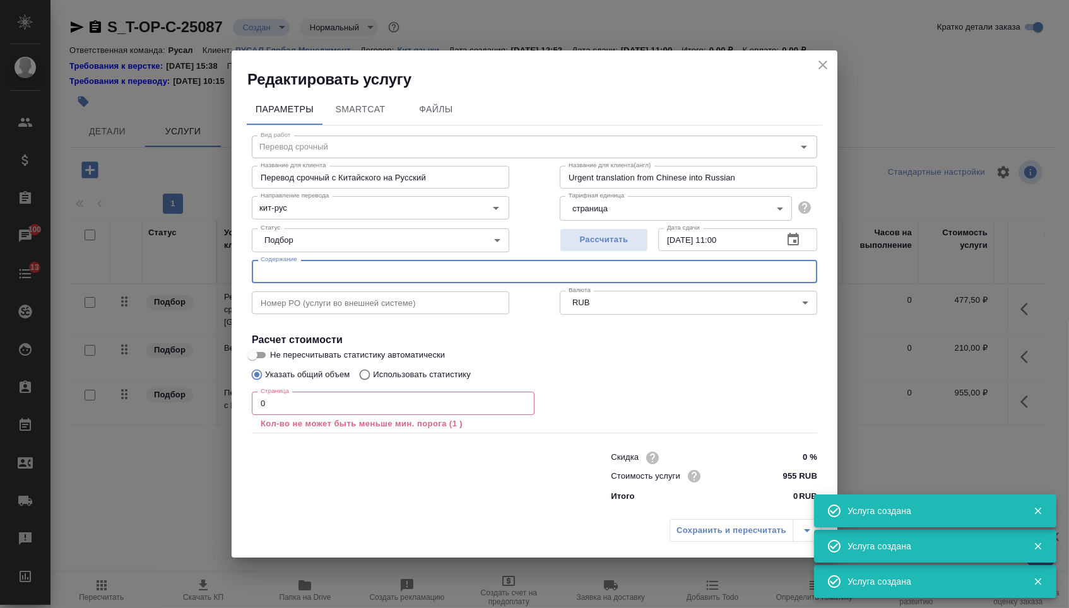
paste input "ДОБ_Zhonghan_H"
type input "ДОБ_Zhonghan_H"
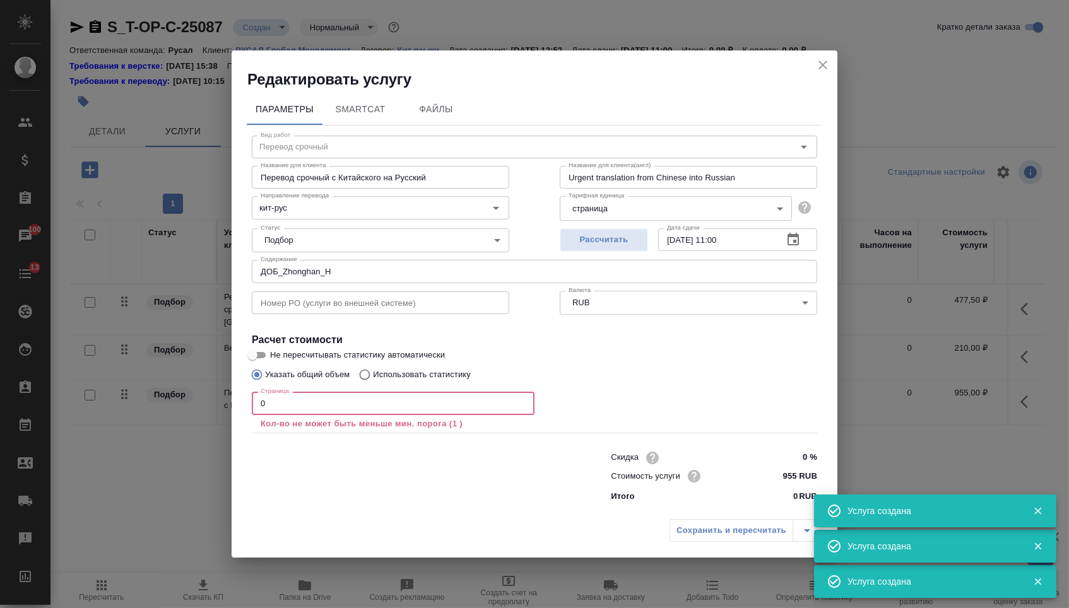
click at [270, 409] on input "0" at bounding box center [393, 403] width 283 height 23
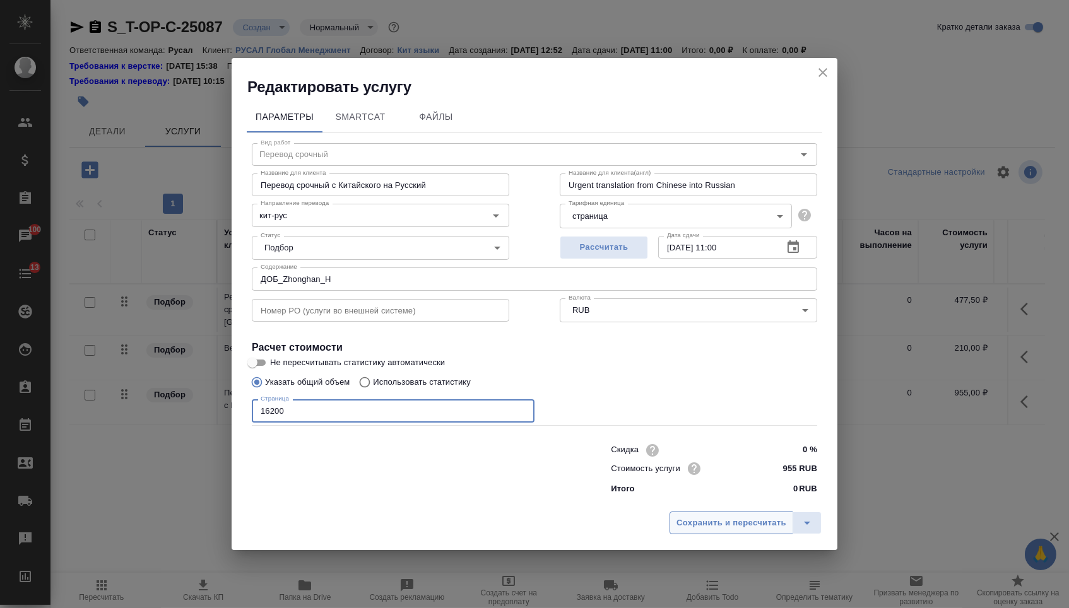
type input "16200"
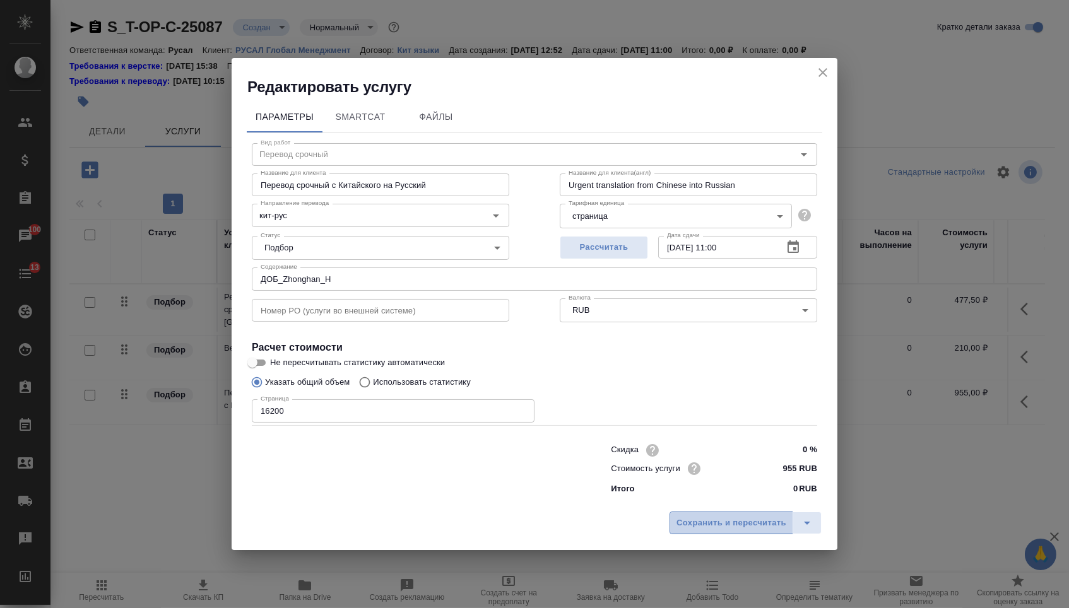
click at [707, 529] on span "Сохранить и пересчитать" at bounding box center [731, 523] width 110 height 15
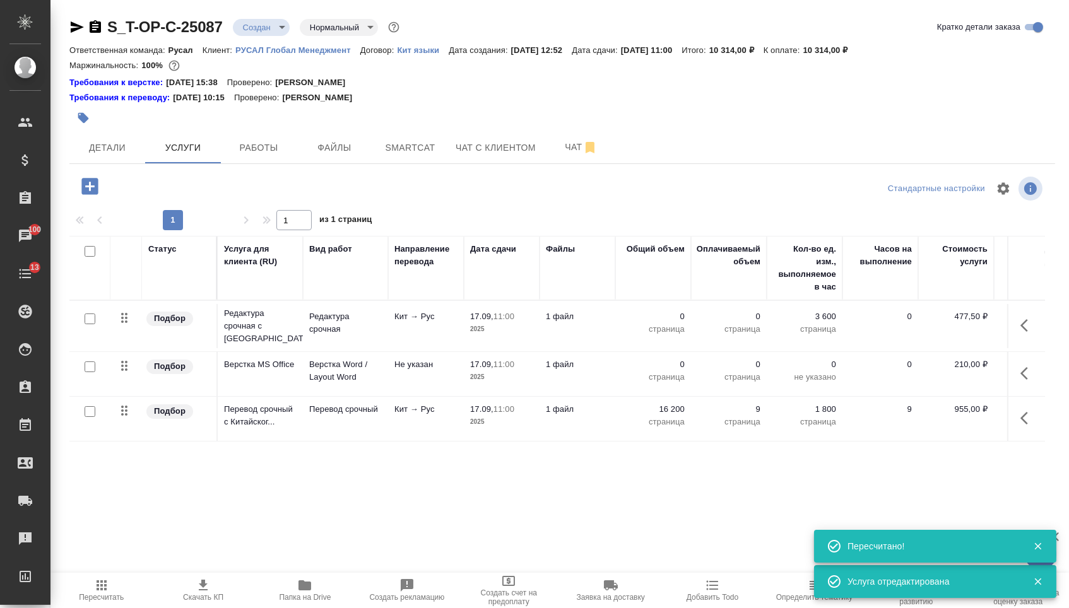
click at [661, 371] on p "0" at bounding box center [652, 364] width 63 height 13
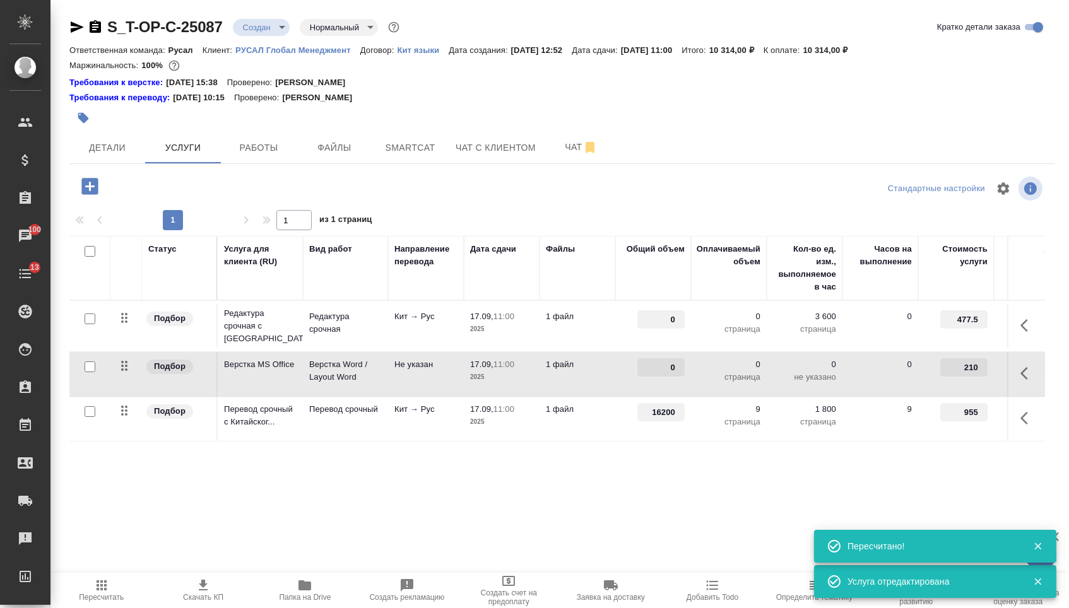
click at [661, 377] on input "0" at bounding box center [660, 367] width 47 height 18
type input "9"
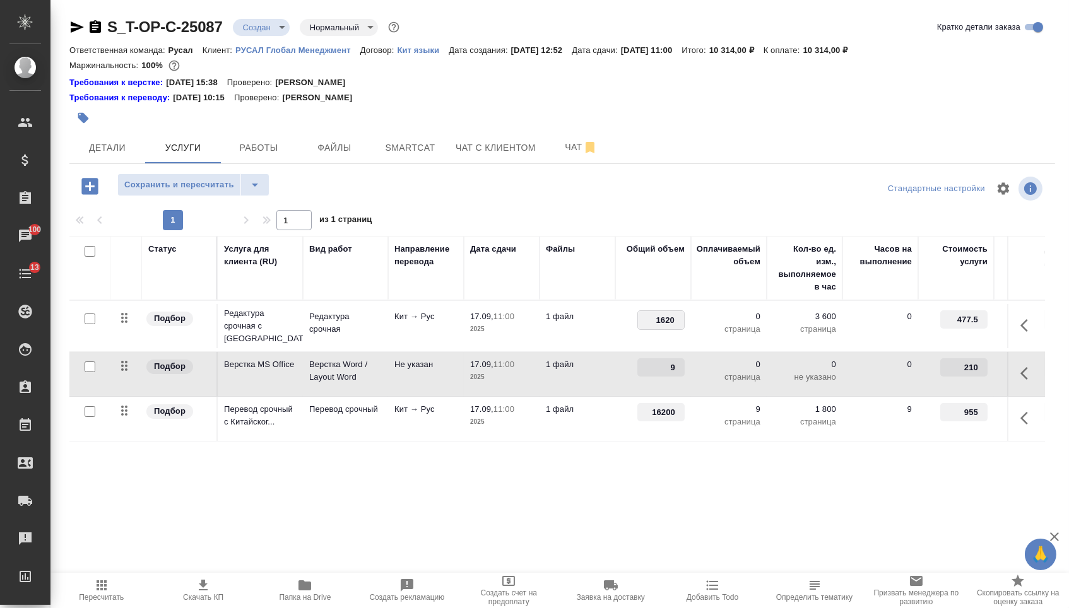
type input "16200"
click at [219, 188] on span "Сохранить и пересчитать" at bounding box center [179, 185] width 110 height 15
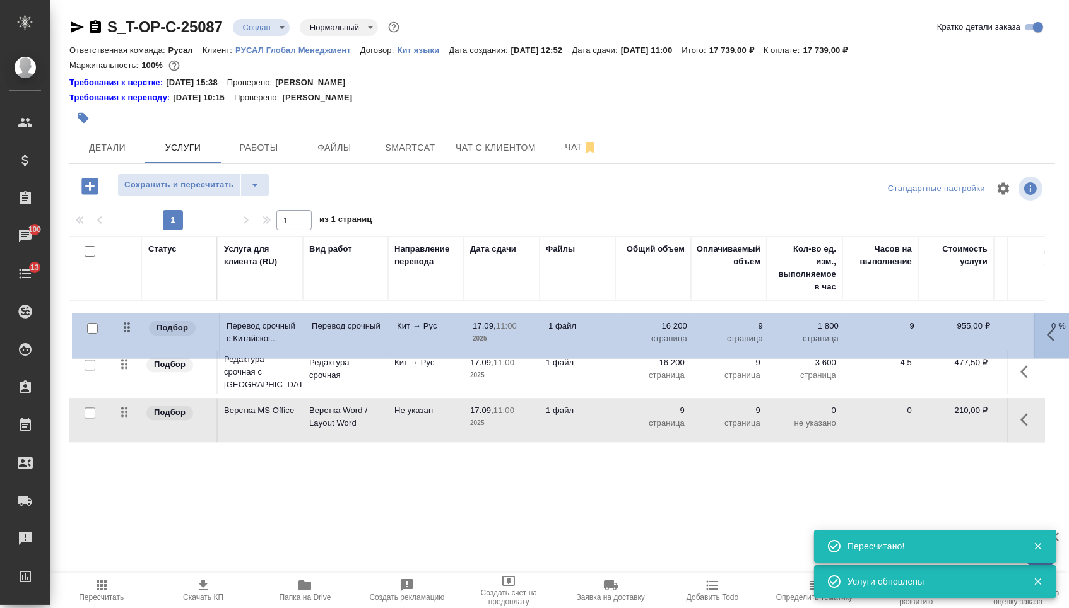
drag, startPoint x: 121, startPoint y: 428, endPoint x: 125, endPoint y: 321, distance: 106.7
click at [125, 321] on tbody "Подбор Редактура срочная с Китайск... Редактура срочная Кит → Рус 17.09, 11:00 …" at bounding box center [663, 372] width 1189 height 143
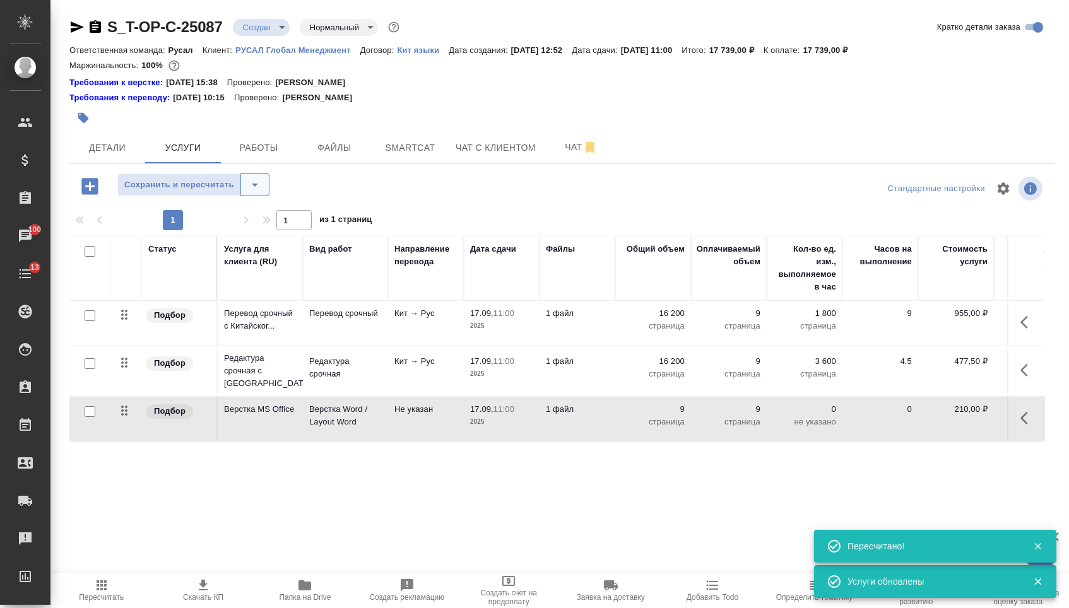
click at [259, 192] on icon "split button" at bounding box center [254, 184] width 15 height 15
click at [257, 222] on li "Сохранить" at bounding box center [198, 218] width 155 height 20
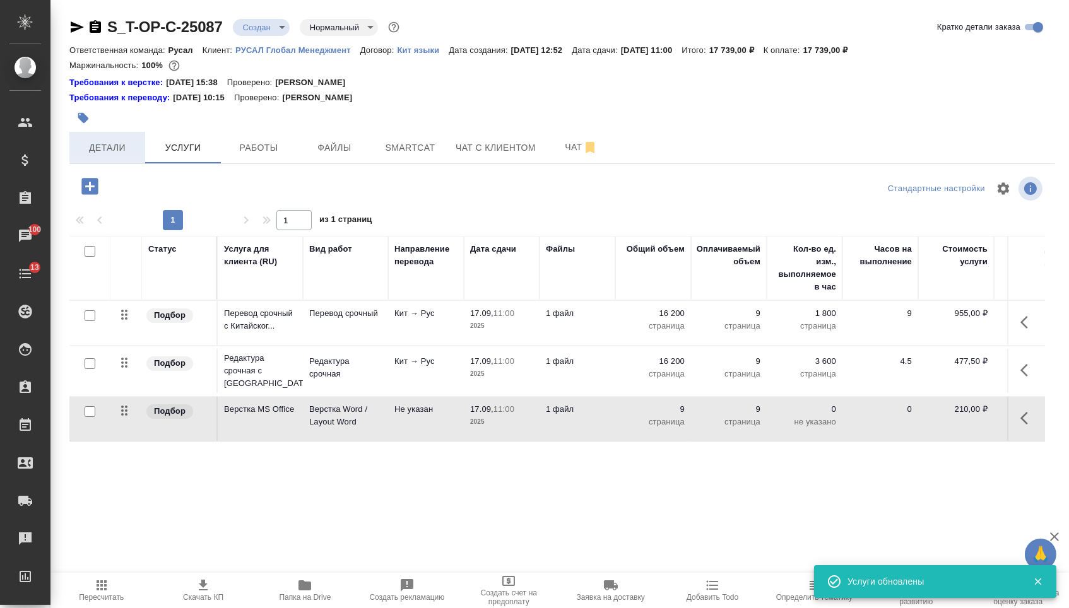
click at [129, 156] on span "Детали" at bounding box center [107, 148] width 61 height 16
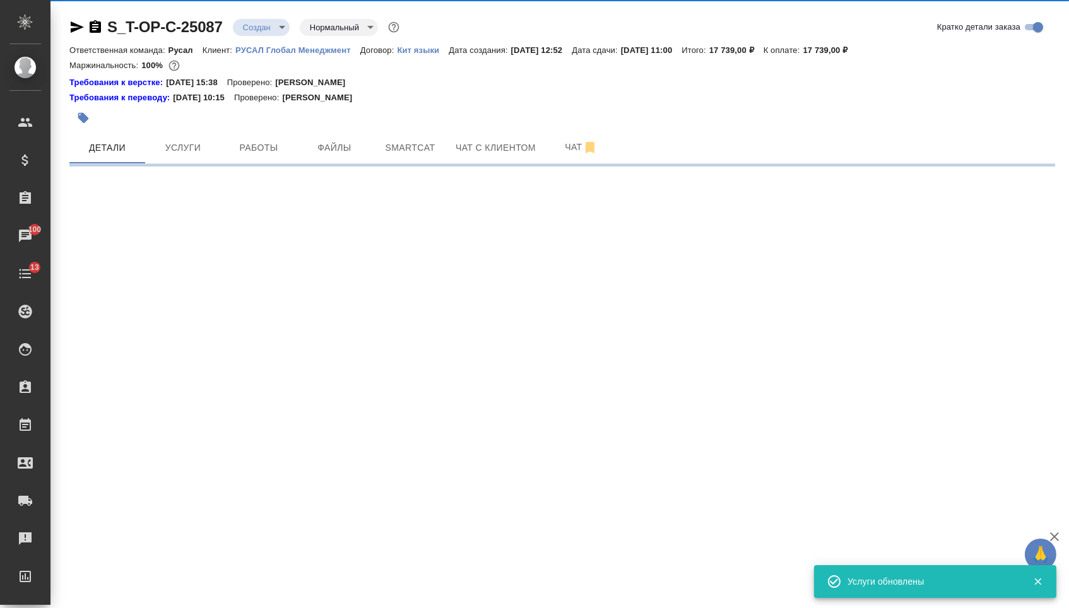
select select "RU"
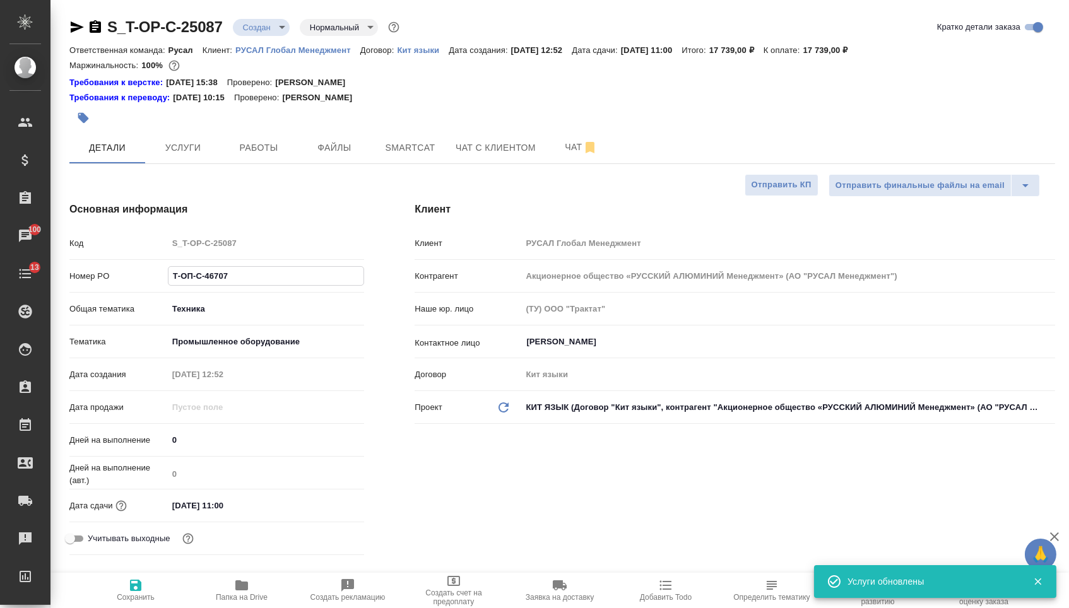
drag, startPoint x: 225, startPoint y: 282, endPoint x: 74, endPoint y: 274, distance: 151.6
click at [80, 275] on div "Номер PO Т-ОП-С-46707" at bounding box center [216, 276] width 295 height 22
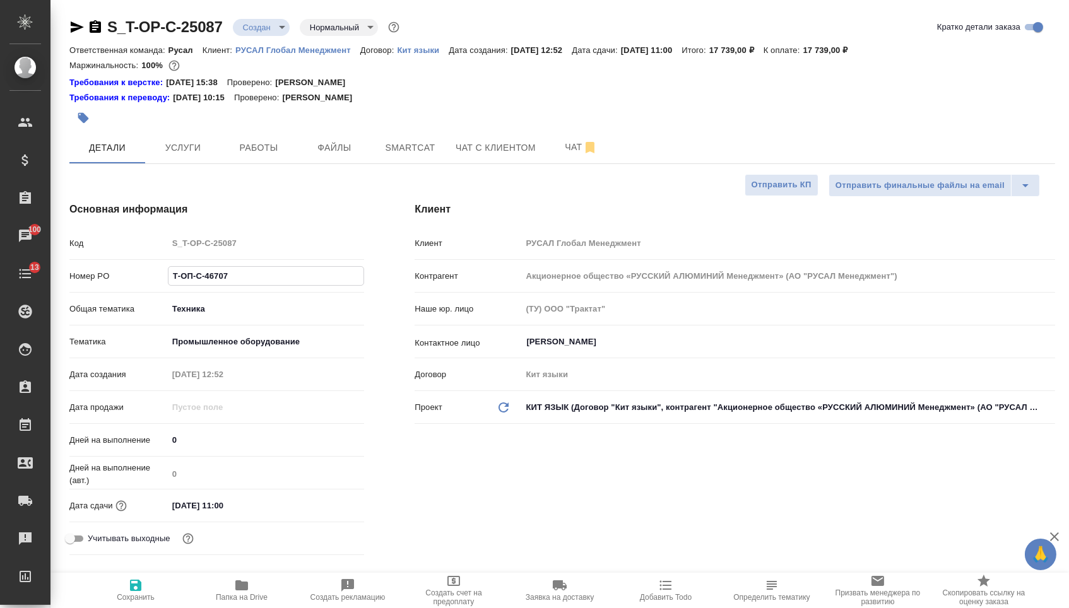
click at [262, 32] on body "🙏 .cls-1 fill:#fff; AWATERA Menshikova Aleksandra Клиенты Спецификации Заказы 1…" at bounding box center [534, 304] width 1069 height 608
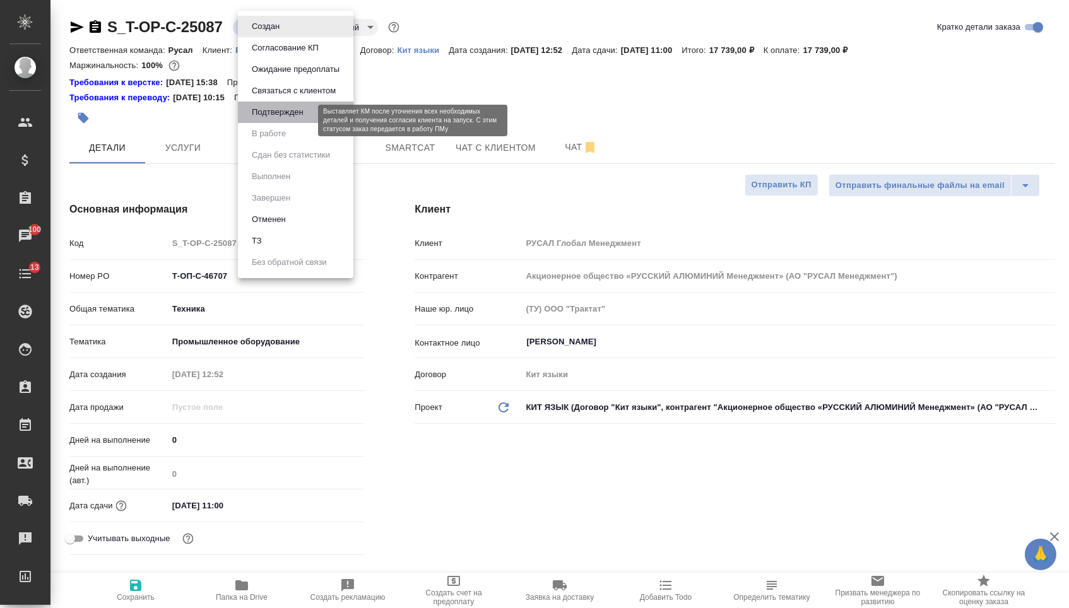
click at [261, 119] on button "Подтвержден" at bounding box center [277, 112] width 59 height 14
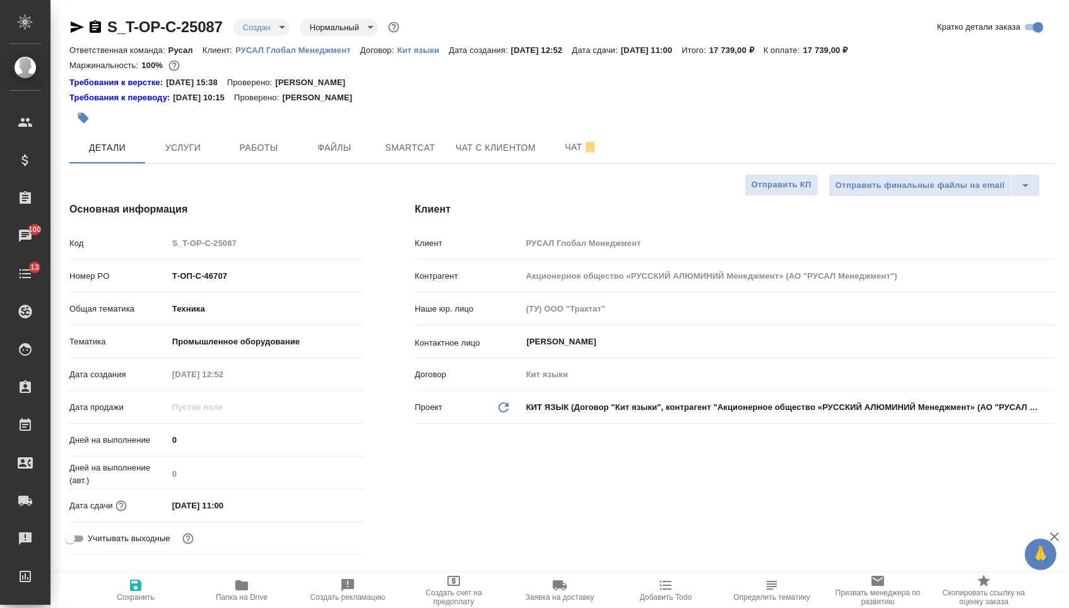
type textarea "x"
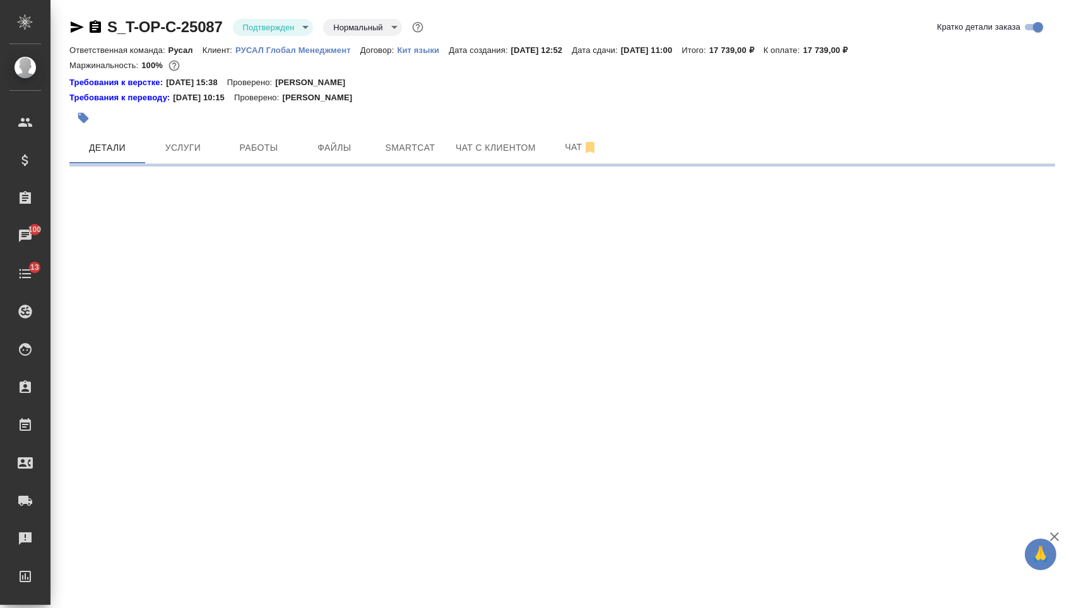
select select "RU"
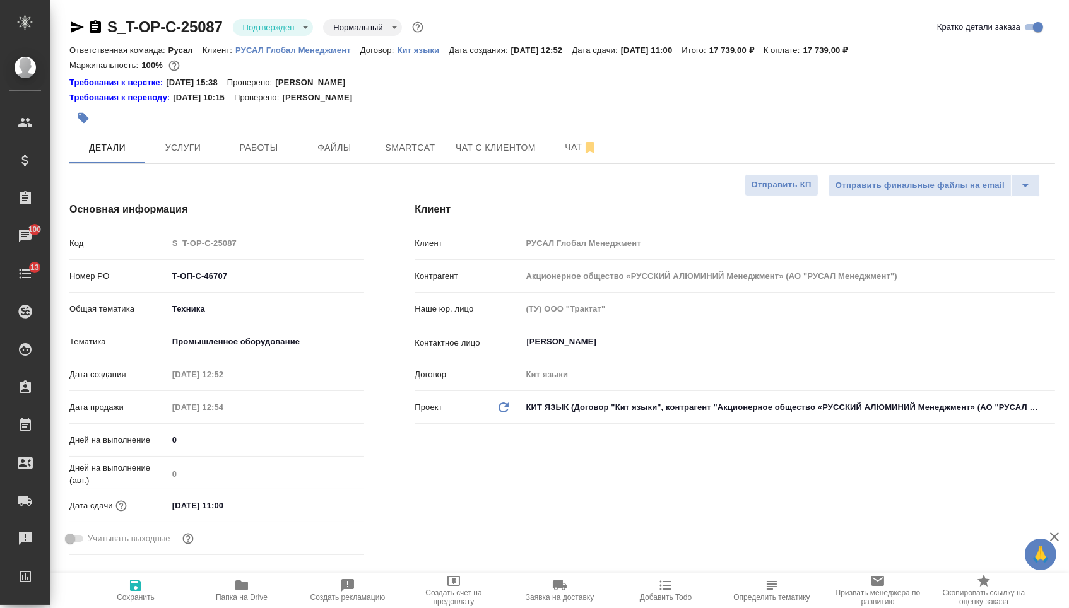
type textarea "x"
click at [71, 23] on icon "button" at bounding box center [77, 26] width 13 height 11
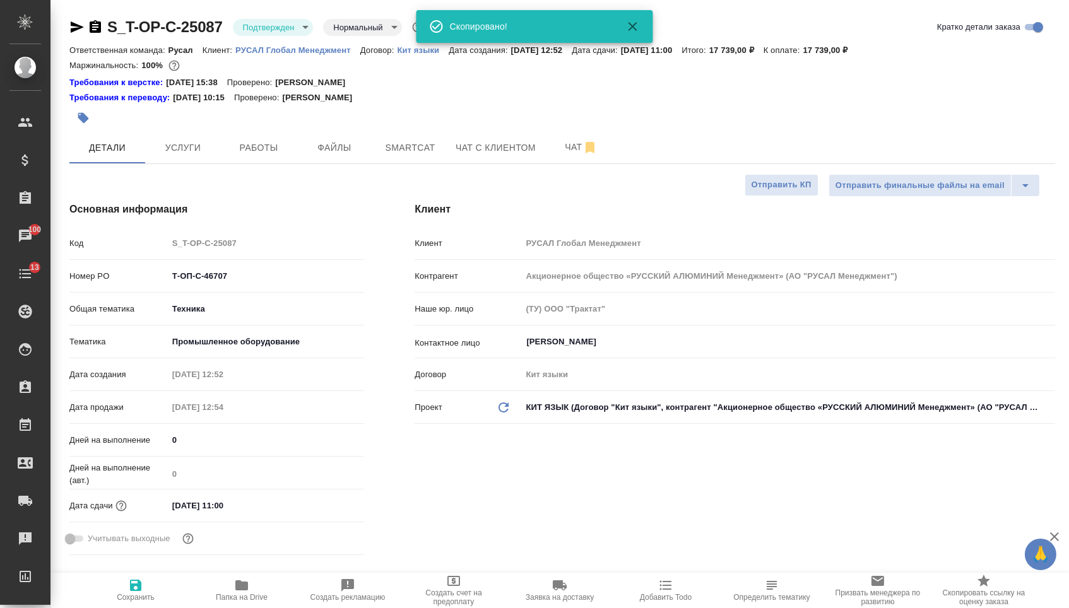
type textarea "x"
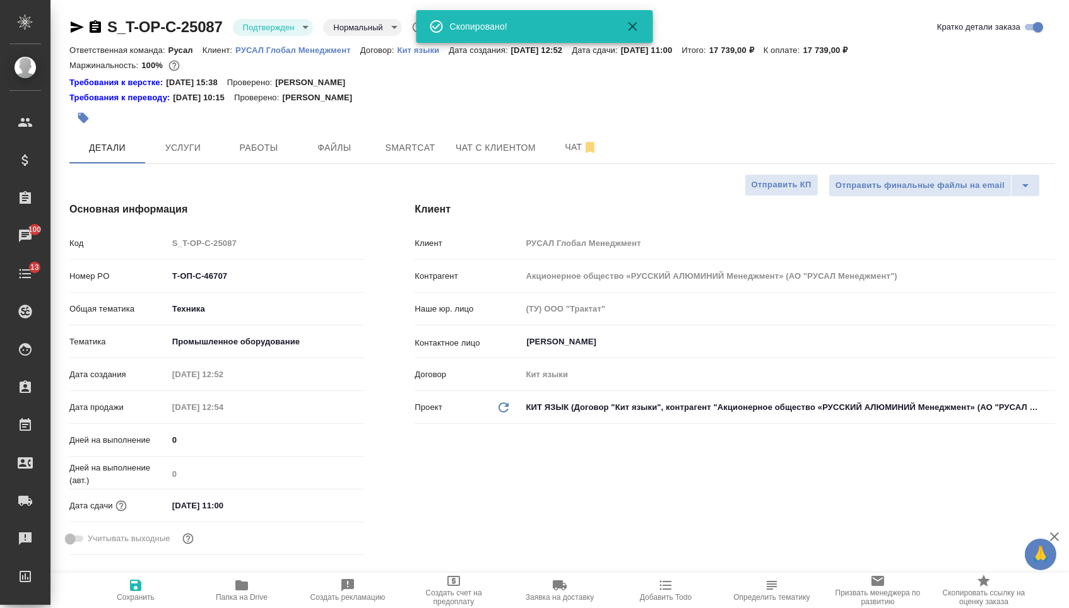
type textarea "x"
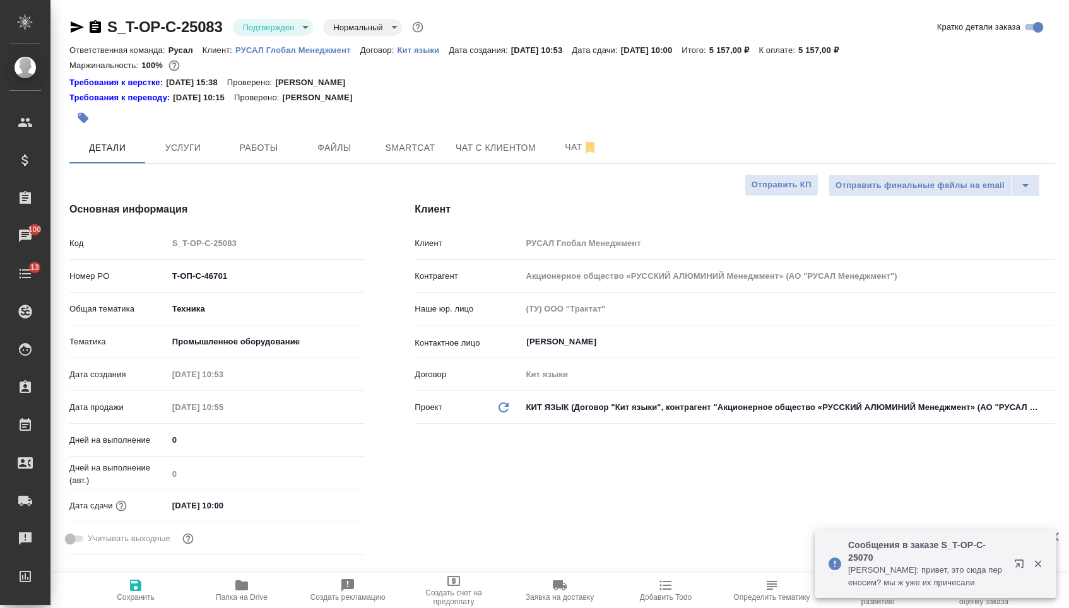
select select "RU"
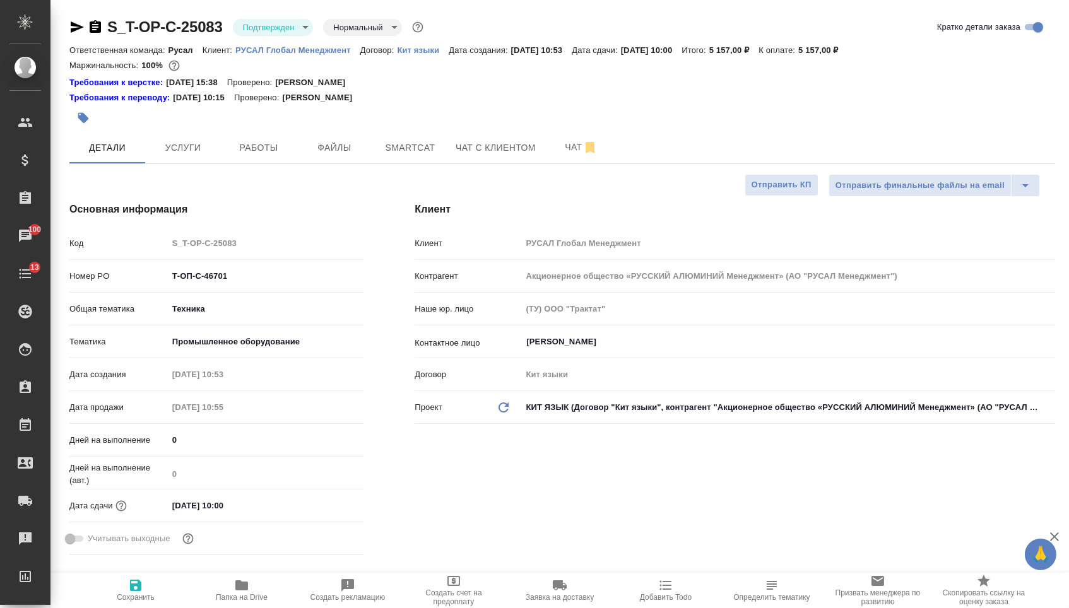
click at [219, 601] on span "Папка на Drive" at bounding box center [242, 597] width 52 height 9
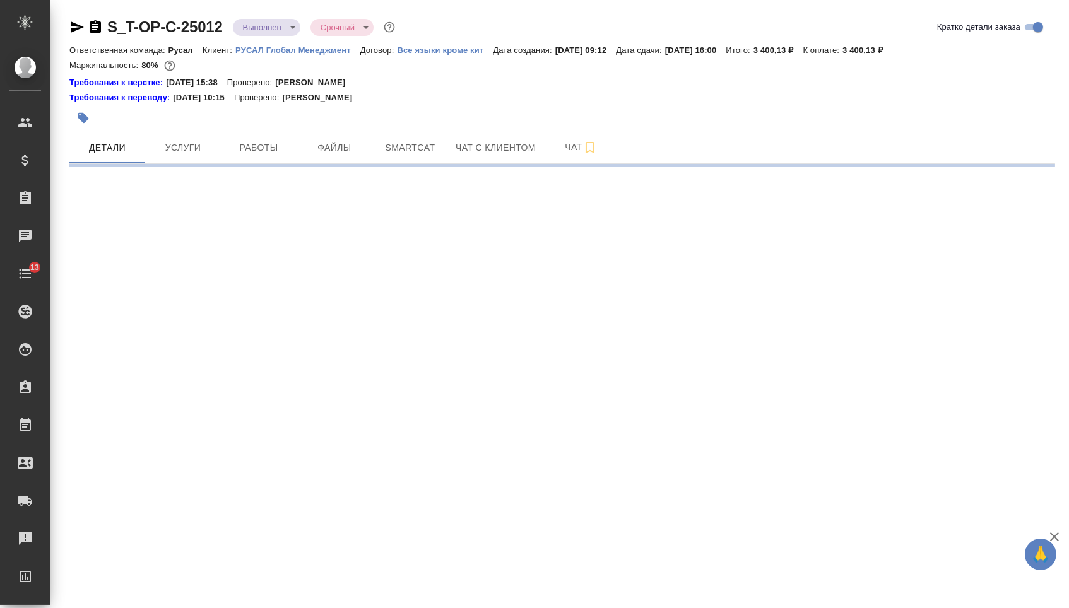
select select "RU"
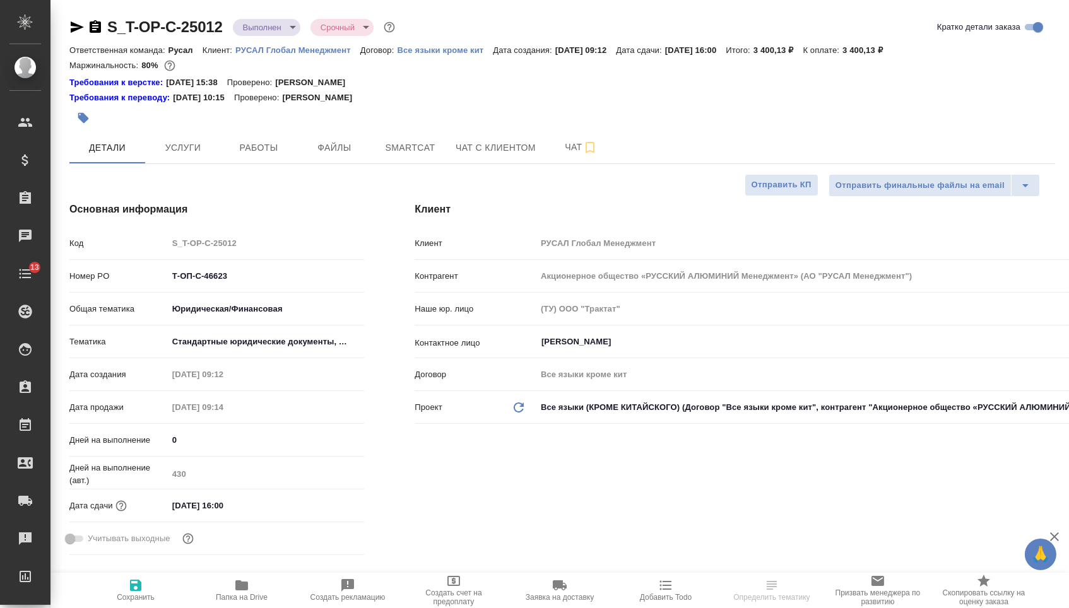
type textarea "x"
type input "[PERSON_NAME]"
type textarea "x"
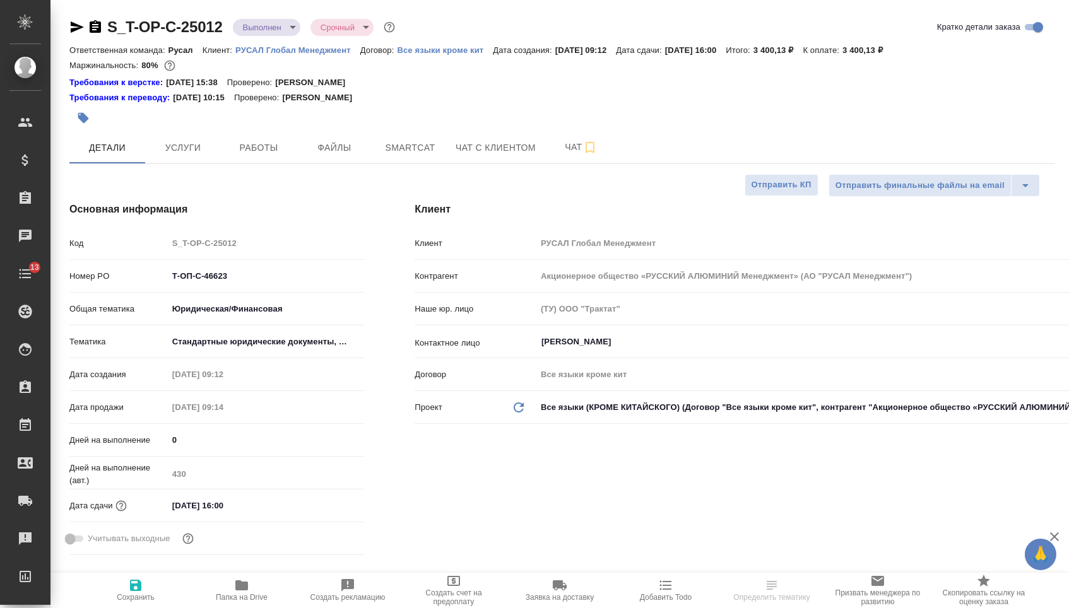
type textarea "x"
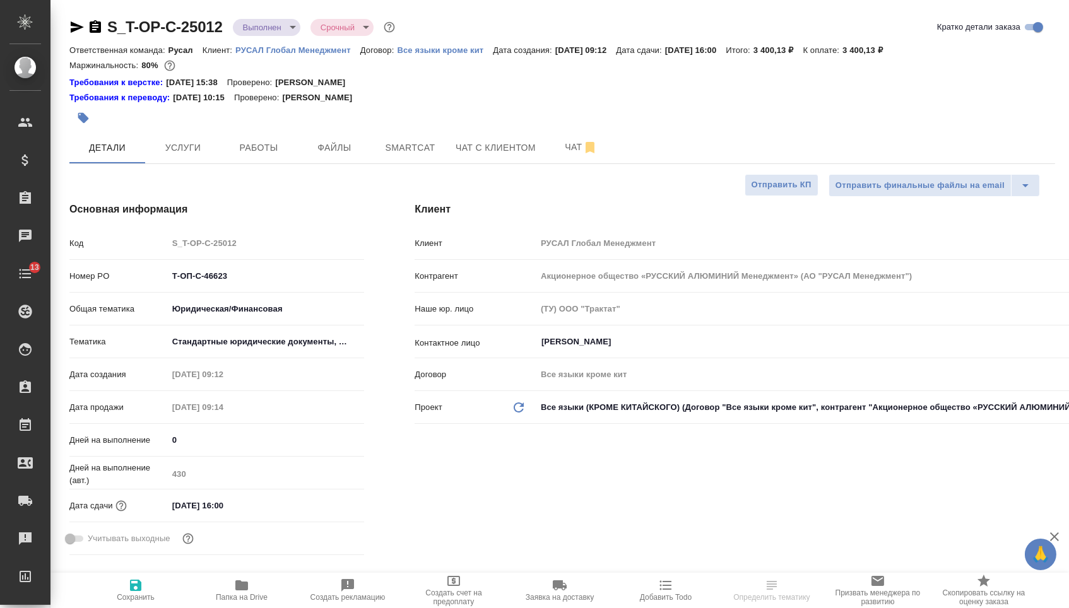
type textarea "x"
select select "RU"
type textarea "x"
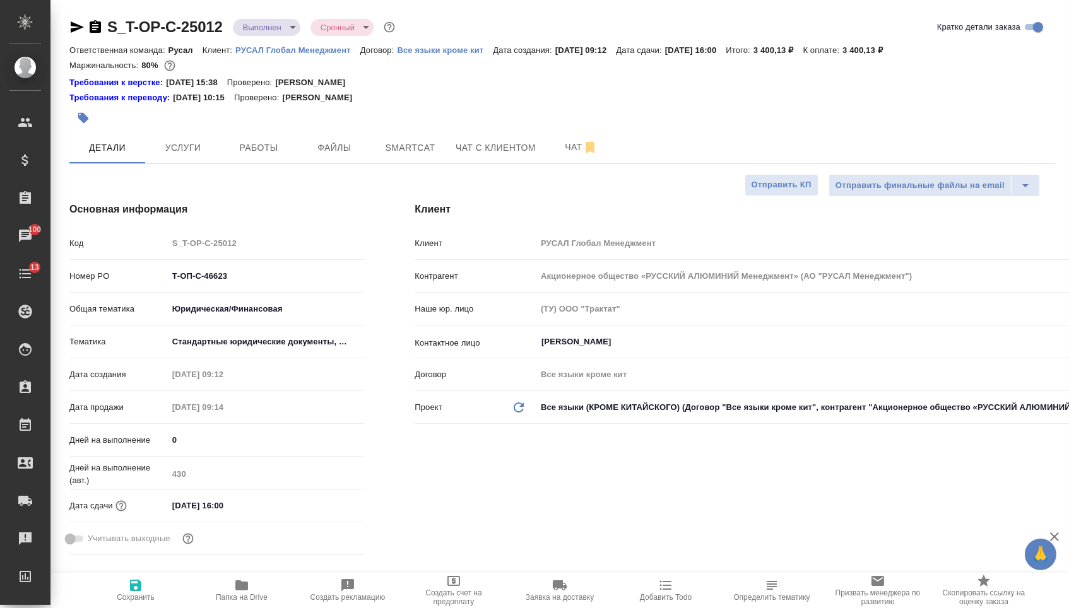
type textarea "x"
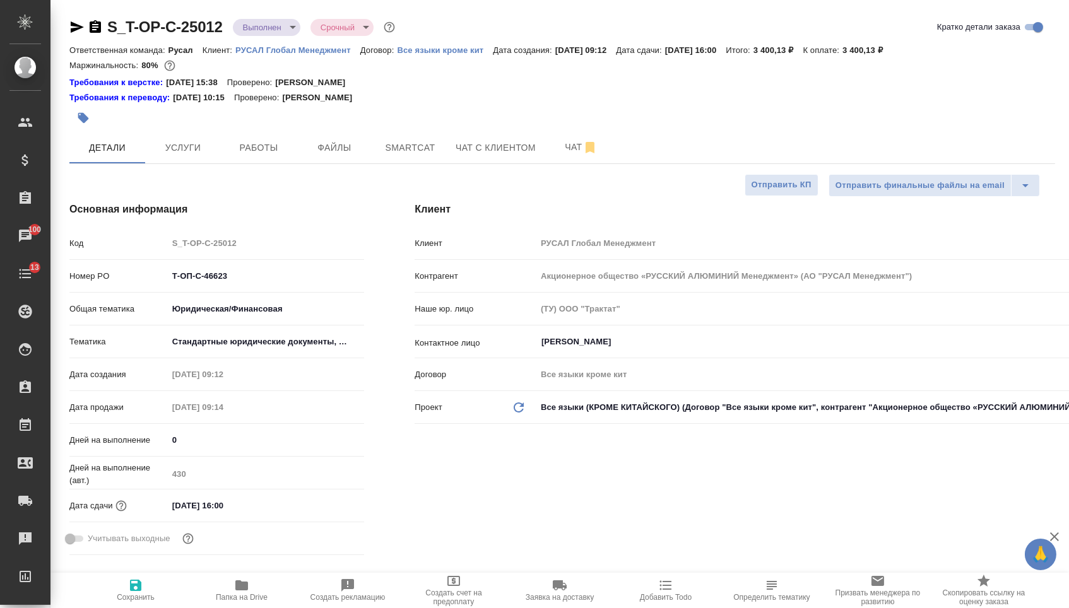
type textarea "x"
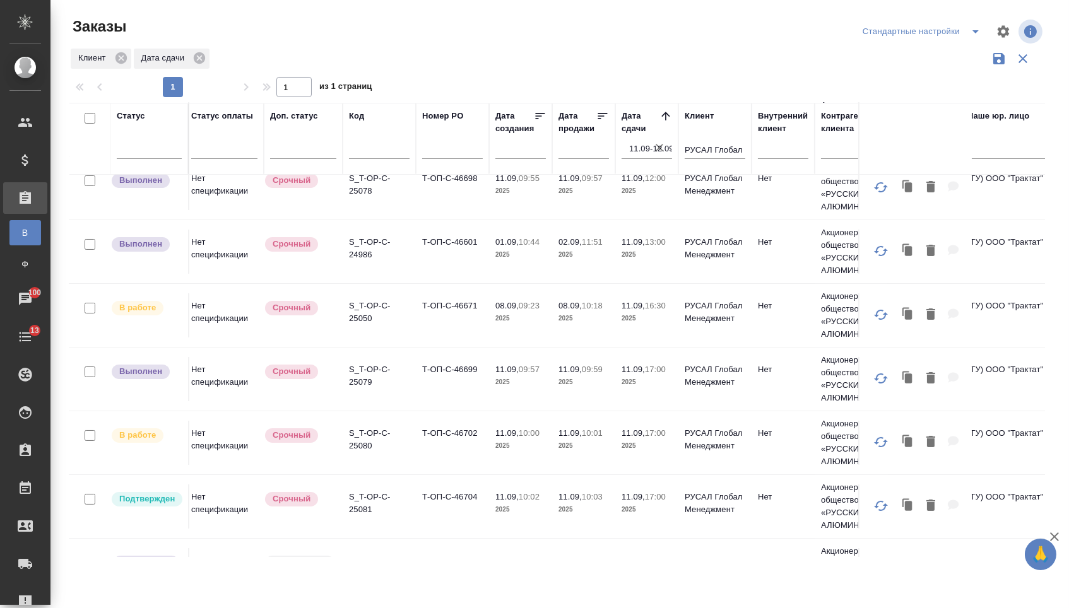
scroll to position [146, 4]
click at [440, 511] on td "Т-ОП-С-46704" at bounding box center [452, 507] width 73 height 44
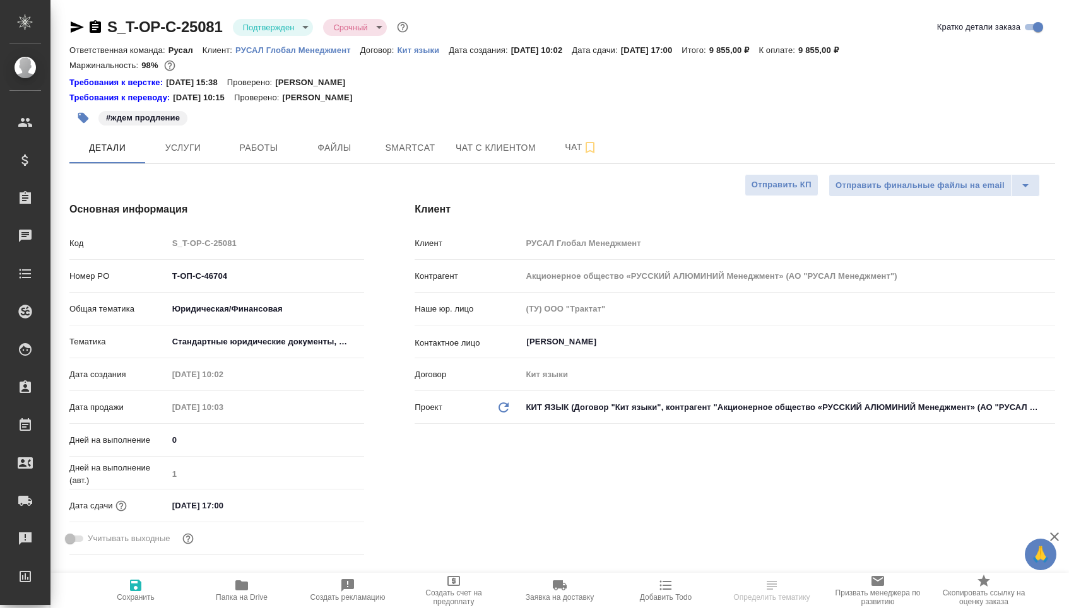
select select "RU"
click at [204, 503] on input "[DATE] 17:00" at bounding box center [223, 505] width 110 height 18
click at [332, 511] on icon "button" at bounding box center [327, 504] width 15 height 15
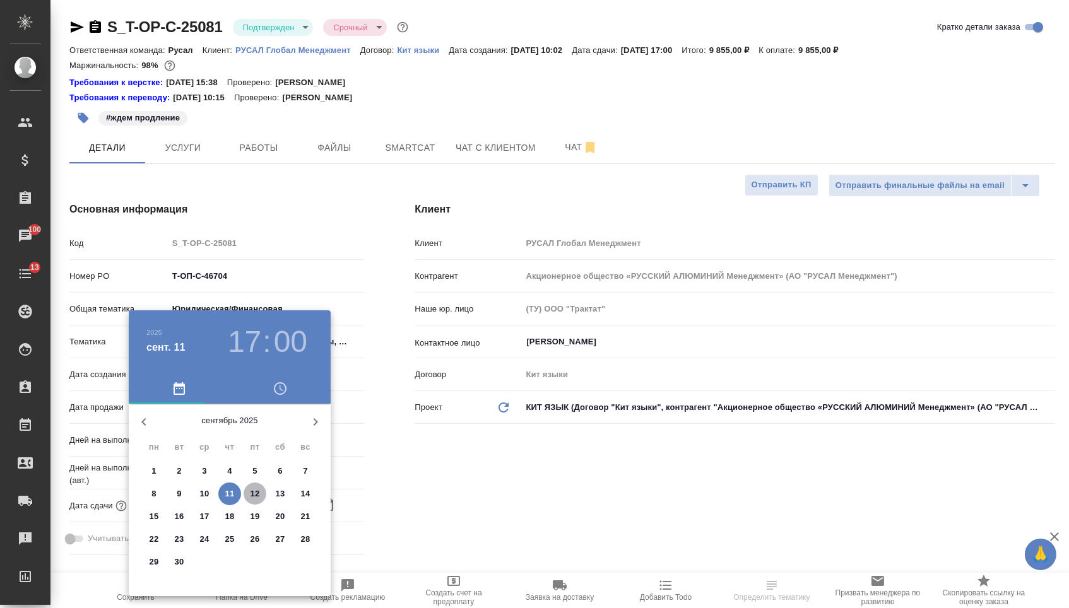
click at [255, 498] on p "12" at bounding box center [254, 494] width 9 height 13
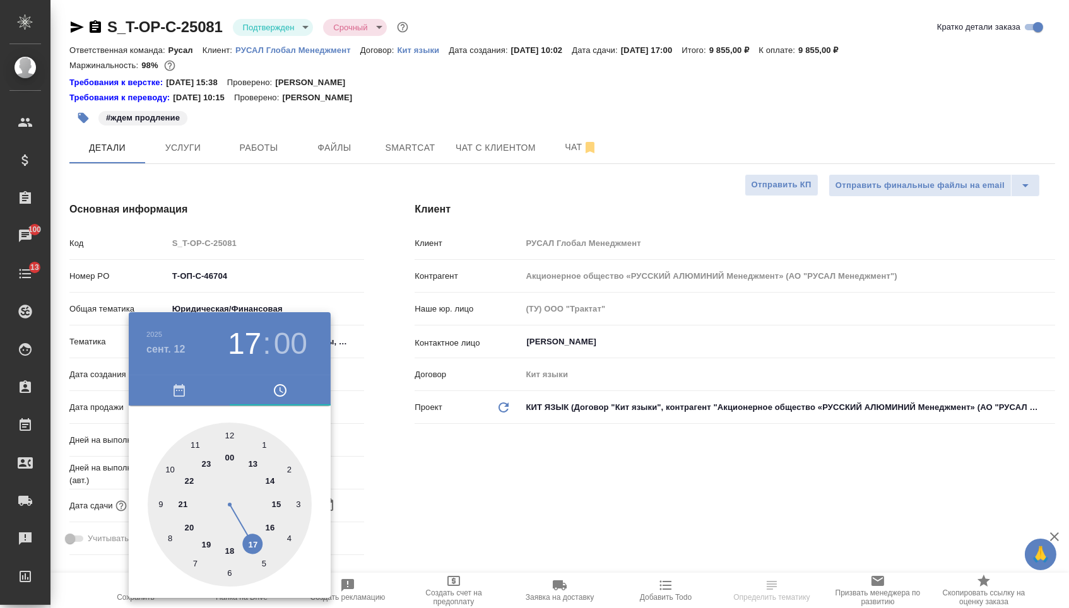
type input "[DATE] 15:00"
click at [281, 503] on div at bounding box center [230, 505] width 164 height 164
click at [402, 483] on div at bounding box center [534, 304] width 1069 height 608
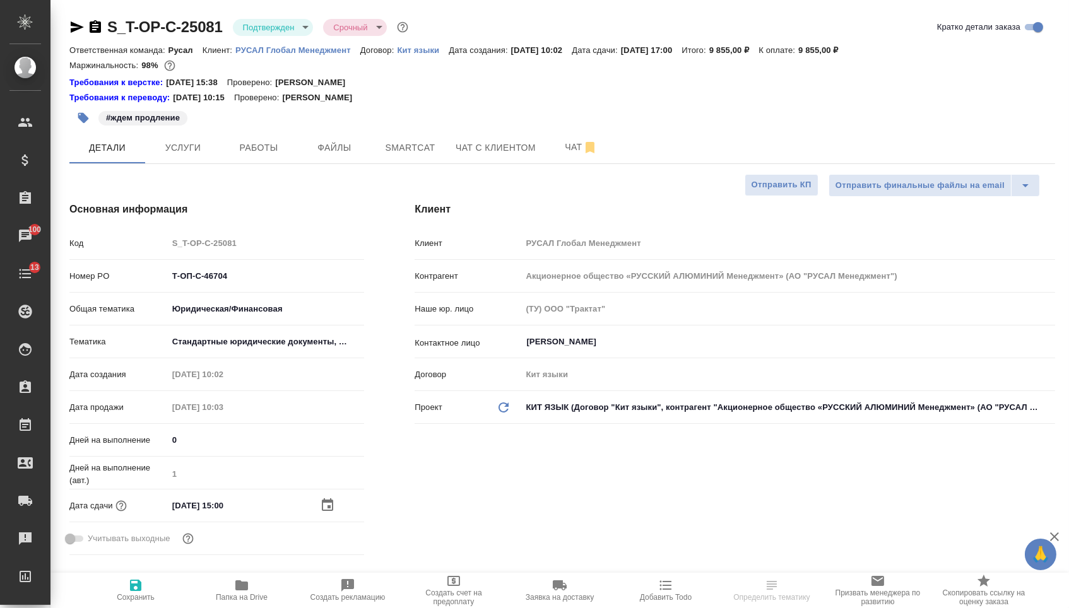
click at [136, 591] on icon "button" at bounding box center [135, 585] width 11 height 11
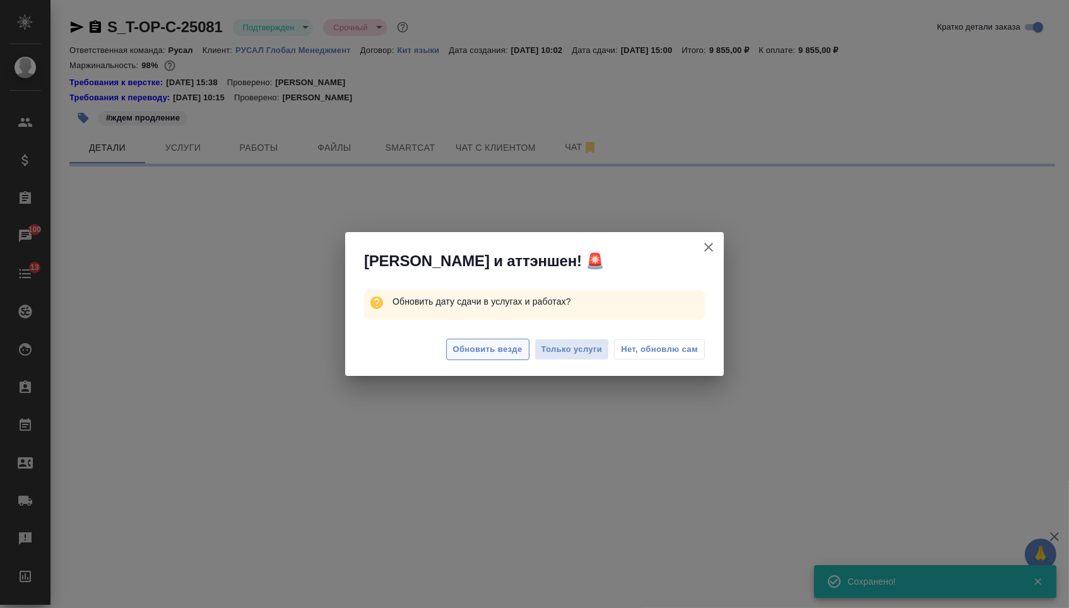
click at [491, 352] on span "Обновить везде" at bounding box center [487, 350] width 69 height 15
select select "RU"
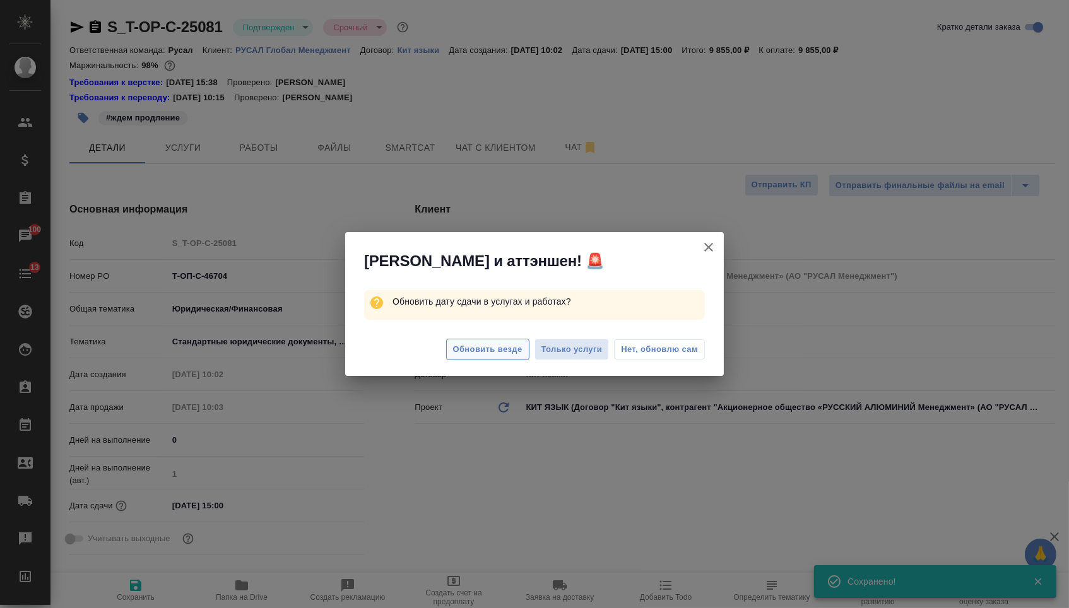
type textarea "x"
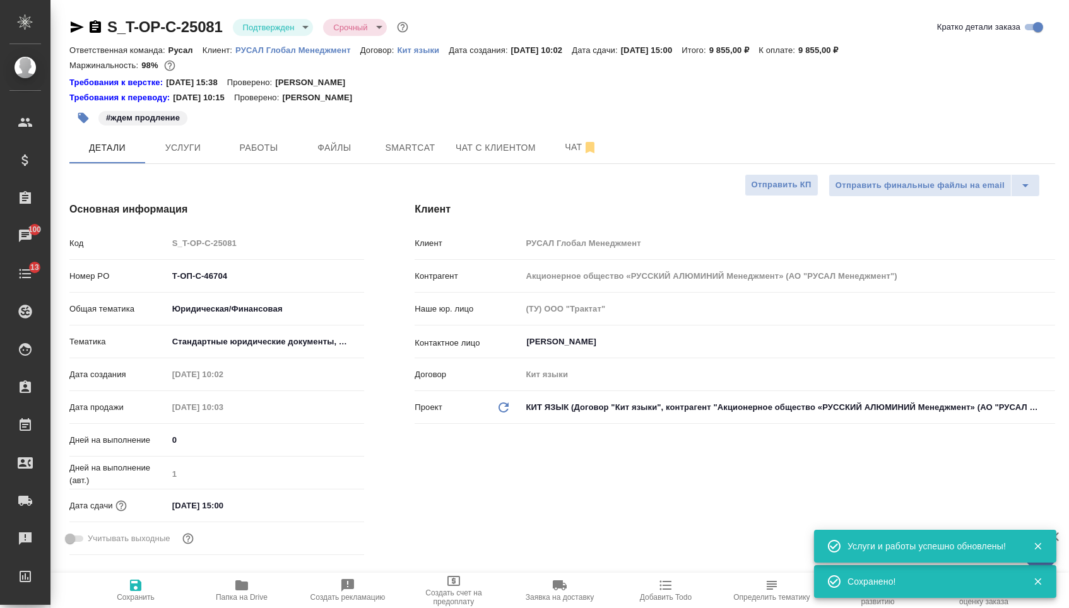
type textarea "x"
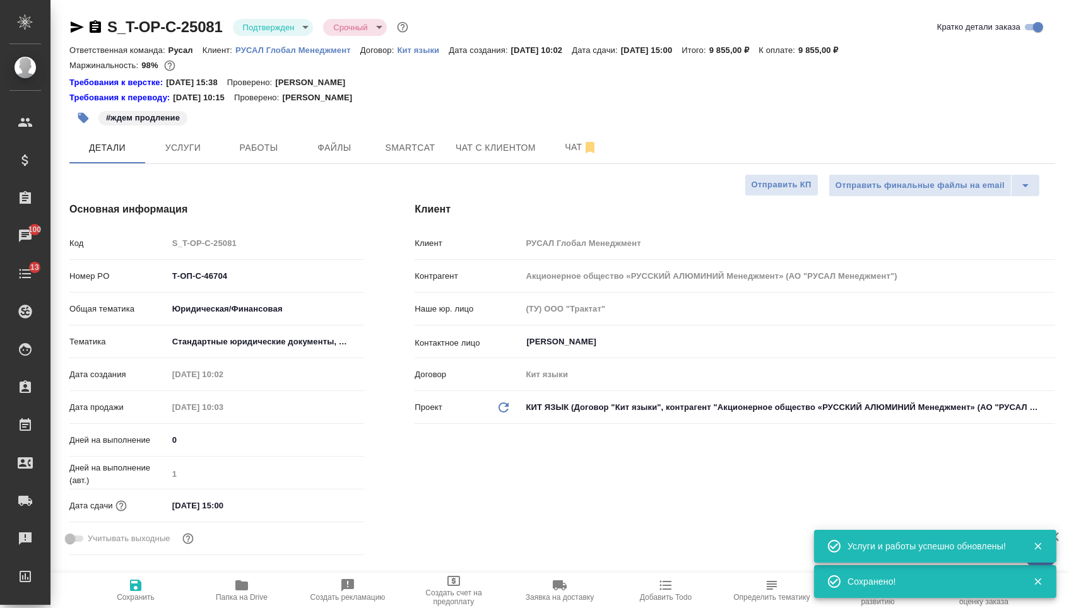
type textarea "x"
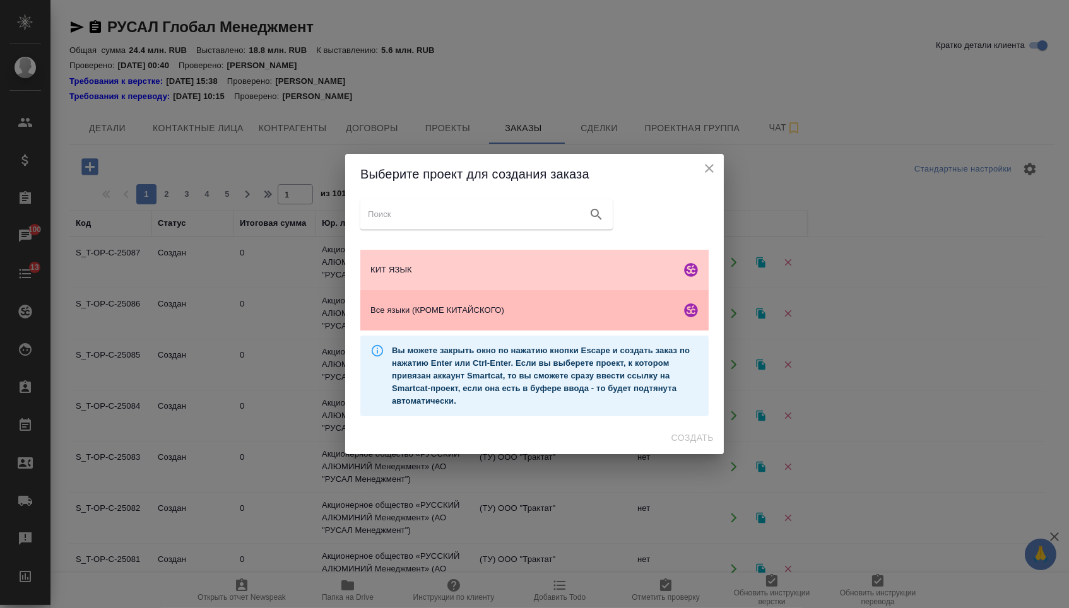
click at [481, 326] on div "Все языки (КРОМЕ КИТАЙСКОГО)" at bounding box center [534, 310] width 348 height 40
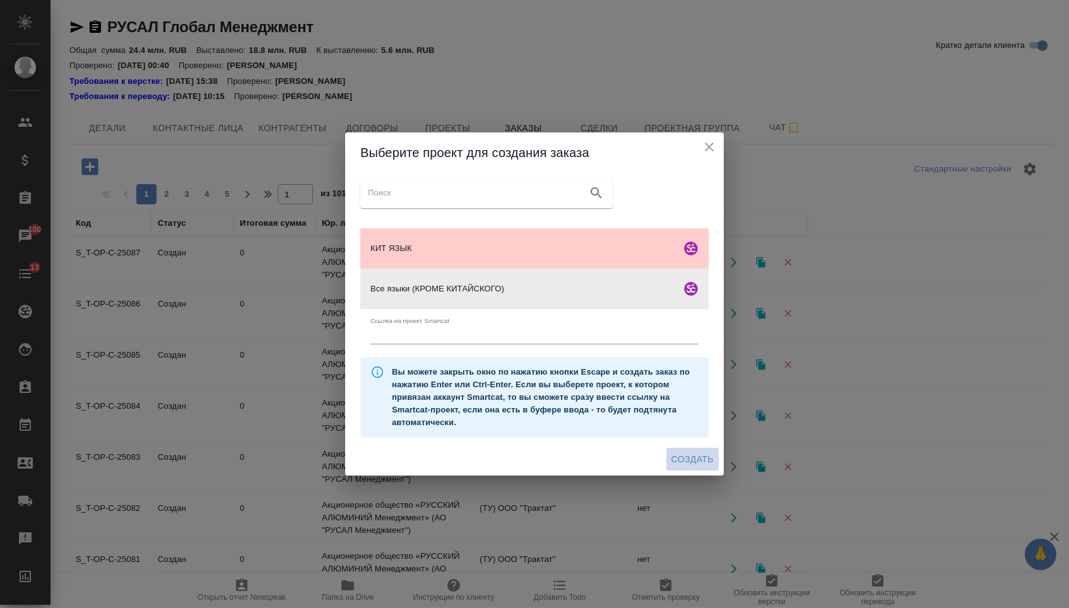
click at [683, 463] on span "Создать" at bounding box center [692, 460] width 42 height 16
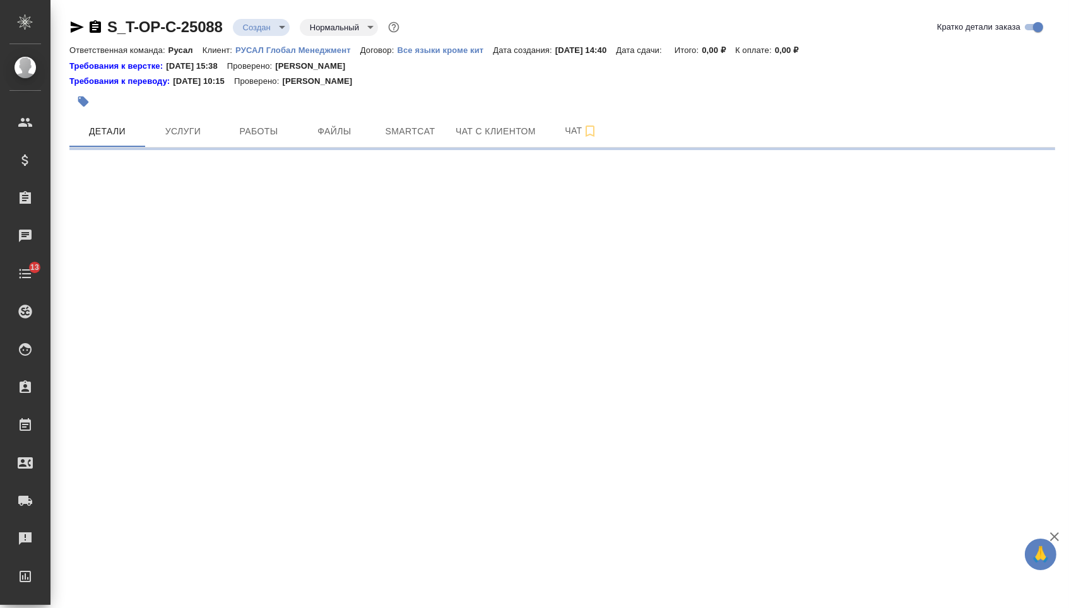
select select "RU"
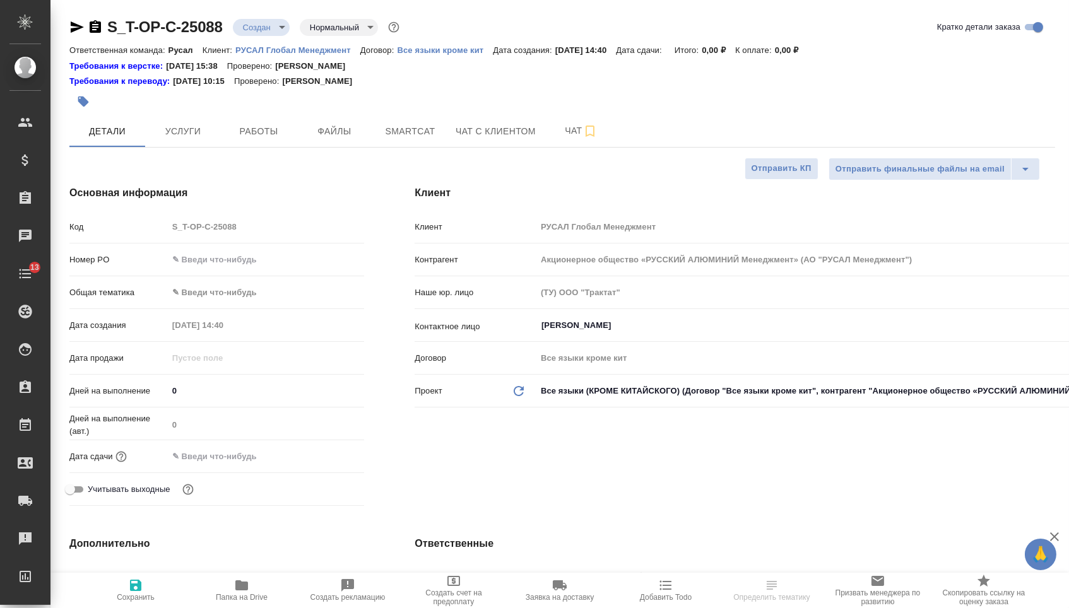
type textarea "x"
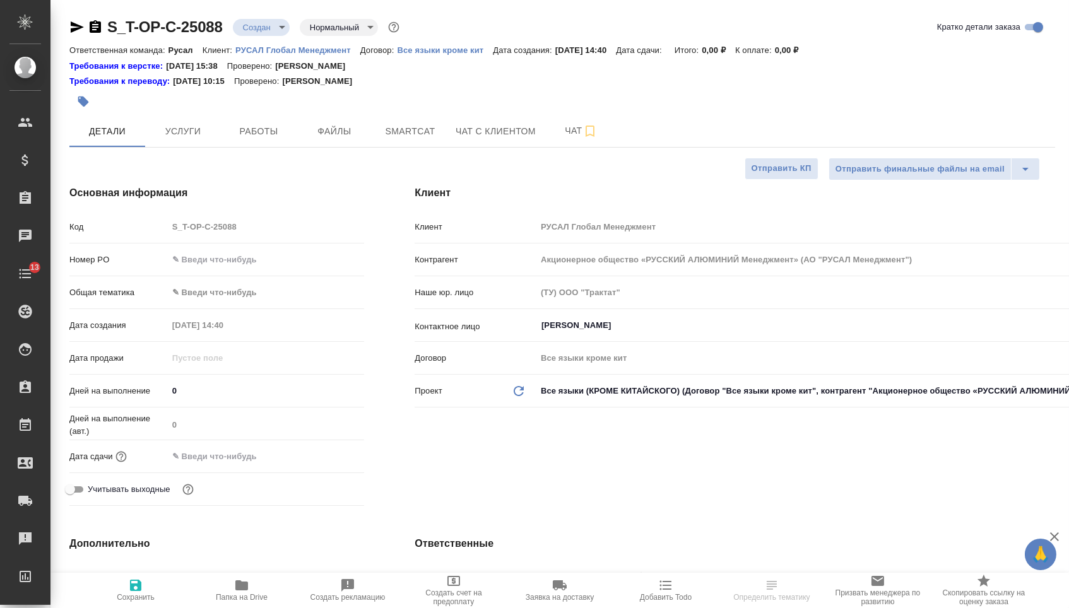
type textarea "x"
click at [269, 249] on div "Код S_T-OP-C-25088" at bounding box center [216, 232] width 295 height 33
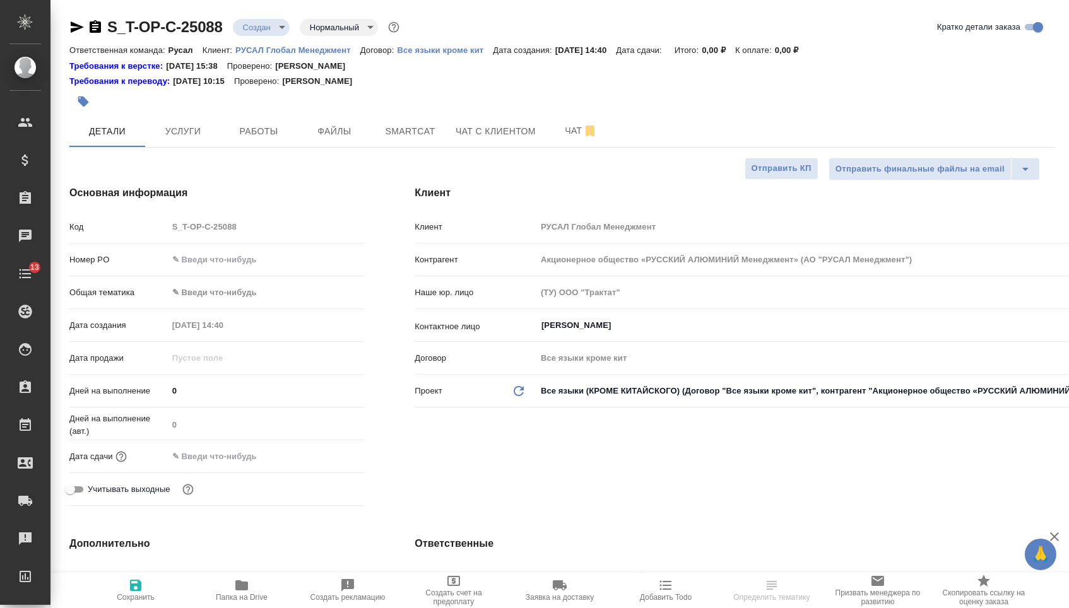
click at [269, 249] on div "Код S_T-OP-C-25088" at bounding box center [216, 232] width 295 height 33
click at [272, 259] on input "text" at bounding box center [266, 259] width 196 height 18
paste input "Т-ОП-С-46708"
type input "Т-ОП-С-46708"
type textarea "x"
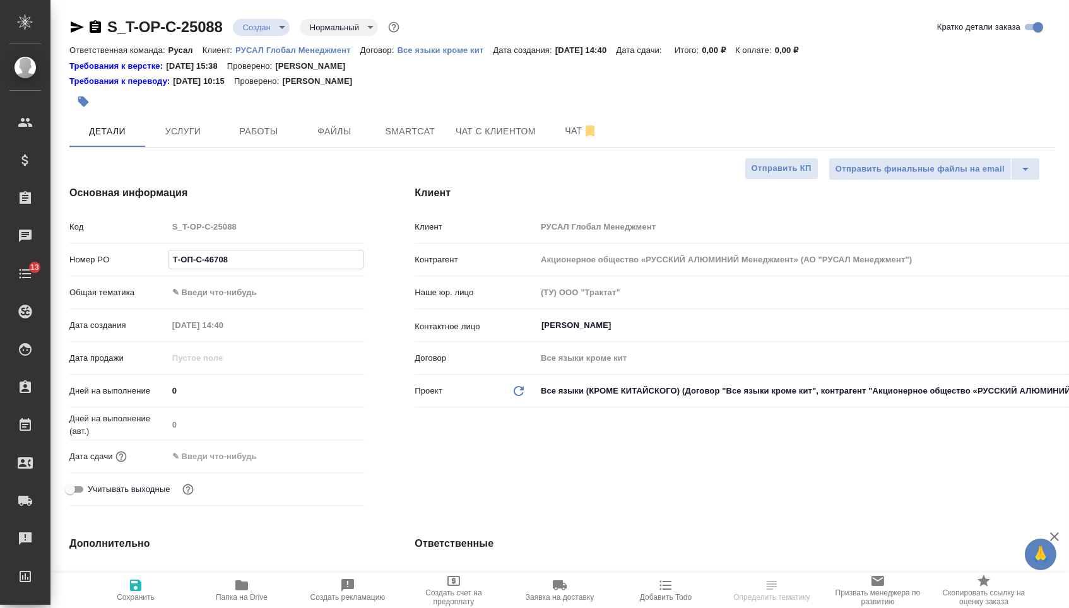
type textarea "x"
type input "Т-ОП-С-46708"
click at [230, 455] on input "text" at bounding box center [223, 456] width 110 height 18
click at [330, 461] on icon "button" at bounding box center [327, 455] width 11 height 13
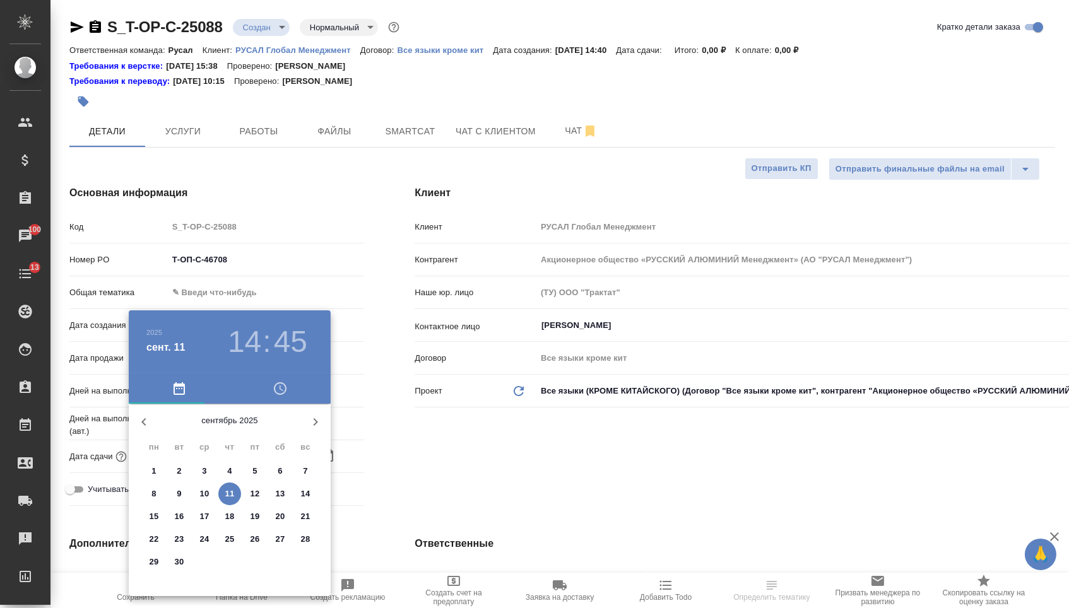
click at [249, 495] on span "12" at bounding box center [254, 494] width 23 height 13
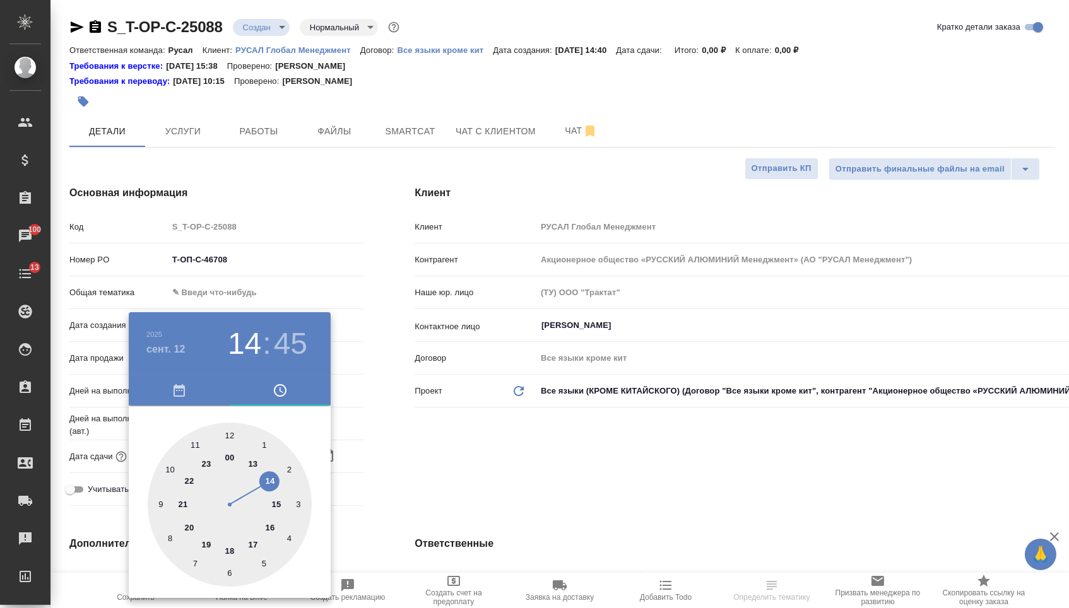
type input "[DATE] 14:45"
type textarea "x"
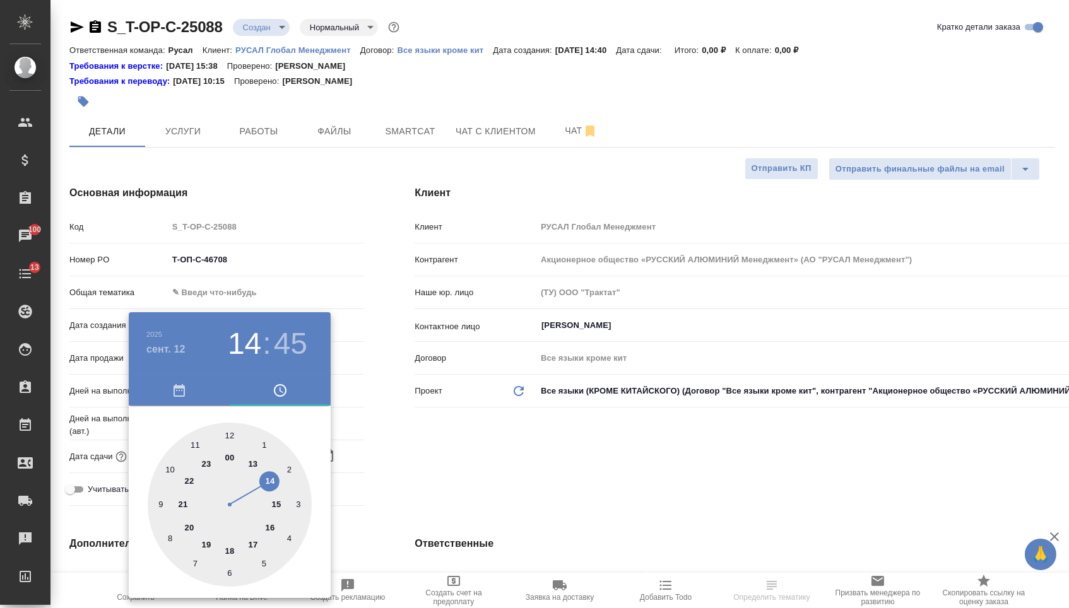
type textarea "x"
type input "[DATE] 10:45"
click at [175, 461] on div at bounding box center [230, 505] width 164 height 164
type textarea "x"
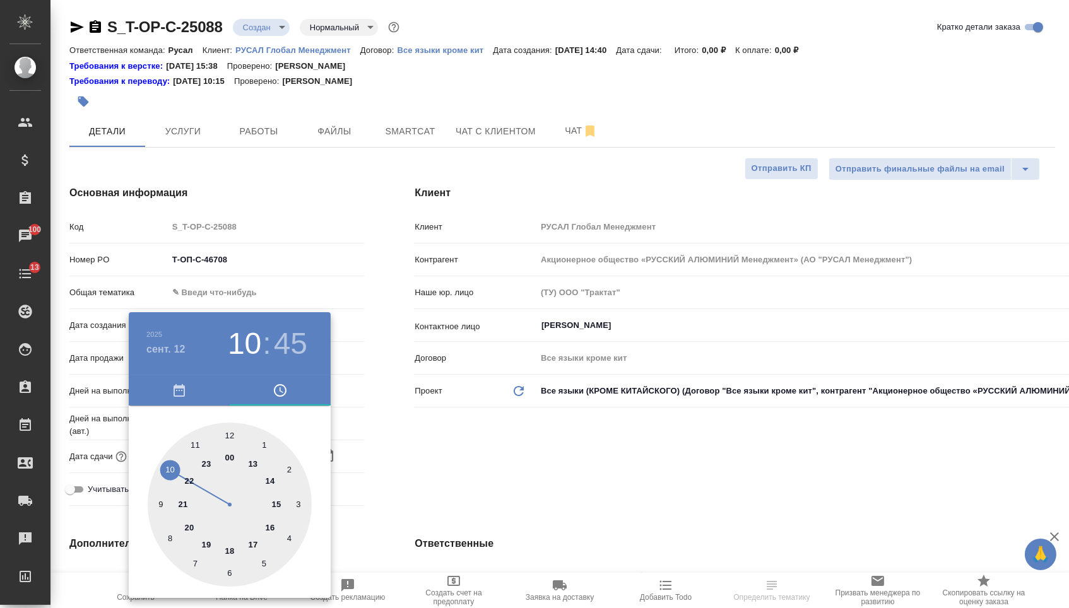
type textarea "x"
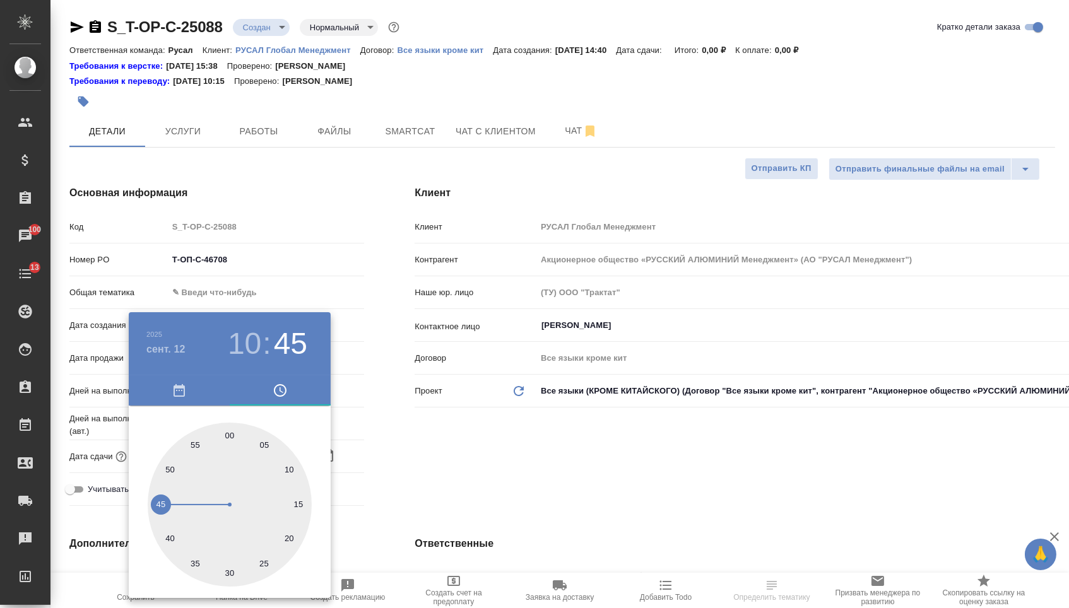
click at [230, 430] on div at bounding box center [230, 505] width 164 height 164
type input "[DATE] 10:00"
type textarea "x"
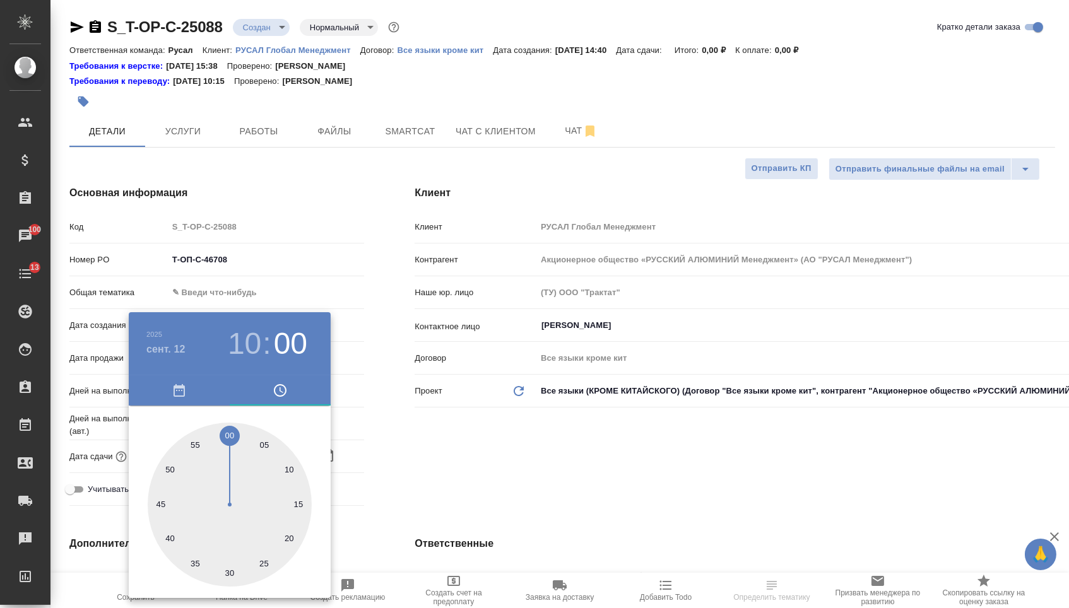
click at [450, 471] on div at bounding box center [534, 304] width 1069 height 608
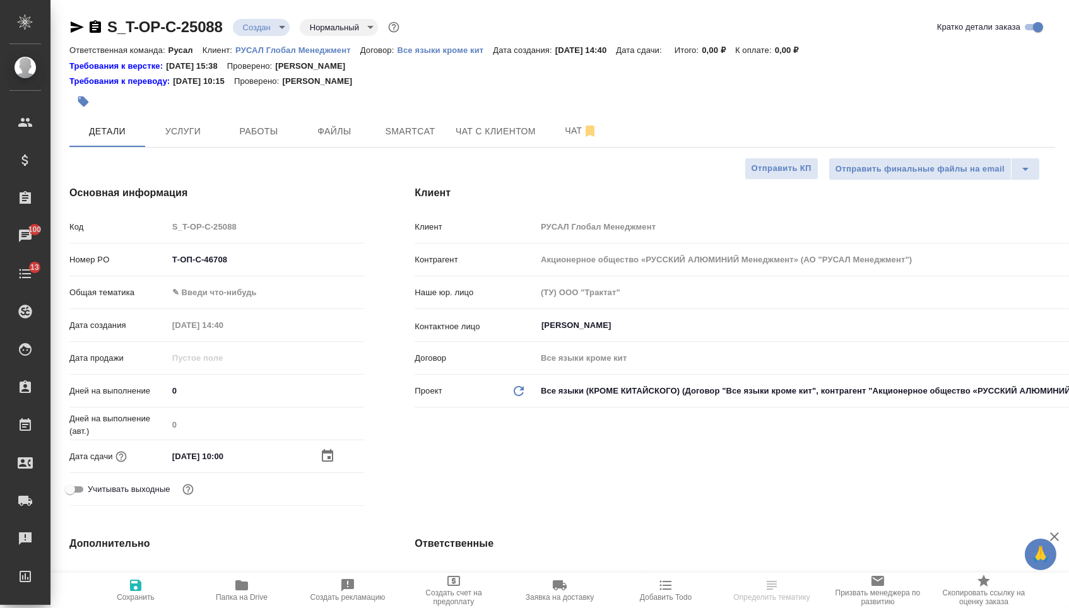
select select "RU"
type textarea "x"
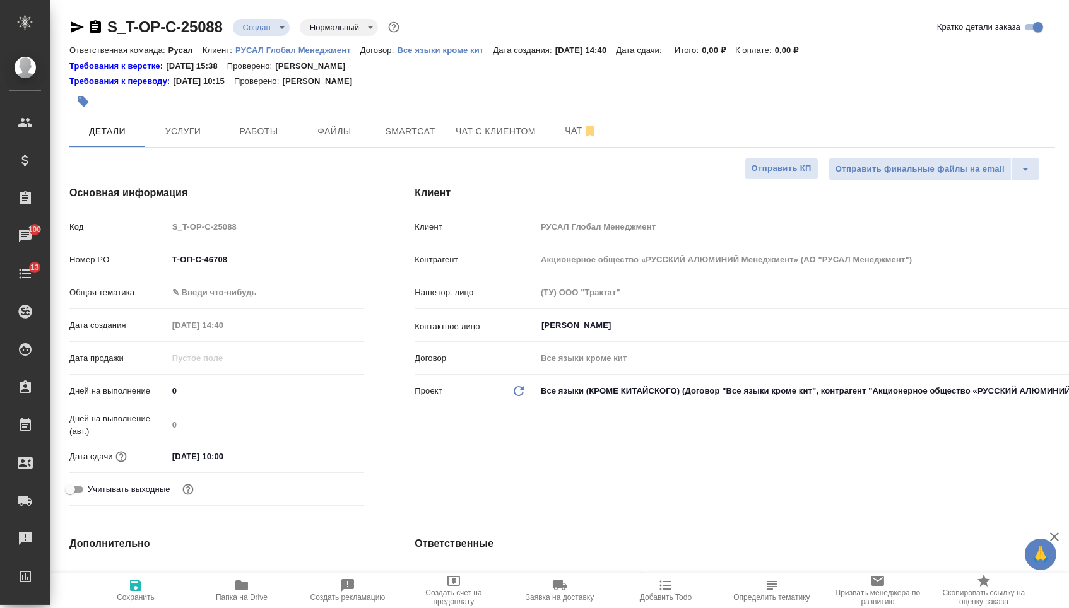
type textarea "x"
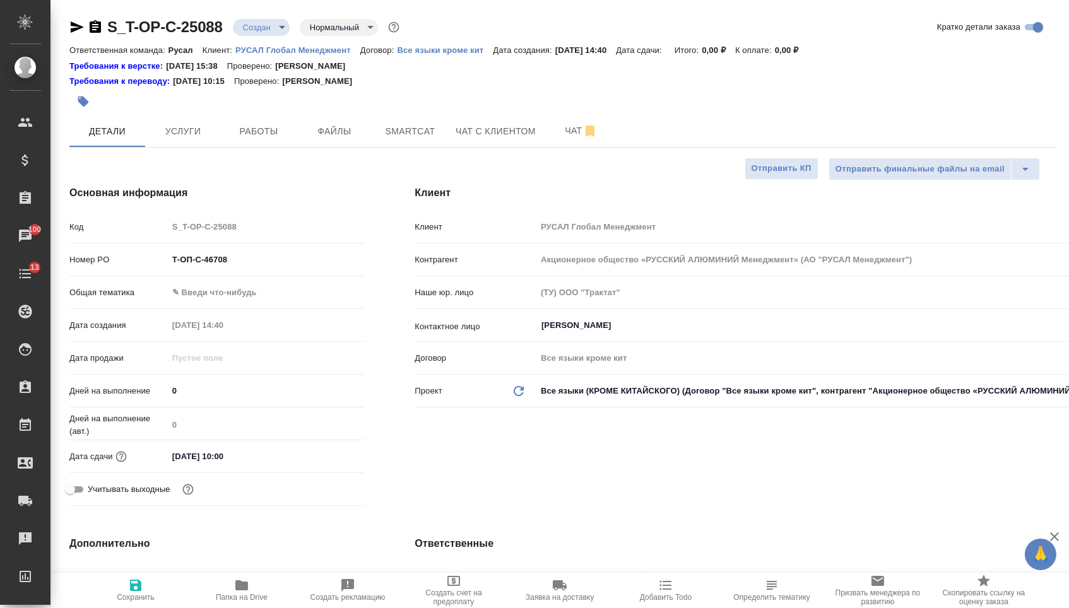
type textarea "x"
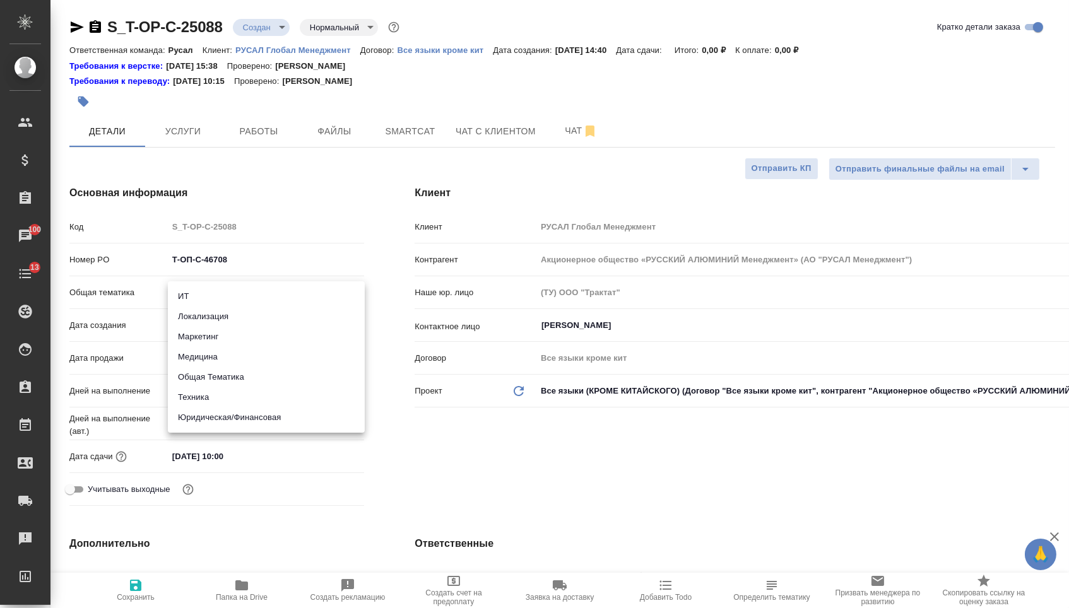
click at [225, 305] on body "🙏 .cls-1 fill:#fff; AWATERA [PERSON_NAME] Спецификации Заказы 100 Чаты 13 Todo …" at bounding box center [534, 304] width 1069 height 608
click at [215, 401] on li "Техника" at bounding box center [266, 397] width 197 height 20
type input "tech"
type textarea "x"
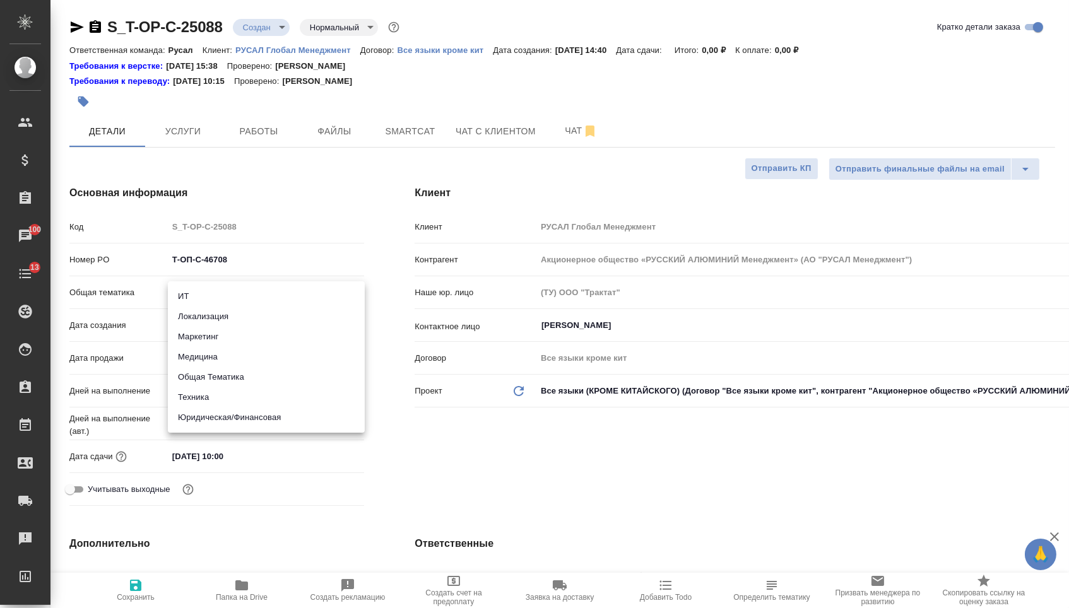
type textarea "x"
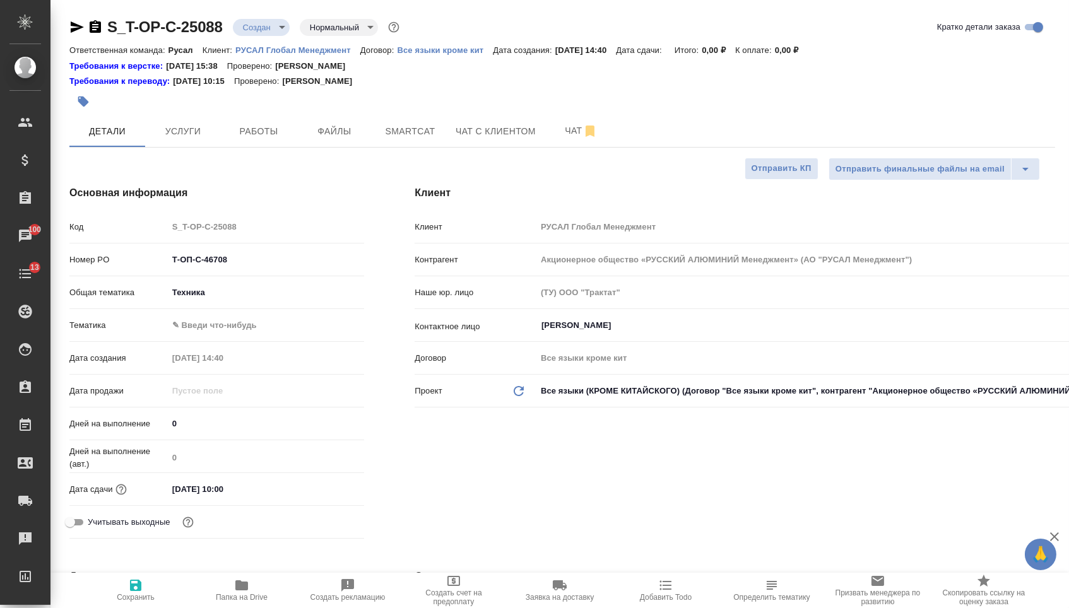
click at [212, 333] on body "🙏 .cls-1 fill:#fff; AWATERA [PERSON_NAME] Спецификации Заказы 100 Чаты 13 Todo …" at bounding box center [534, 304] width 1069 height 608
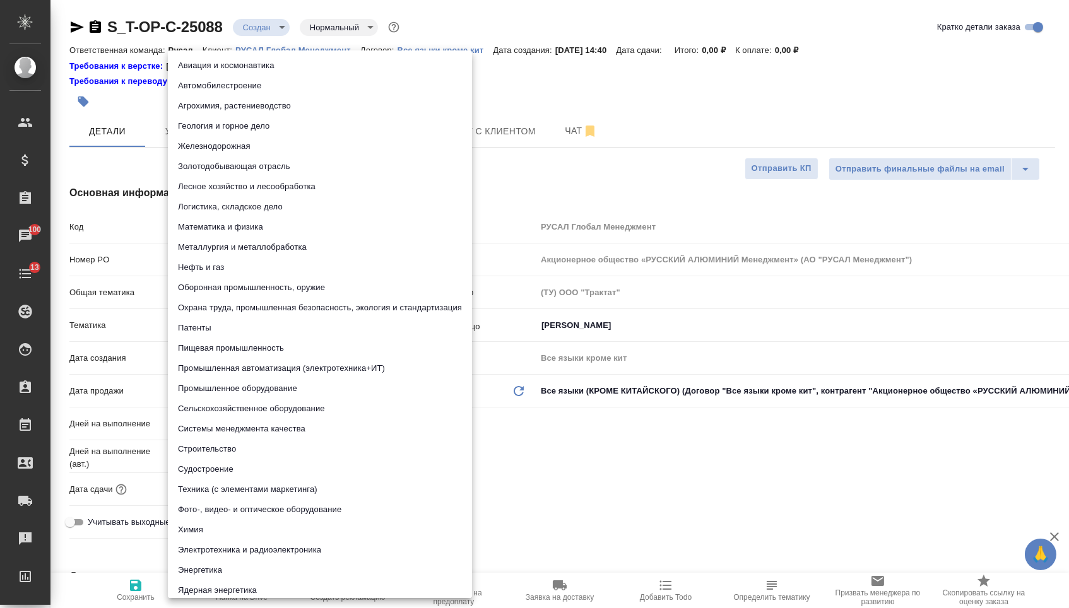
click at [211, 392] on li "Промышленное оборудование" at bounding box center [320, 388] width 304 height 20
type textarea "x"
type input "5f647205b73bc97568ca66bc"
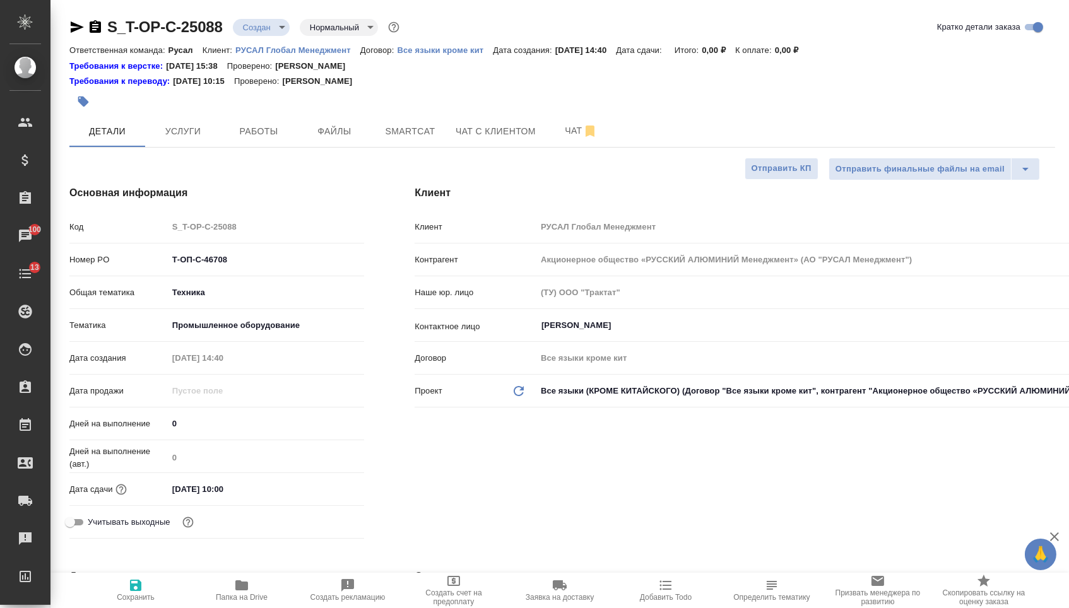
click at [141, 597] on span "Сохранить" at bounding box center [136, 597] width 38 height 9
type textarea "x"
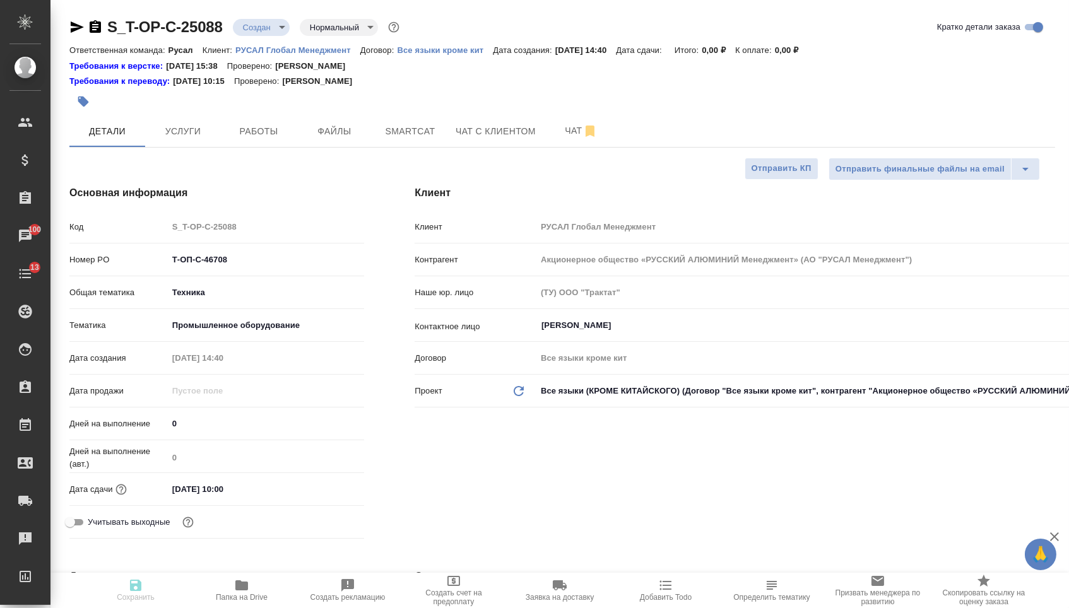
type textarea "x"
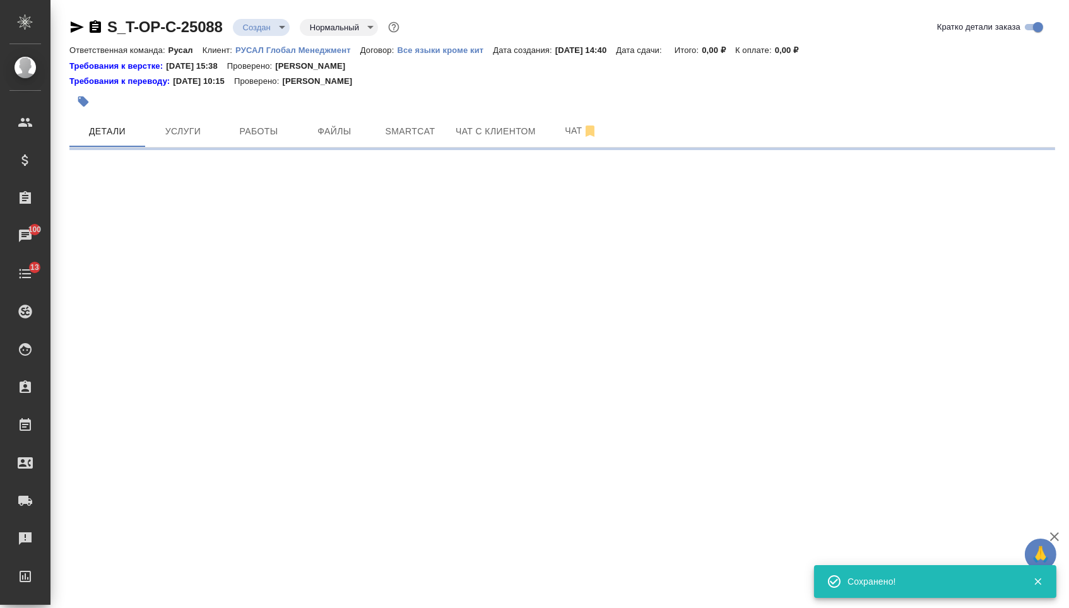
select select "RU"
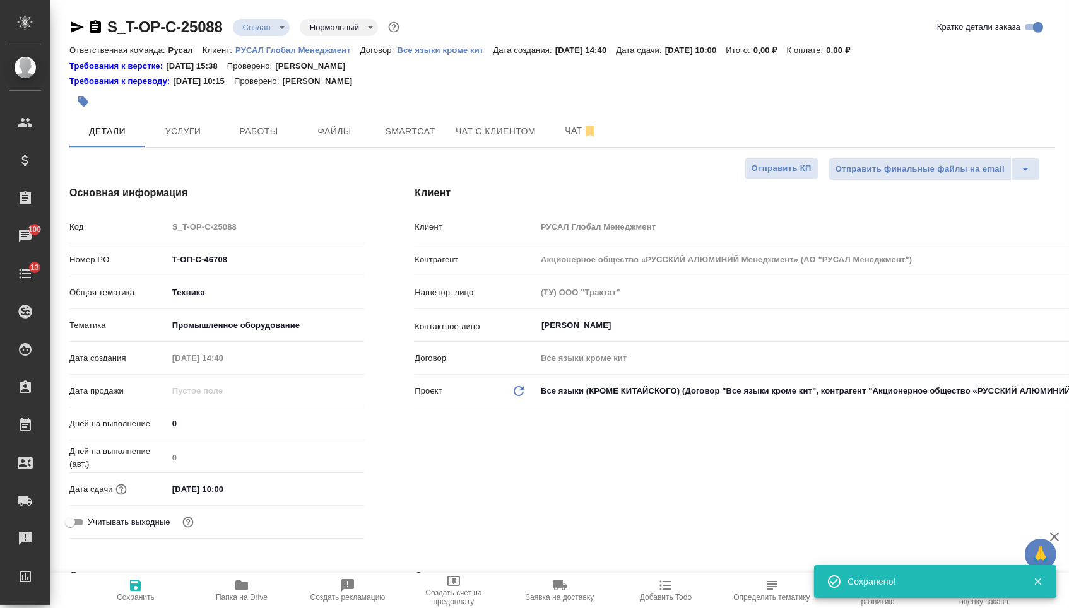
type textarea "x"
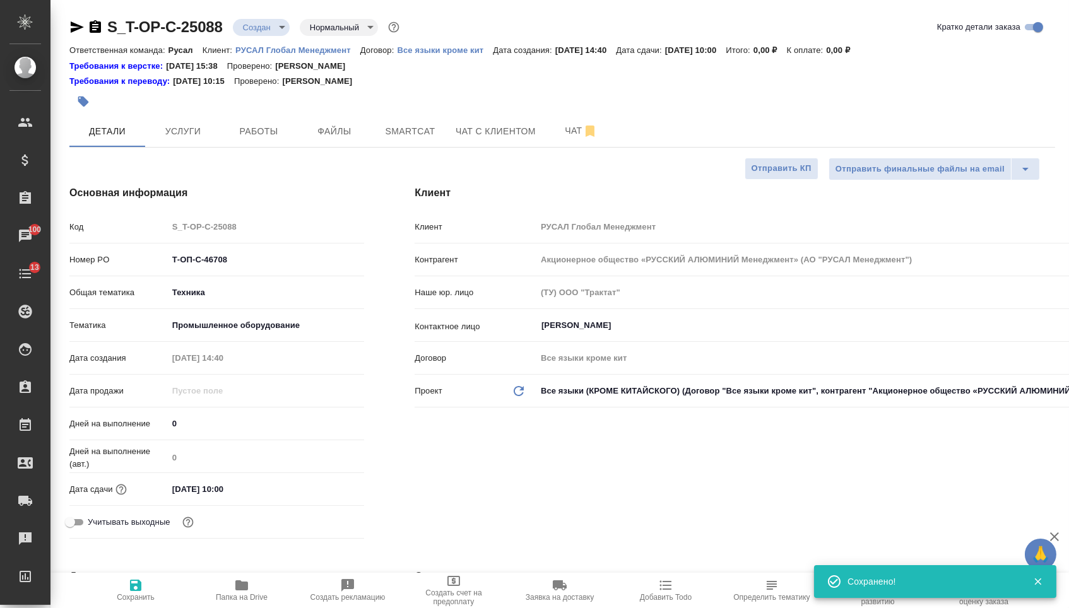
type textarea "x"
click at [345, 139] on span "Файлы" at bounding box center [334, 132] width 61 height 16
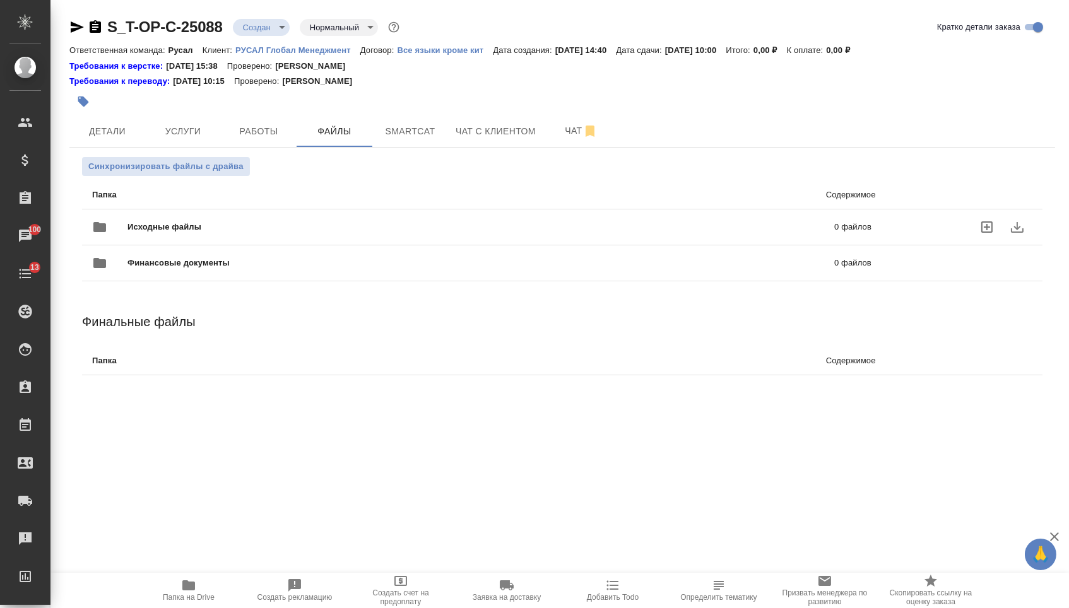
click at [201, 238] on div "Исходные файлы 0 файлов" at bounding box center [481, 227] width 779 height 30
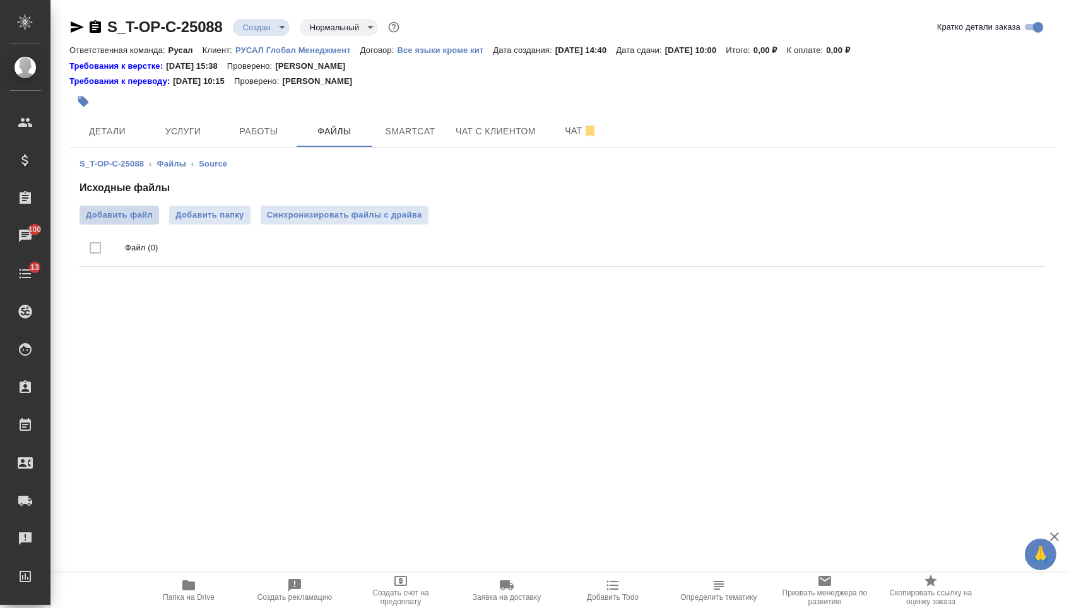
click at [113, 211] on span "Добавить файл" at bounding box center [119, 215] width 67 height 13
click at [0, 0] on input "Добавить файл" at bounding box center [0, 0] width 0 height 0
click at [146, 118] on button "Услуги" at bounding box center [183, 131] width 76 height 32
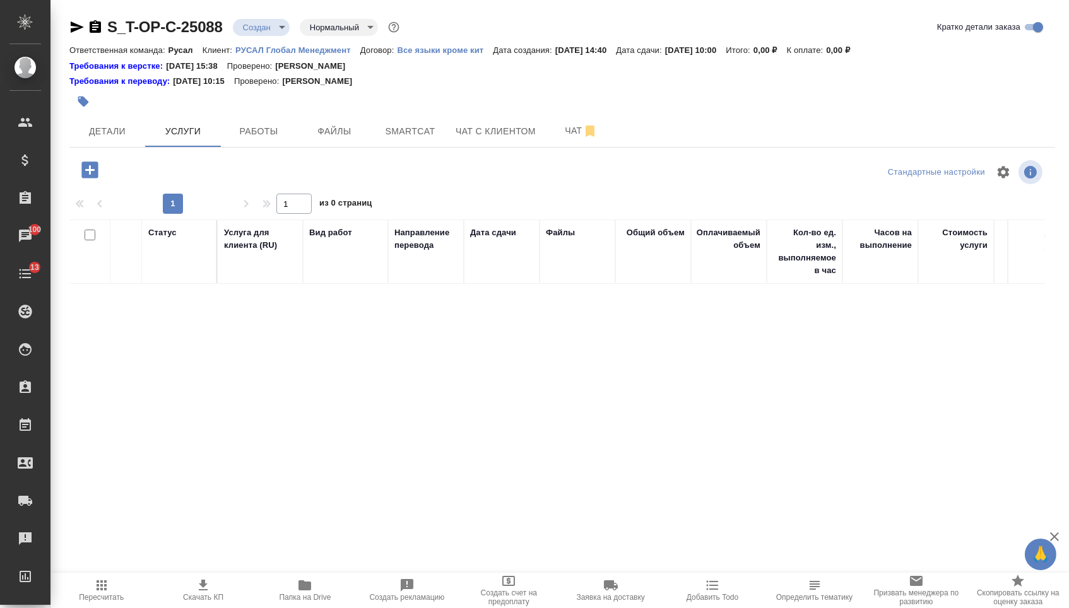
click at [98, 166] on icon "button" at bounding box center [89, 169] width 16 height 16
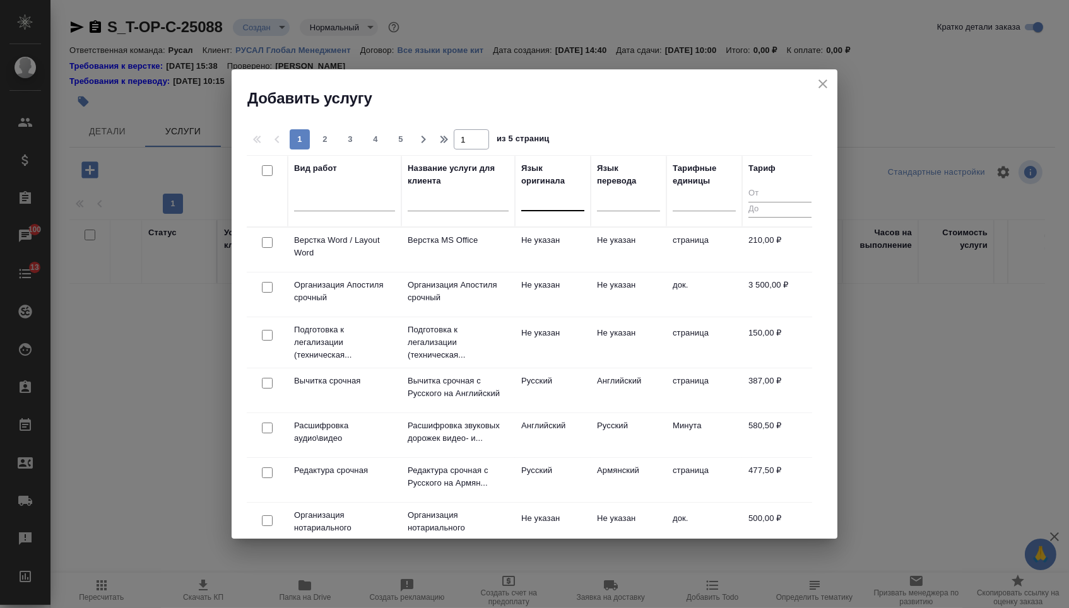
click at [583, 202] on div at bounding box center [552, 198] width 63 height 18
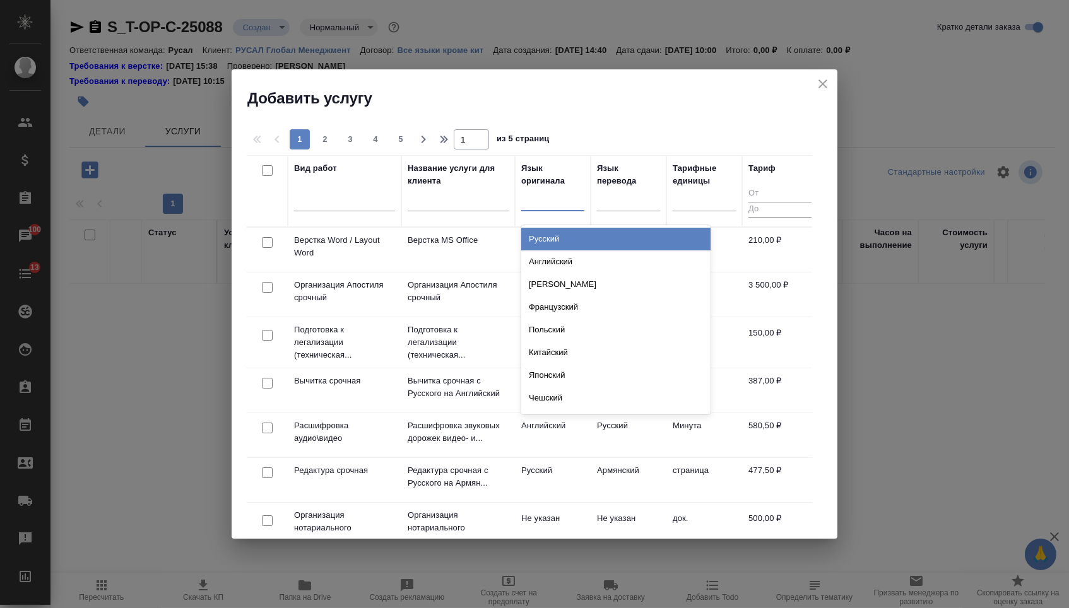
click at [566, 258] on div "Английский" at bounding box center [615, 261] width 189 height 23
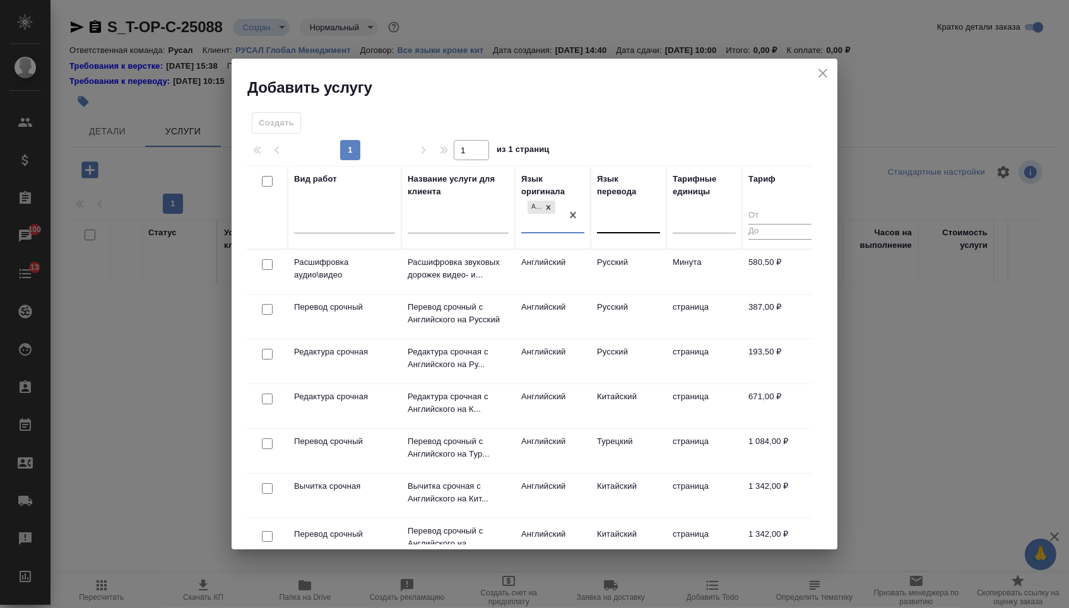
click at [614, 220] on div at bounding box center [628, 221] width 63 height 18
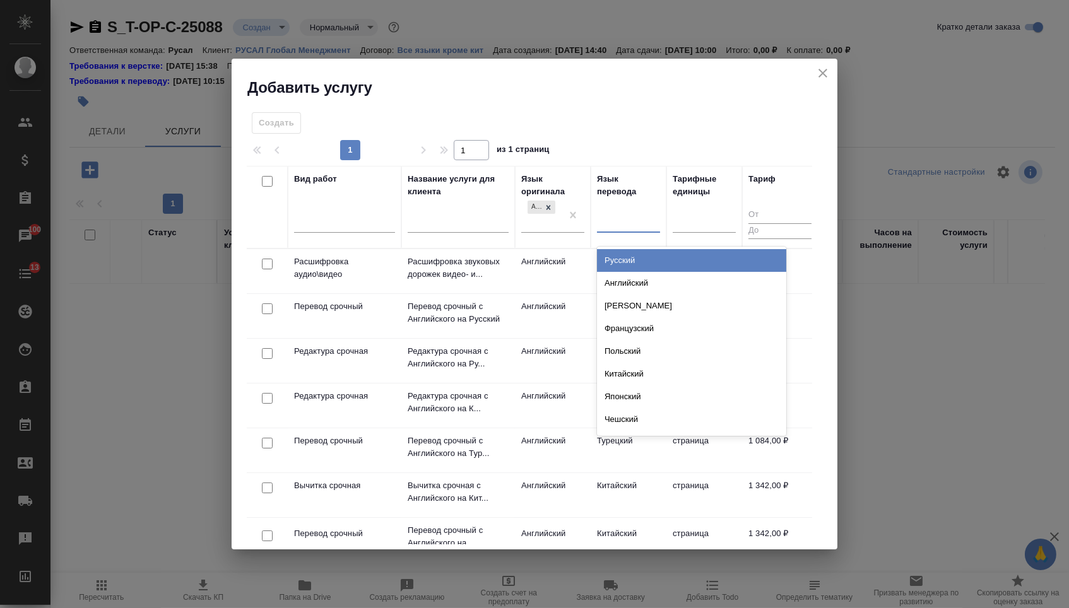
click at [614, 261] on div "Русский" at bounding box center [691, 260] width 189 height 23
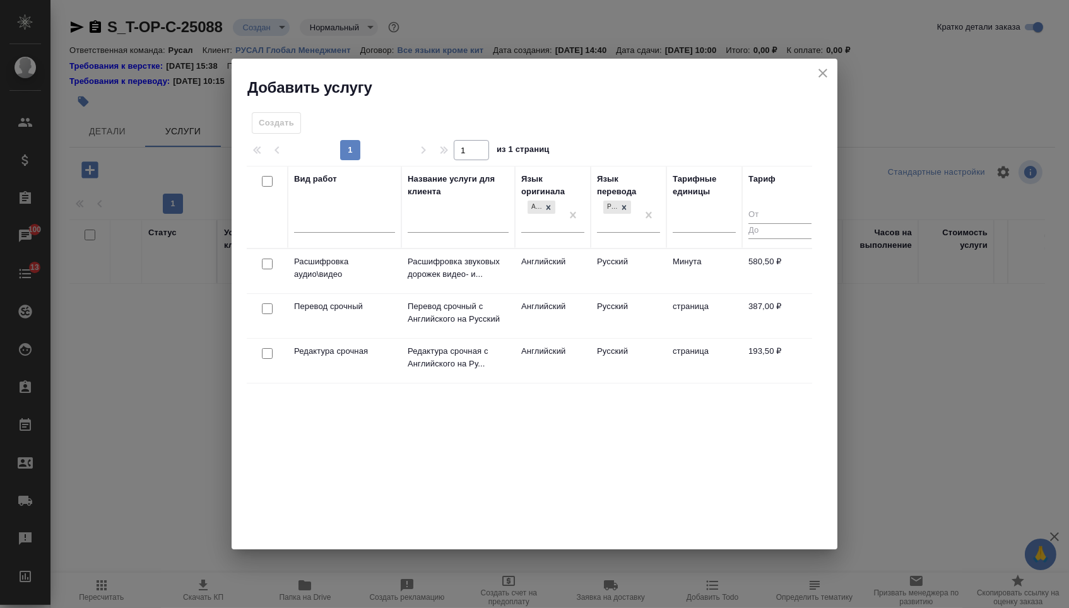
click at [266, 313] on input "checkbox" at bounding box center [267, 308] width 11 height 11
checkbox input "true"
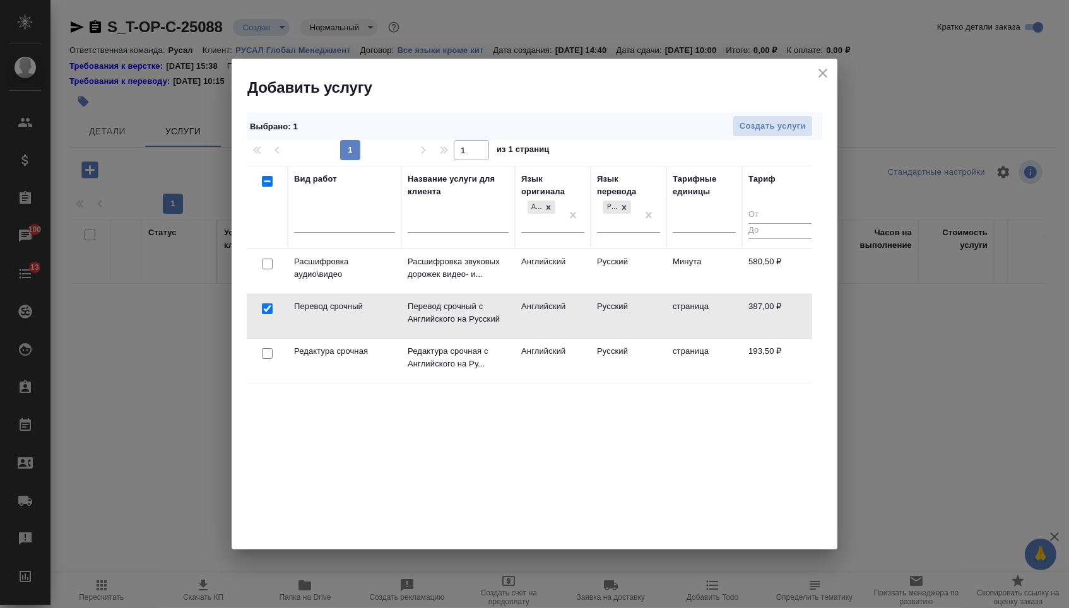
click at [266, 356] on input "checkbox" at bounding box center [267, 353] width 11 height 11
checkbox input "true"
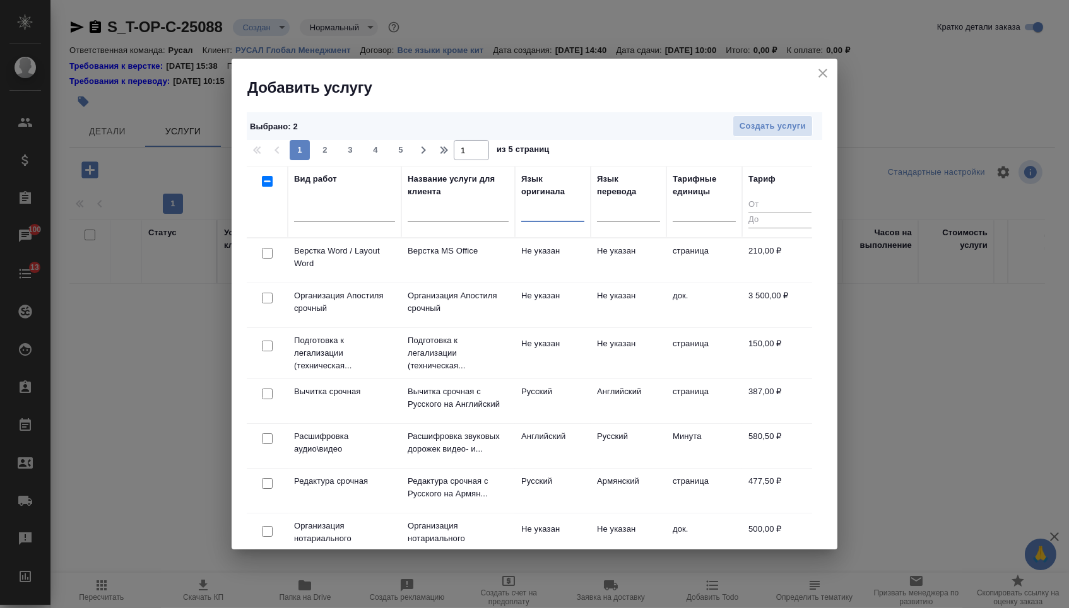
click at [263, 254] on input "checkbox" at bounding box center [267, 253] width 11 height 11
checkbox input "true"
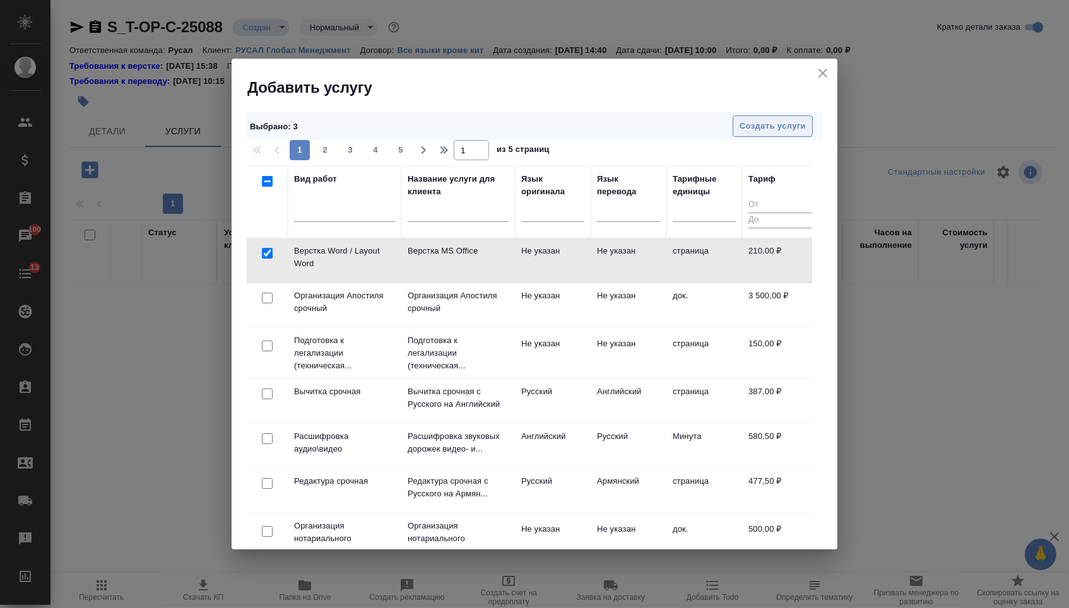
click at [794, 127] on span "Создать услуги" at bounding box center [772, 126] width 66 height 15
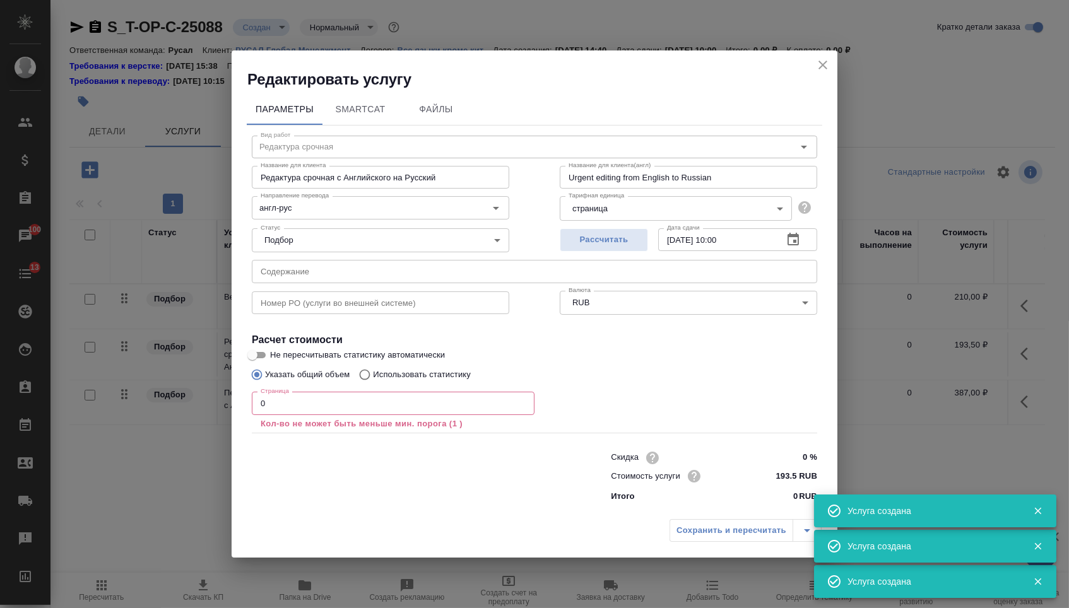
type input "Перевод срочный"
type input "Перевод срочный с Английского на Русский"
type input "Urgent translation from English into Russian"
type input "англ-рус"
type input "387 RUB"
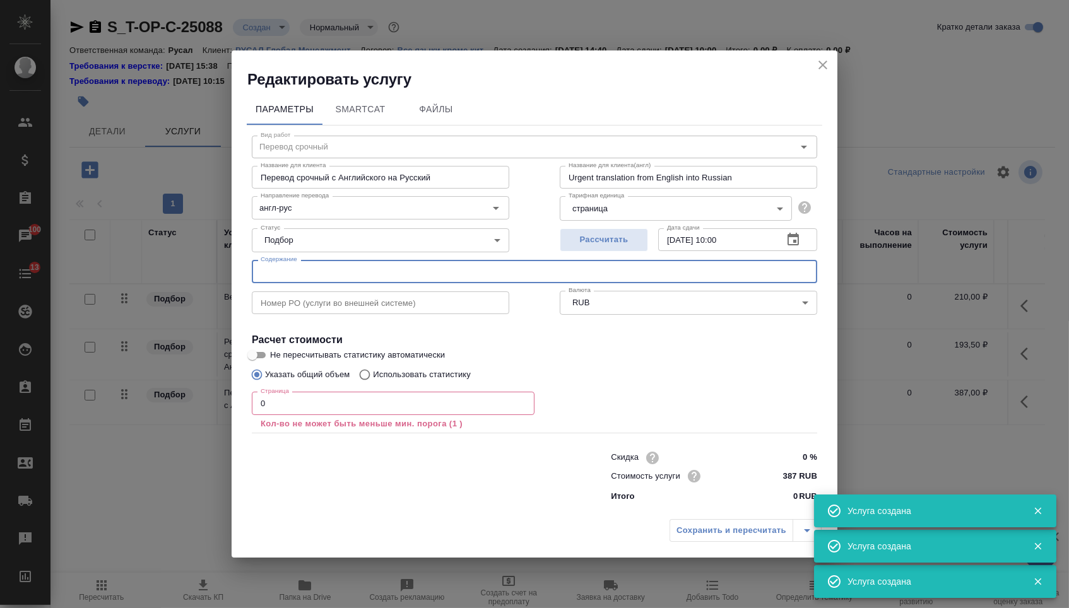
click at [287, 261] on input "text" at bounding box center [534, 271] width 565 height 23
paste input "For the submersible mining pump products contracted with our company this time,…"
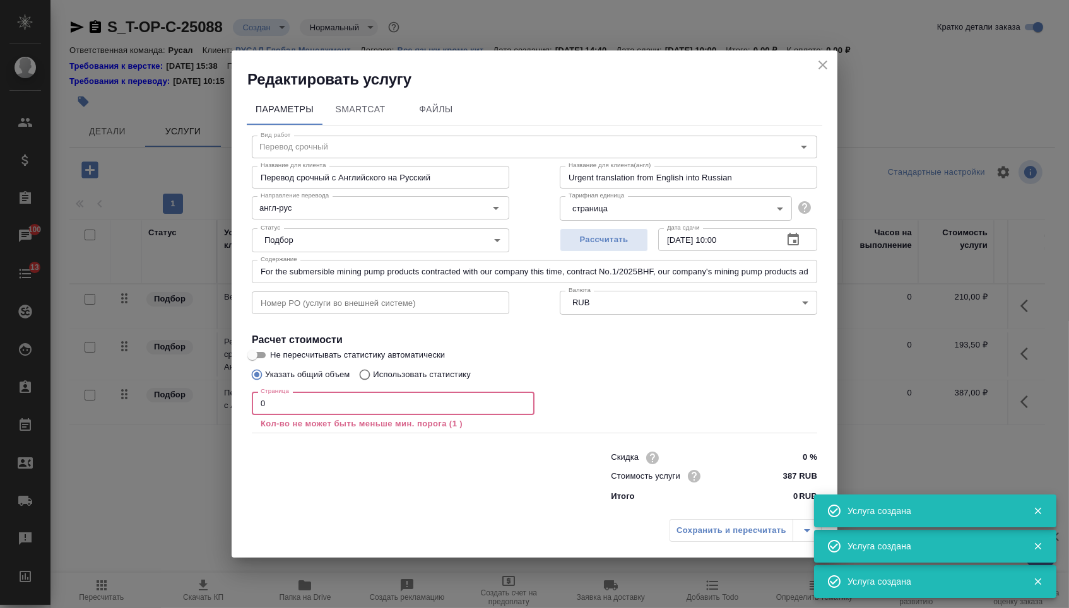
click at [283, 402] on input "0" at bounding box center [393, 403] width 283 height 23
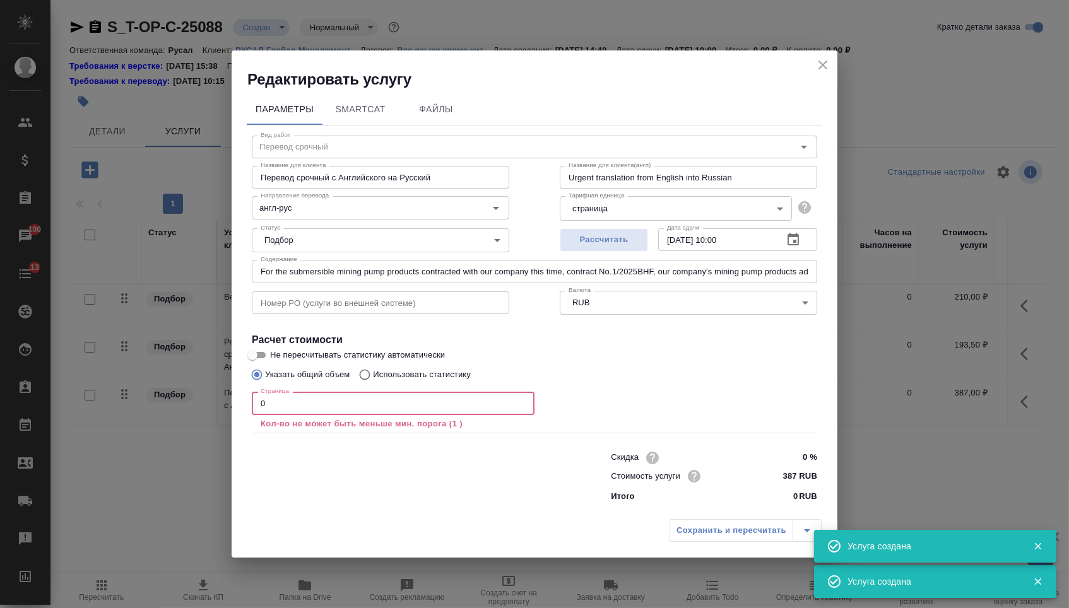
click at [367, 263] on input "For the submersible mining pump products contracted with our company this time,…" at bounding box center [534, 271] width 565 height 23
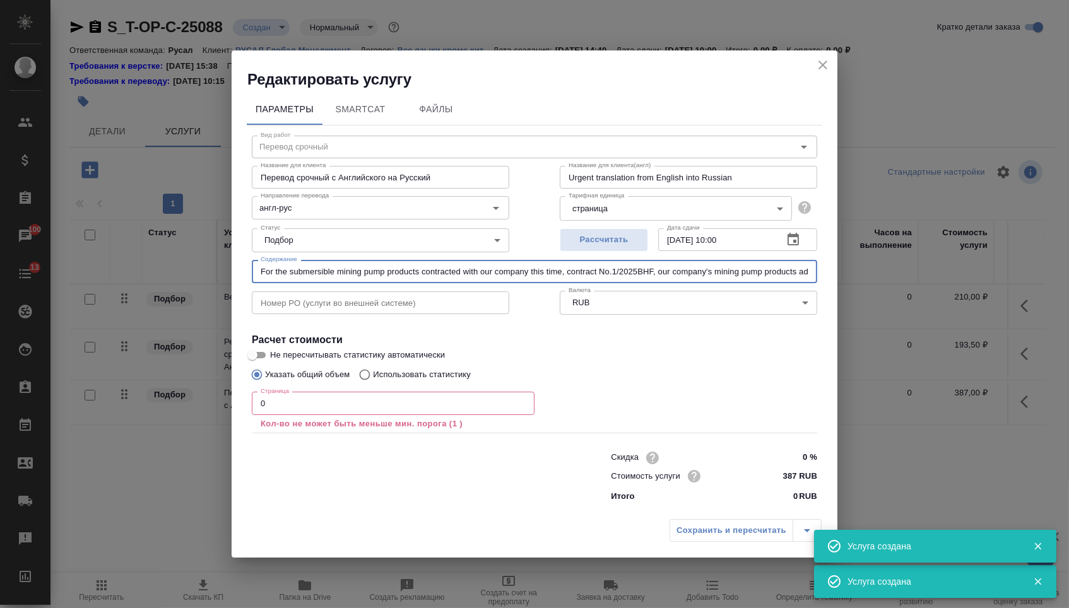
paste input "关于潜水矿用泵电缆使用的说明函 CABLE CONFIRMATION LETTER [DATE]"
type input "关于潜水矿用泵电缆使用的说明函 CABLE CONFIRMATION LETTER [DATE]"
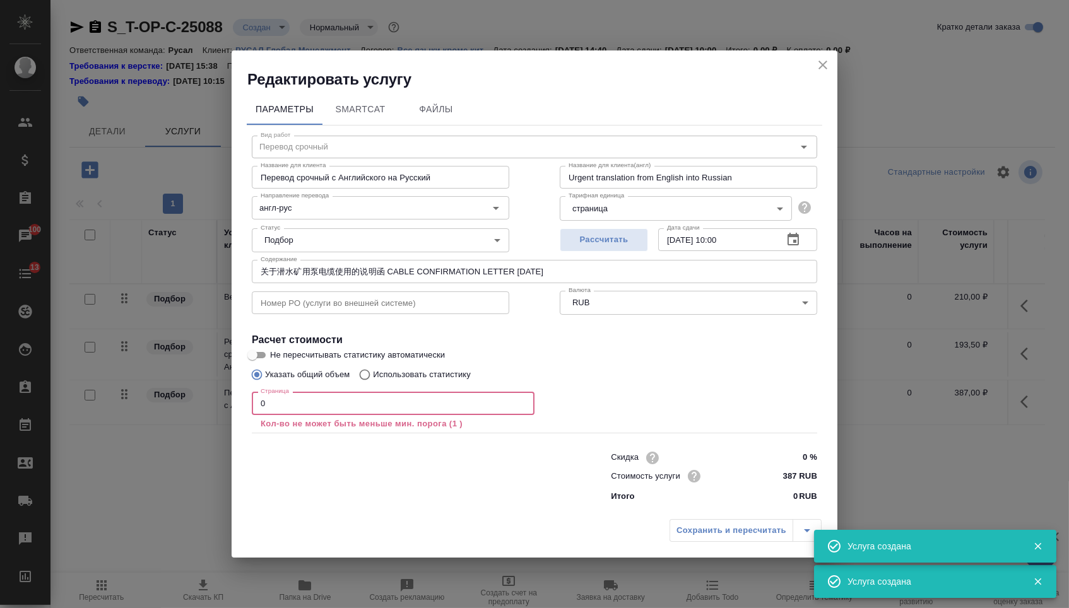
click at [370, 414] on input "0" at bounding box center [393, 403] width 283 height 23
type input "8"
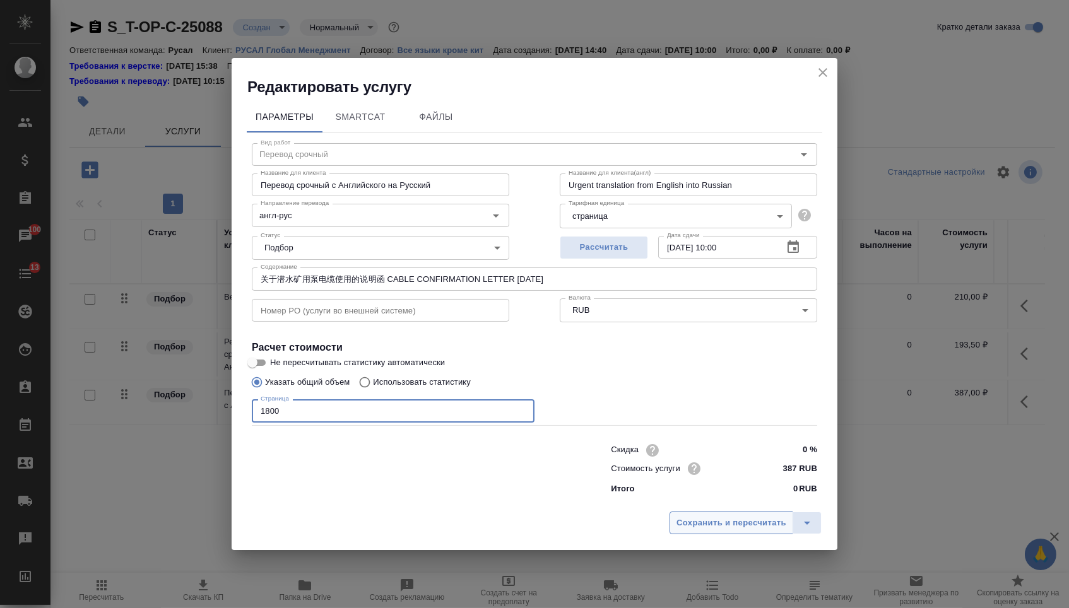
type input "1800"
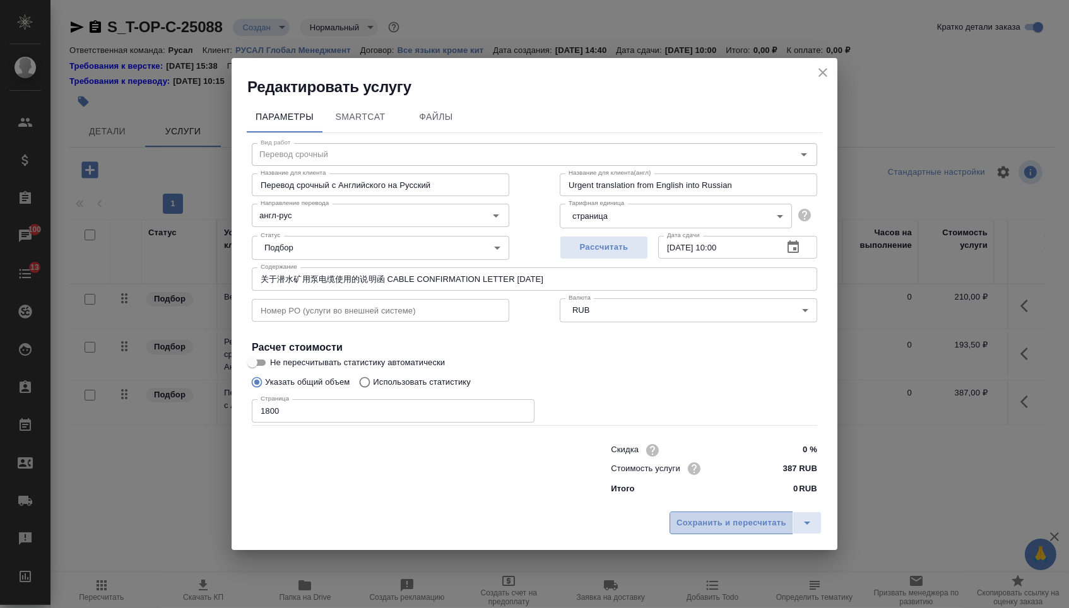
click at [720, 520] on span "Сохранить и пересчитать" at bounding box center [731, 523] width 110 height 15
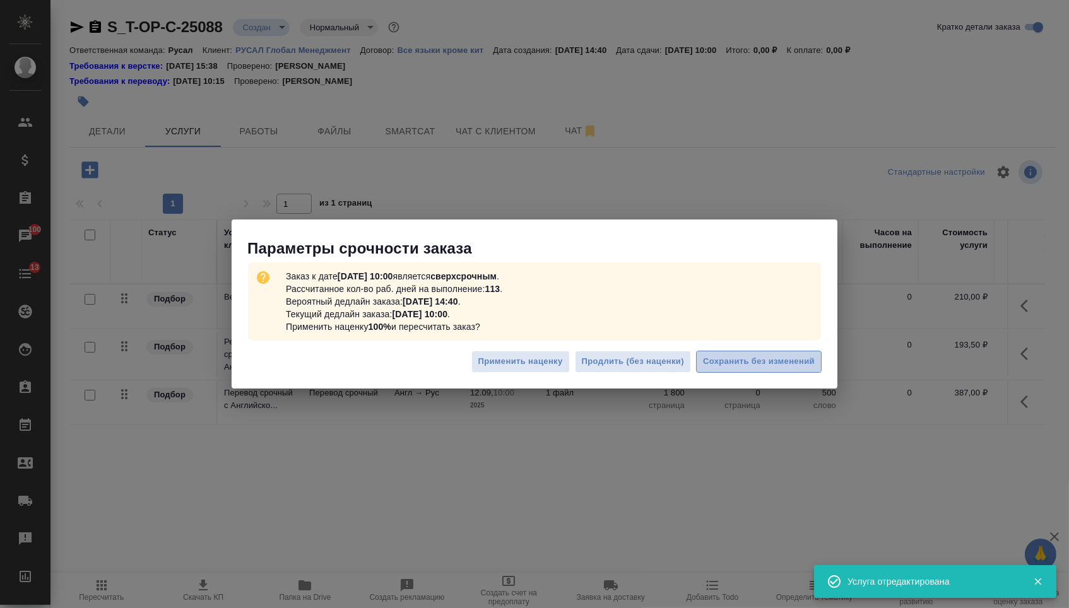
click at [725, 351] on button "Сохранить без изменений" at bounding box center [759, 362] width 126 height 22
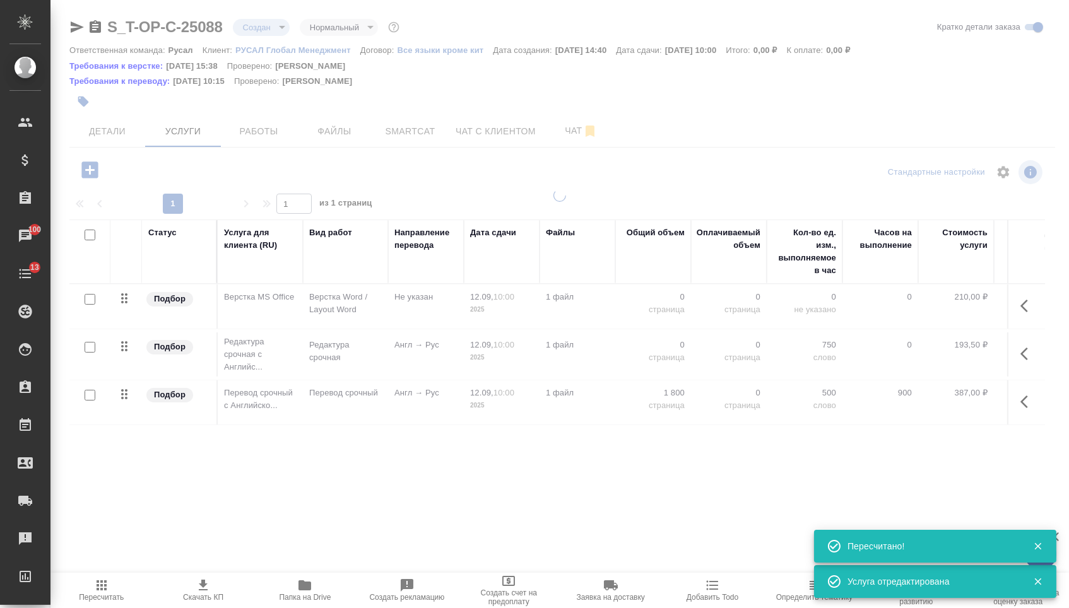
type input "urgent"
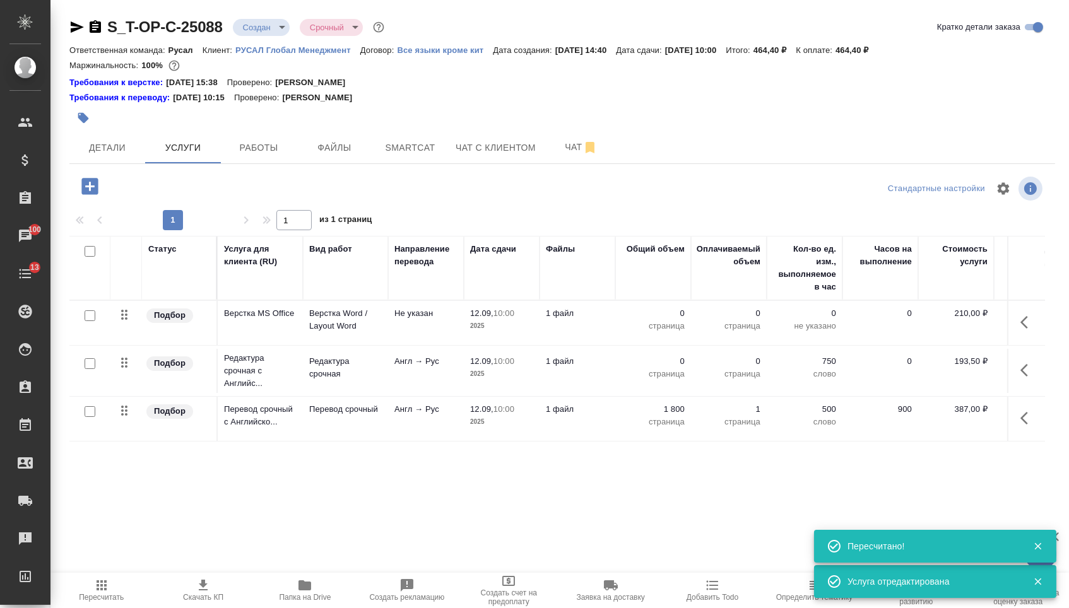
click at [657, 368] on p "0" at bounding box center [652, 361] width 63 height 13
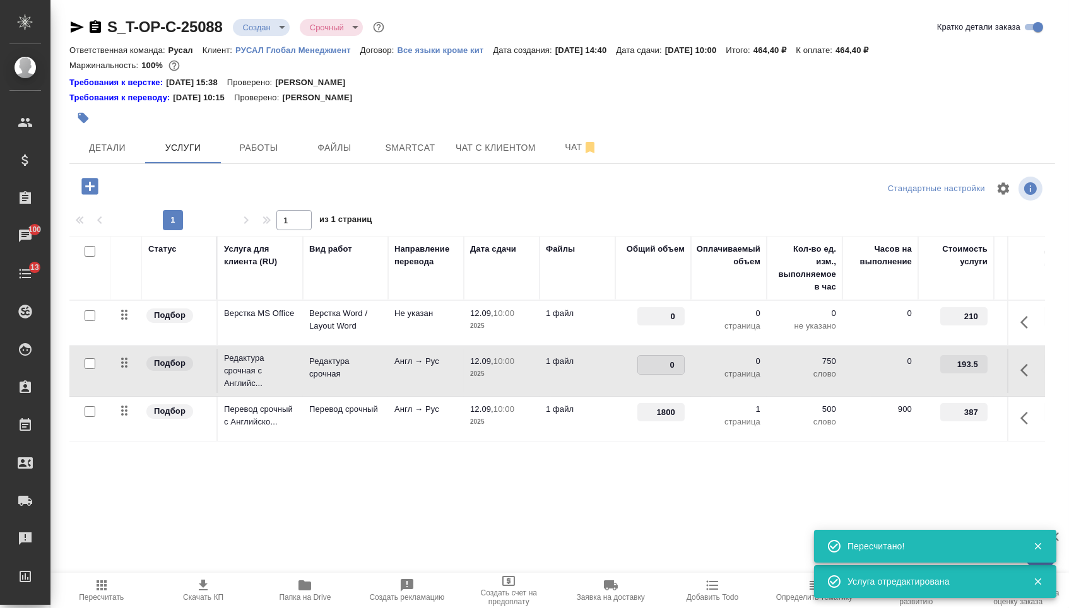
click at [657, 369] on input "0" at bounding box center [661, 365] width 46 height 18
type input "1800"
drag, startPoint x: 660, startPoint y: 325, endPoint x: 709, endPoint y: 325, distance: 48.6
type input "1"
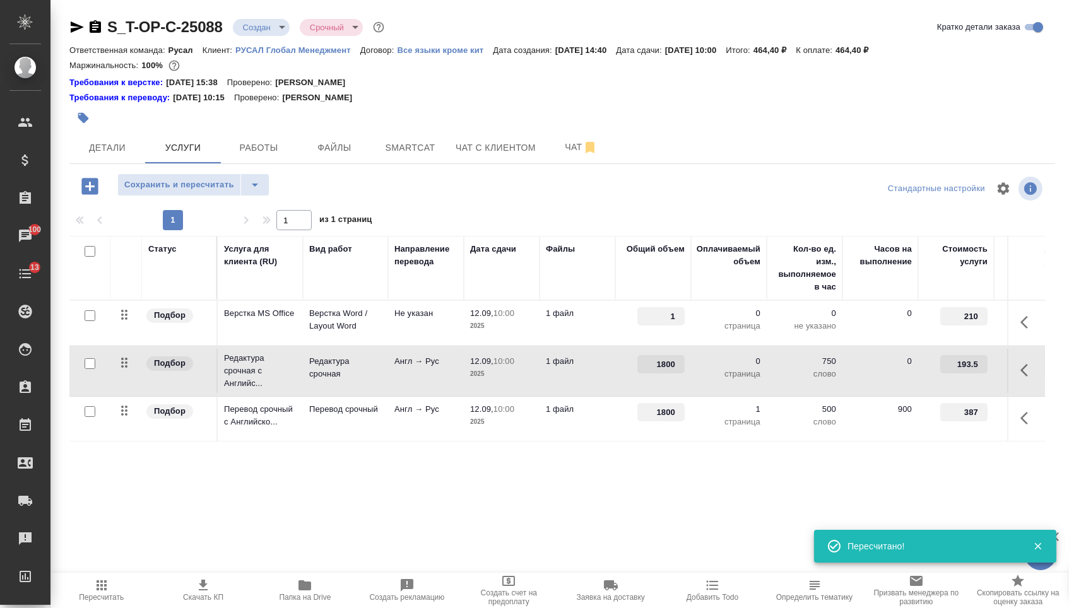
click at [601, 454] on div "Статус Услуга для клиента (RU) Вид работ Направление перевода Дата сдачи Файлы …" at bounding box center [556, 371] width 975 height 271
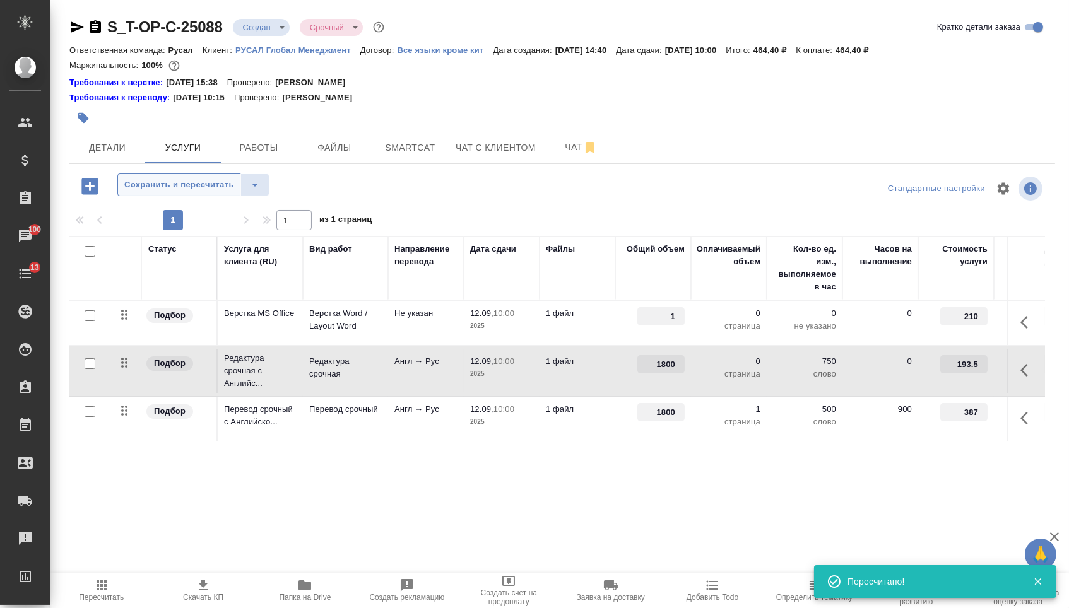
click at [197, 188] on span "Сохранить и пересчитать" at bounding box center [179, 185] width 110 height 15
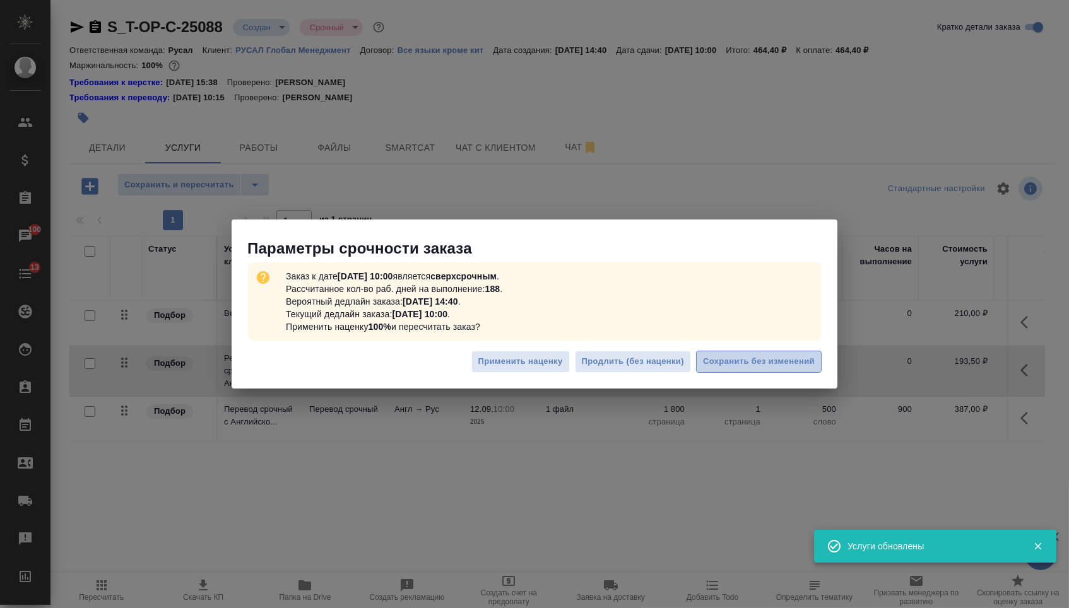
click at [777, 371] on button "Сохранить без изменений" at bounding box center [759, 362] width 126 height 22
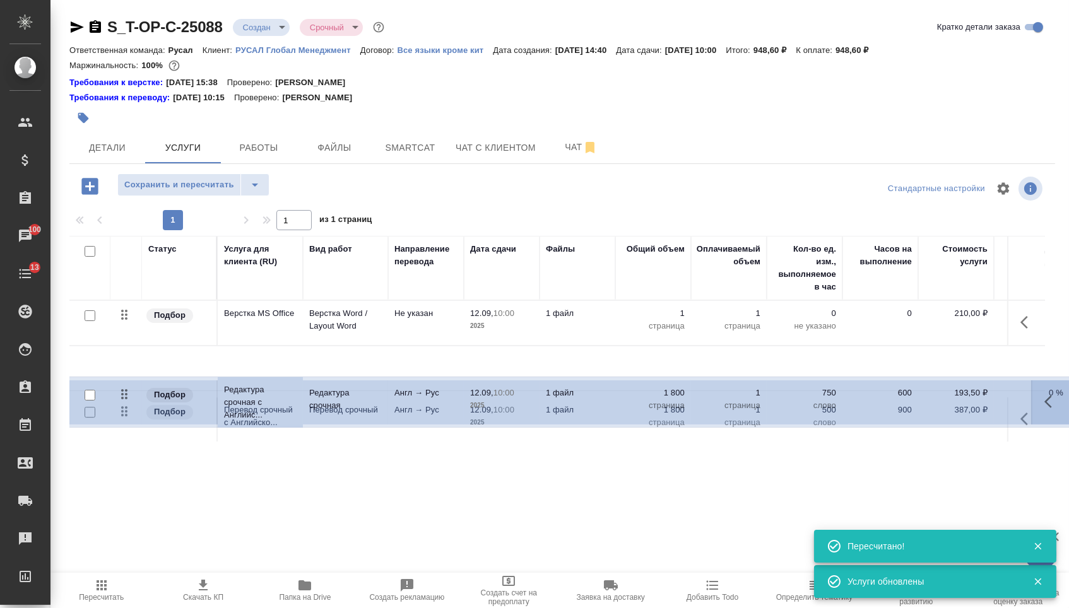
drag, startPoint x: 127, startPoint y: 373, endPoint x: 127, endPoint y: 439, distance: 66.2
click at [127, 439] on tbody "Подбор Верстка MS Office Верстка Word / Layout Word Не указан 12.09, 10:00 2025…" at bounding box center [663, 371] width 1189 height 141
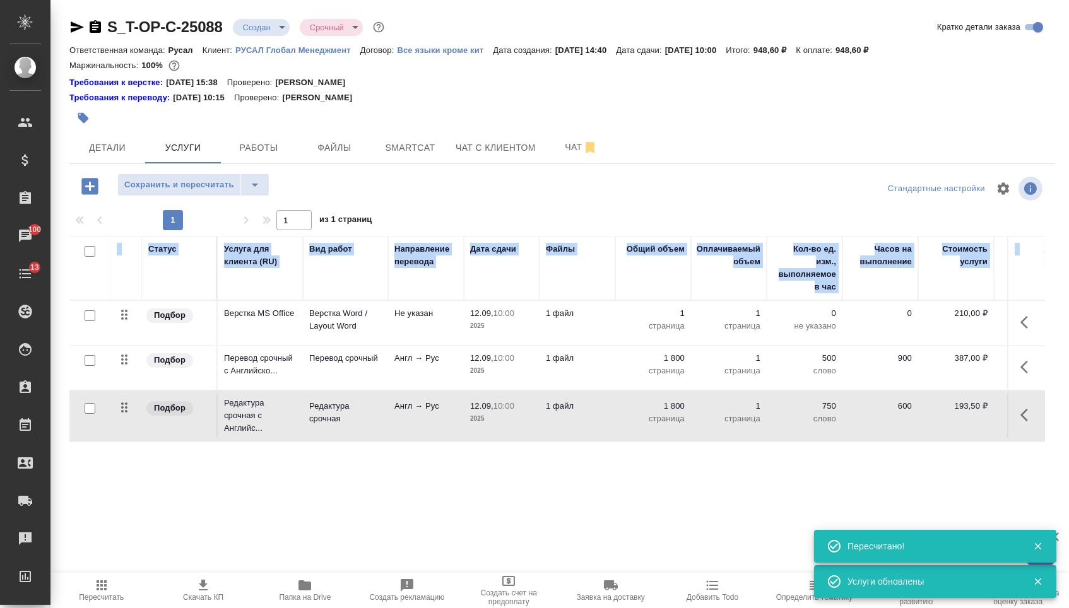
drag, startPoint x: 139, startPoint y: 317, endPoint x: 138, endPoint y: 460, distance: 142.6
click at [139, 459] on div "Статус Услуга для клиента (RU) Вид работ Направление перевода Дата сдачи Файлы …" at bounding box center [556, 371] width 975 height 271
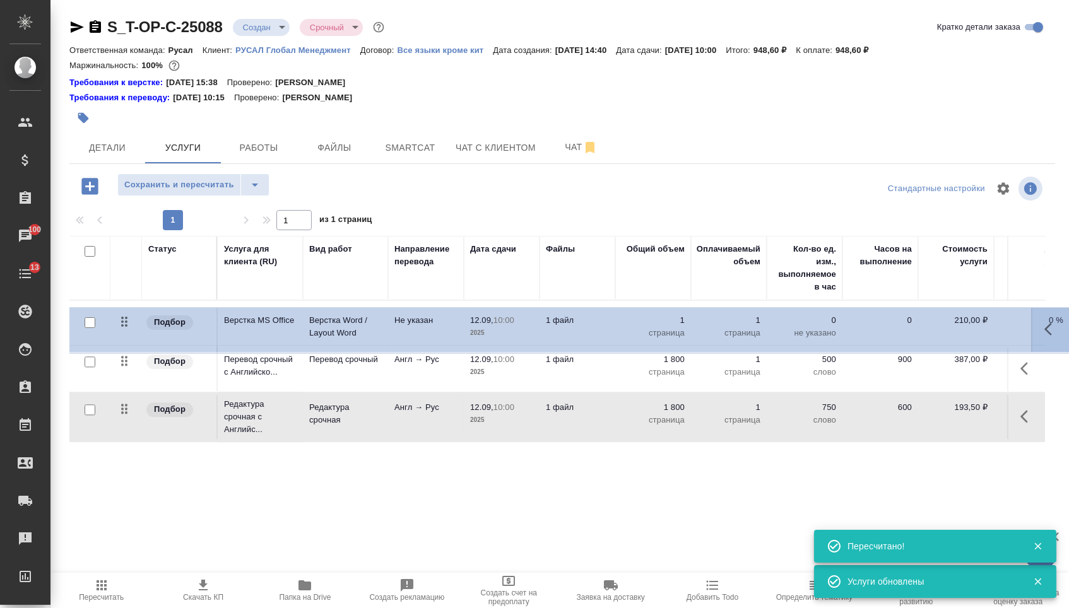
drag, startPoint x: 119, startPoint y: 326, endPoint x: 125, endPoint y: 462, distance: 136.4
click at [126, 464] on div "Статус Услуга для клиента (RU) Вид работ Направление перевода Дата сдачи Файлы …" at bounding box center [556, 371] width 975 height 271
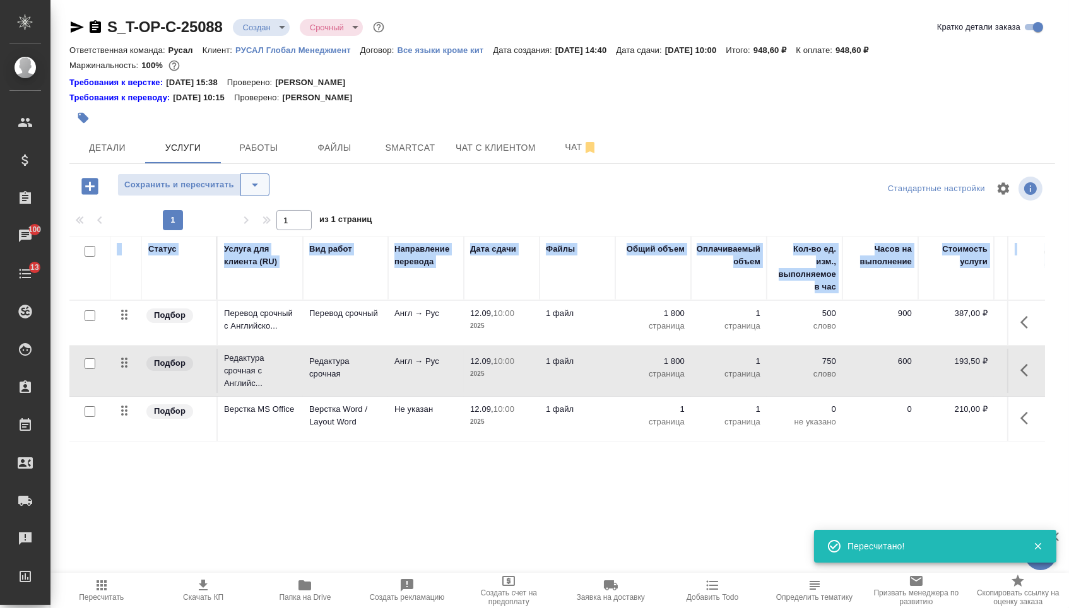
click at [258, 187] on icon "split button" at bounding box center [255, 185] width 6 height 3
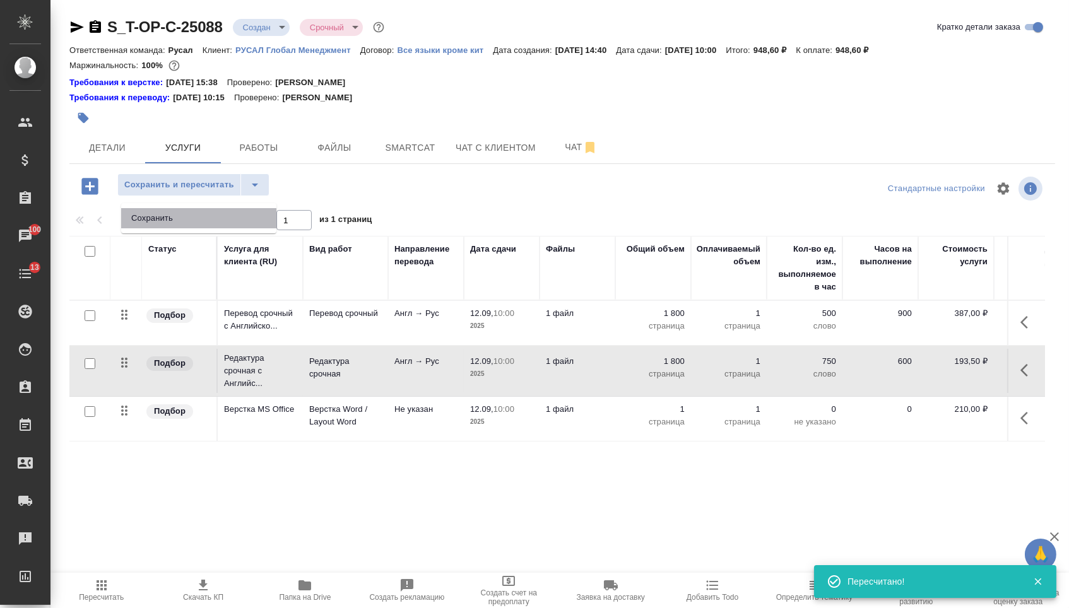
click at [254, 213] on li "Сохранить" at bounding box center [198, 218] width 155 height 20
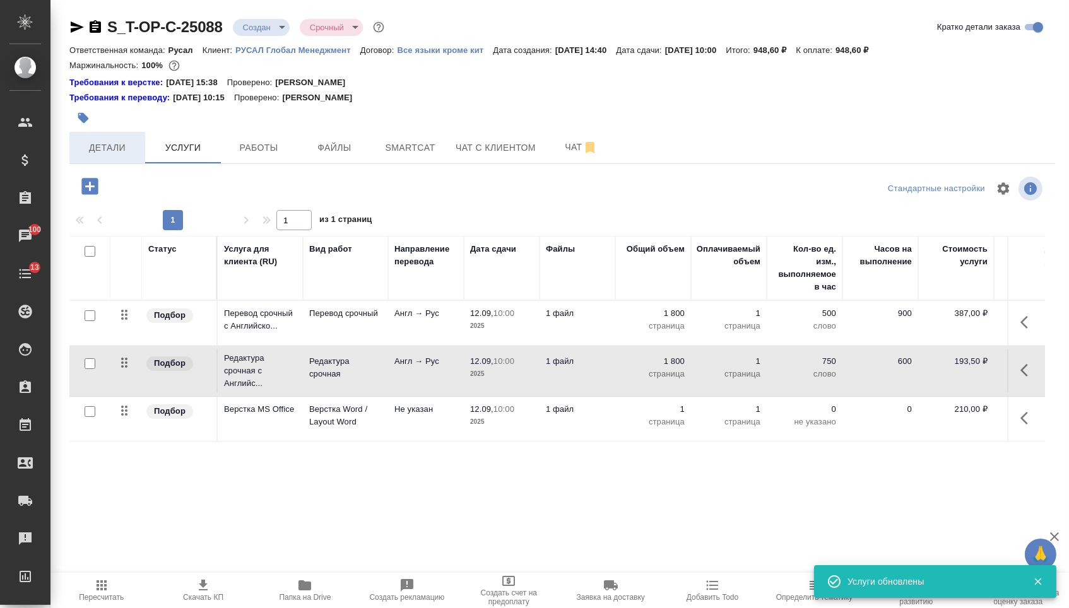
click at [95, 148] on span "Детали" at bounding box center [107, 148] width 61 height 16
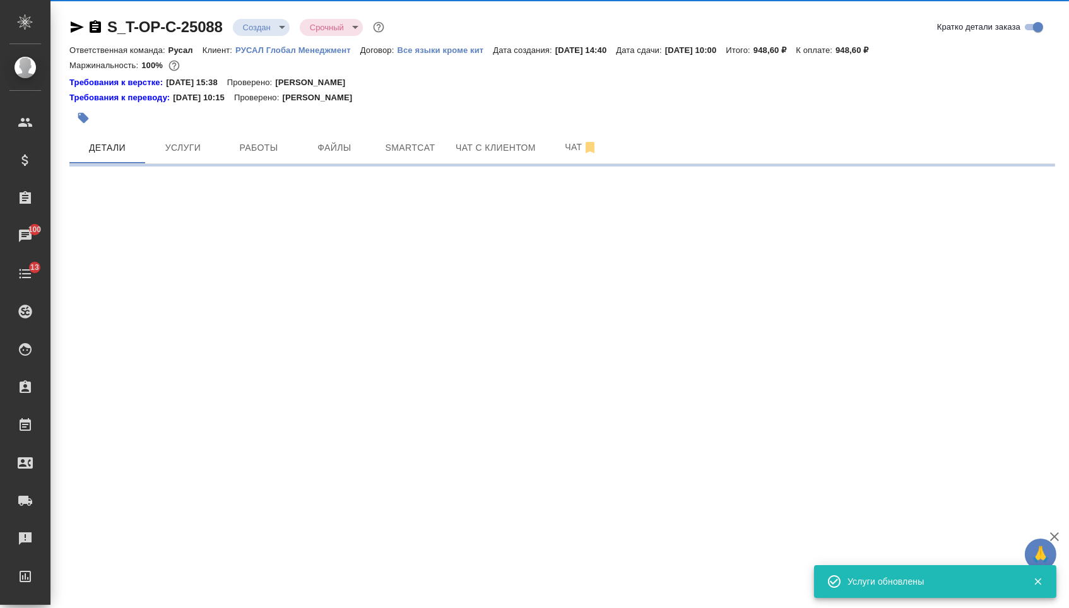
select select "RU"
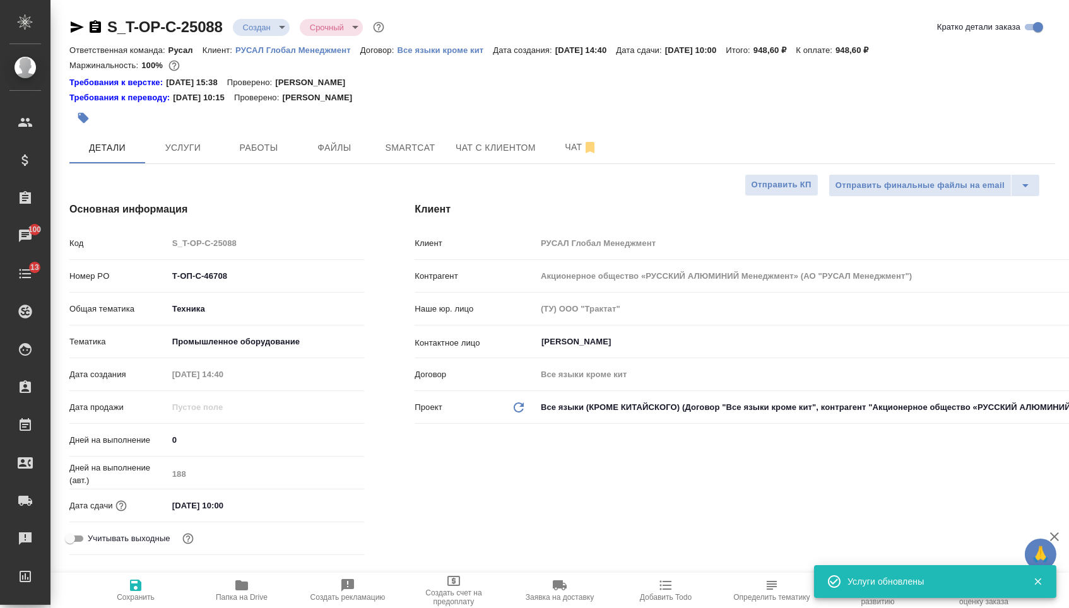
click at [242, 27] on body "🙏 .cls-1 fill:#fff; AWATERA [PERSON_NAME] Спецификации Заказы 100 Чаты 13 Todo …" at bounding box center [534, 304] width 1069 height 608
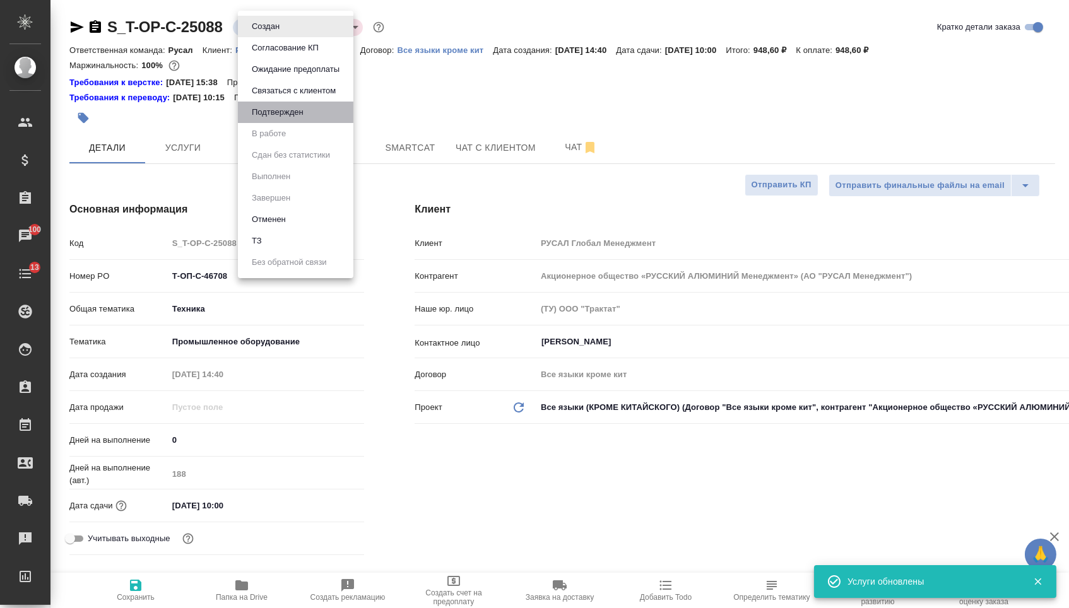
click at [268, 123] on li "Подтвержден" at bounding box center [295, 112] width 115 height 21
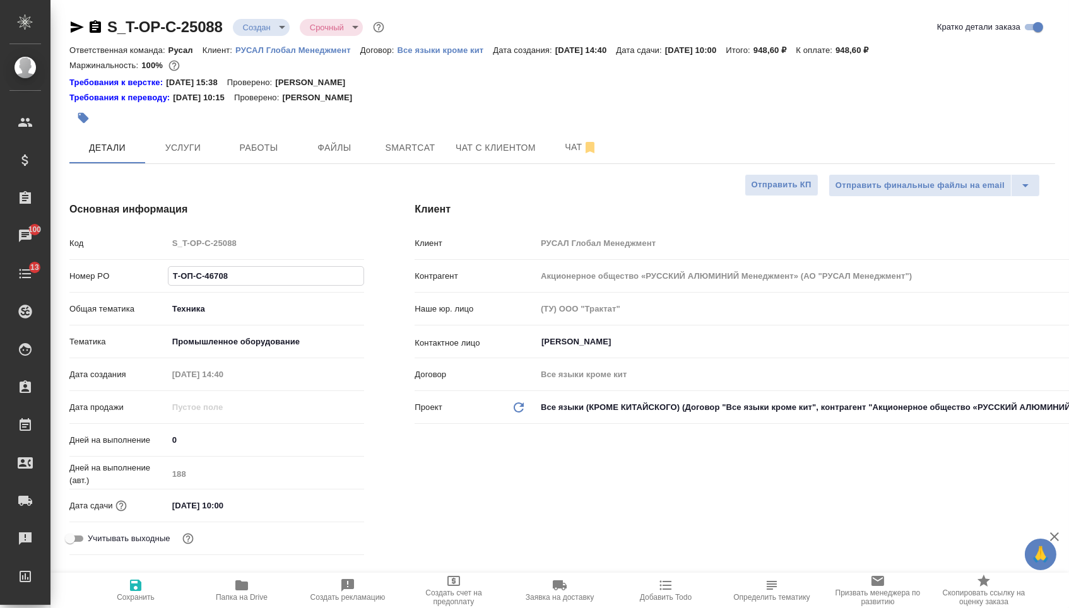
drag, startPoint x: 237, startPoint y: 285, endPoint x: 98, endPoint y: 283, distance: 138.8
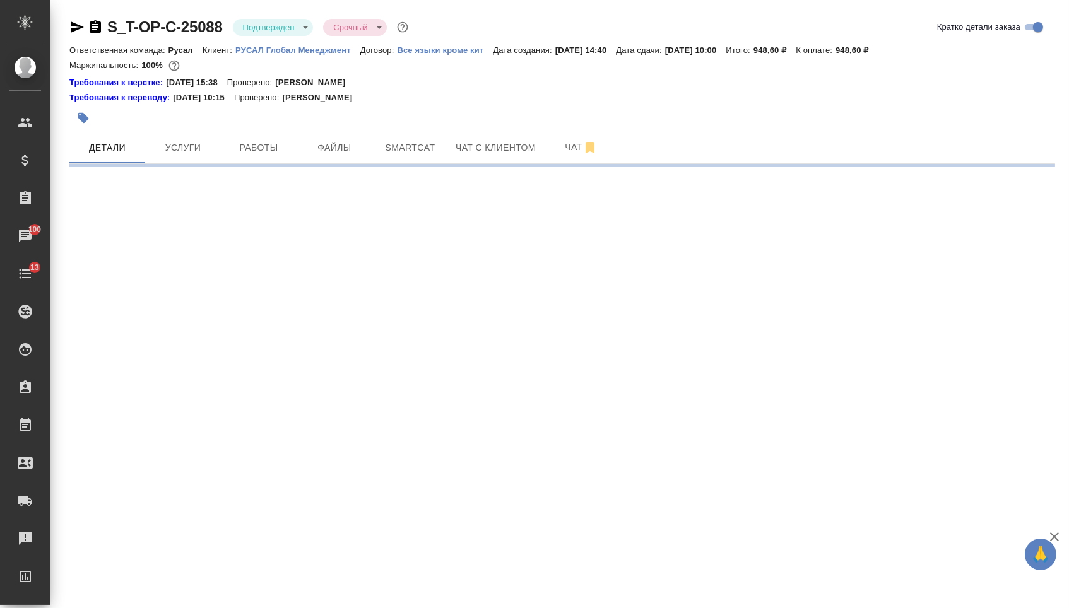
select select "RU"
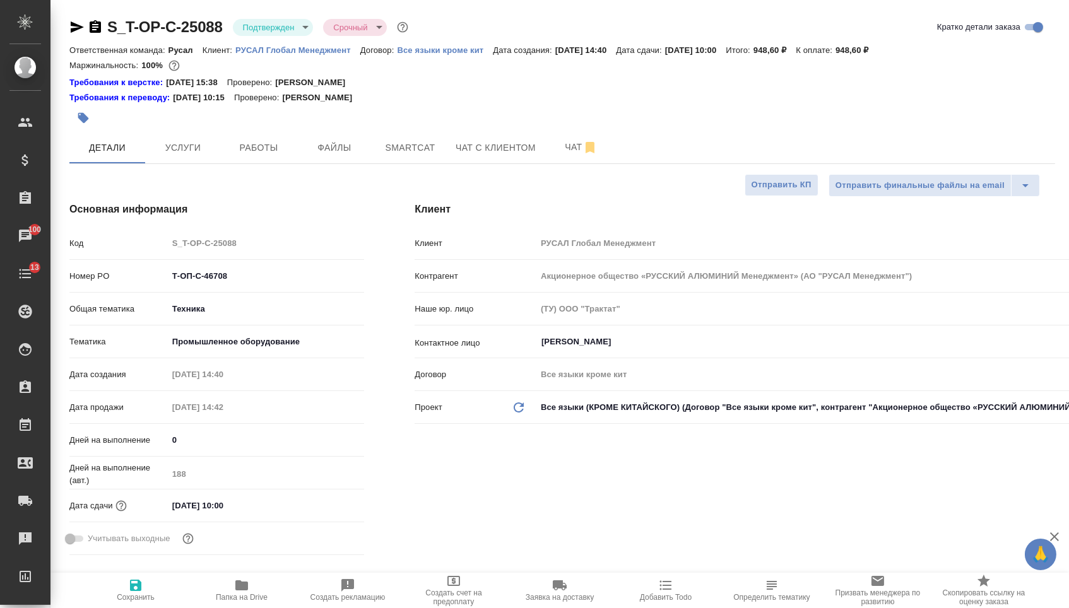
type textarea "x"
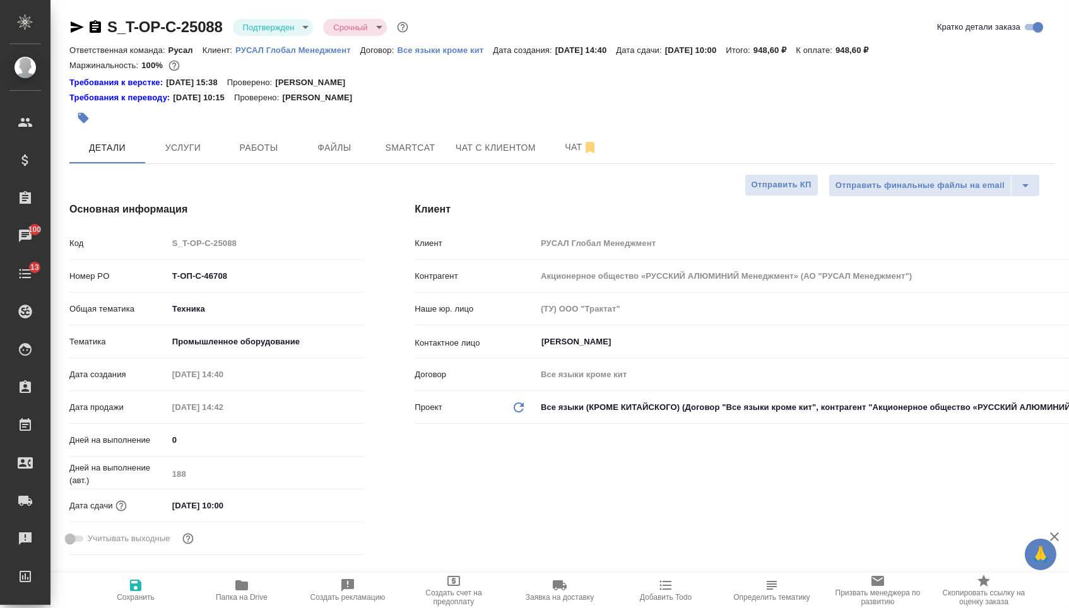
type textarea "x"
drag, startPoint x: 245, startPoint y: 286, endPoint x: 97, endPoint y: 276, distance: 148.6
click at [97, 276] on div "Номер PO Т-ОП-С-46708" at bounding box center [216, 276] width 295 height 22
type textarea "x"
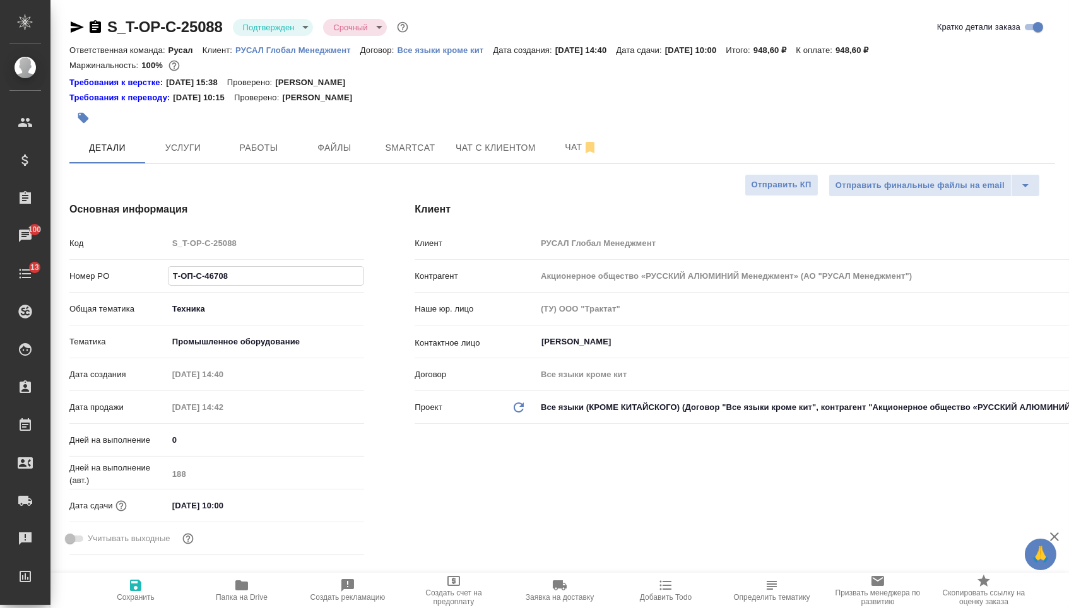
type textarea "x"
click at [75, 31] on icon "button" at bounding box center [77, 26] width 13 height 11
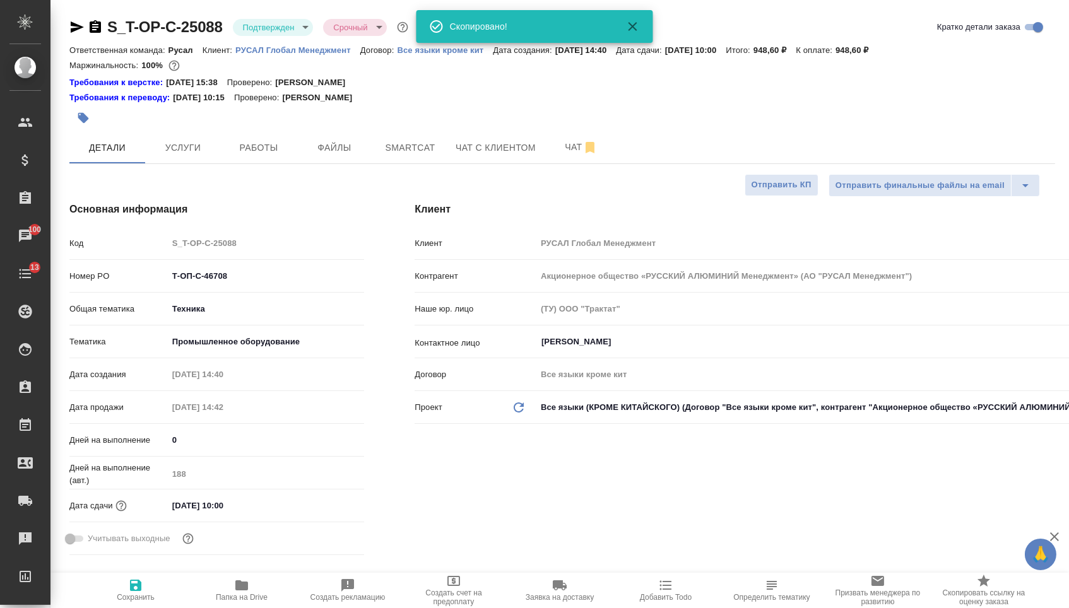
type textarea "x"
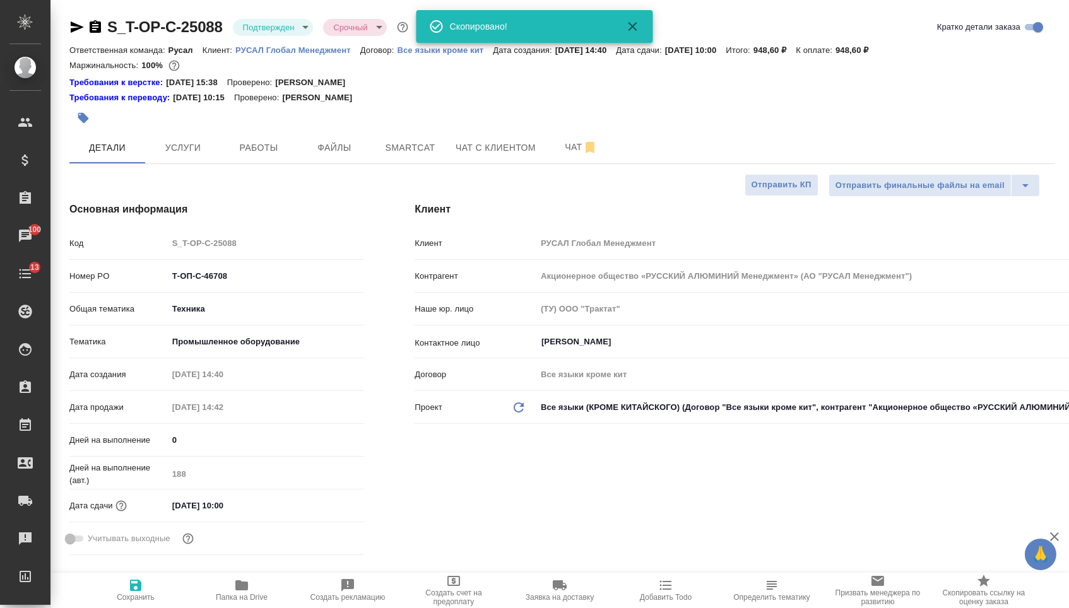
type textarea "x"
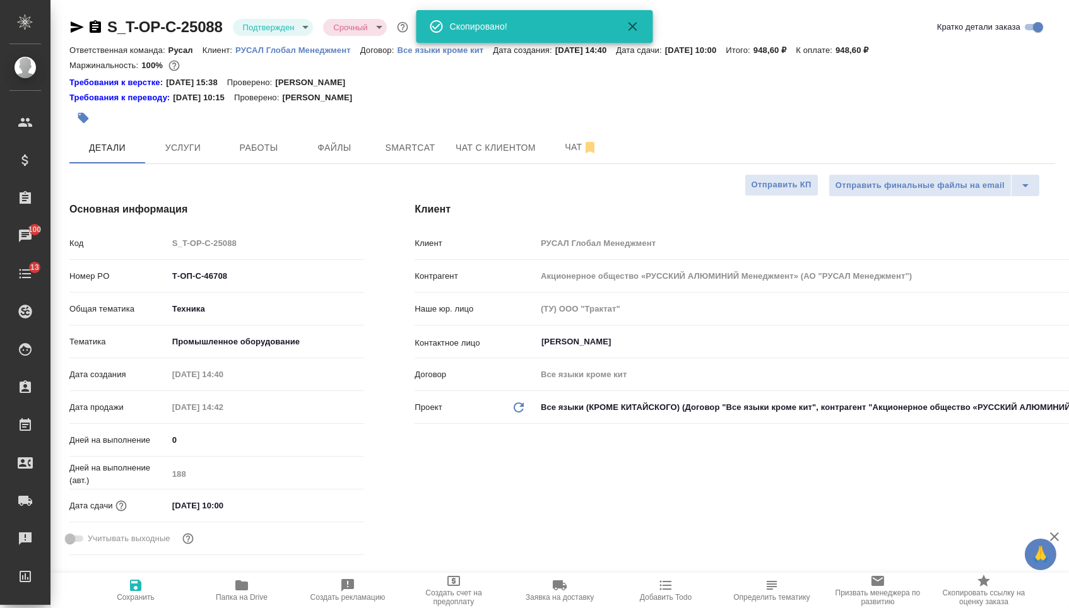
type textarea "x"
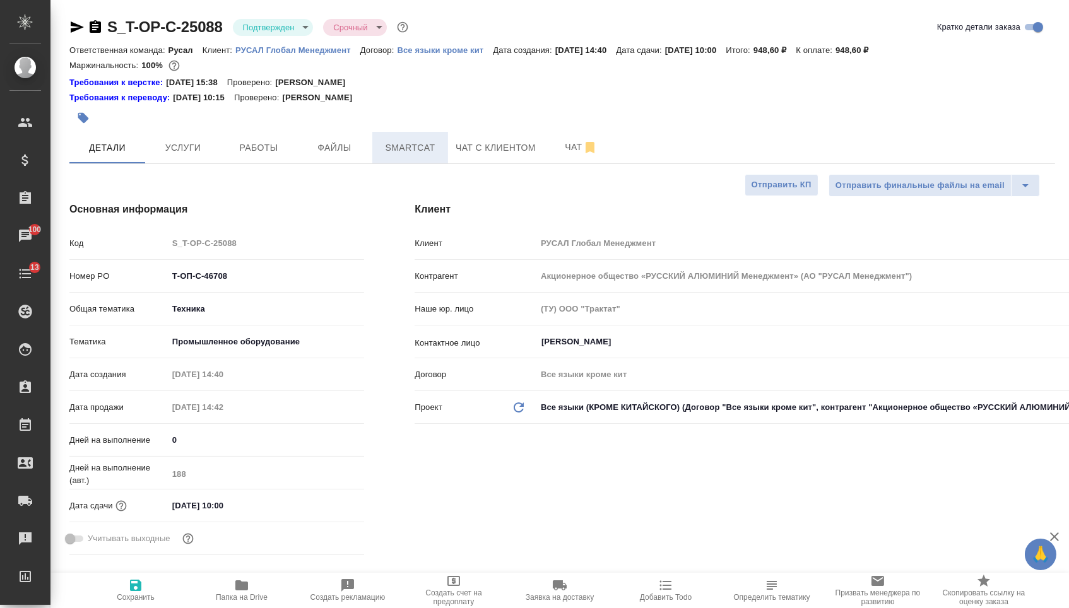
type textarea "x"
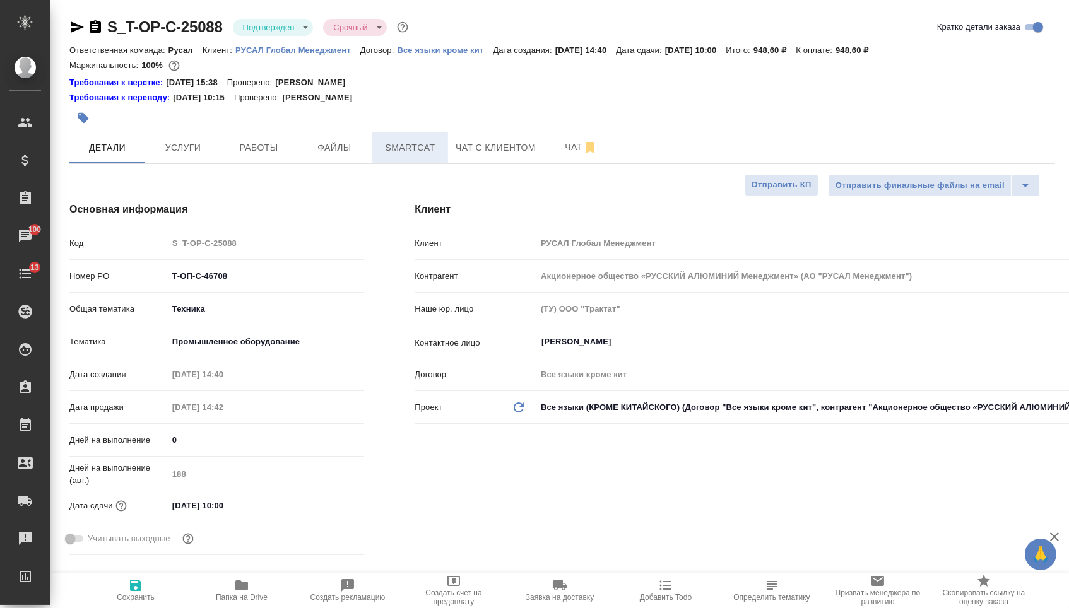
type textarea "x"
